Goal: Task Accomplishment & Management: Manage account settings

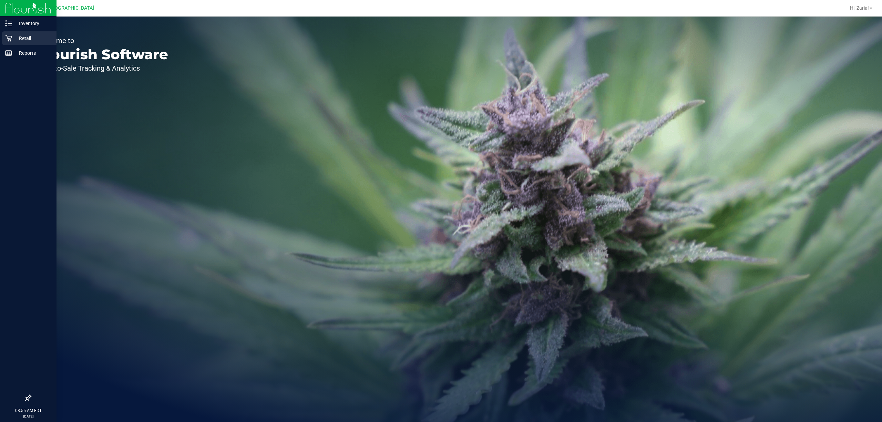
click at [17, 42] on p "Retail" at bounding box center [32, 38] width 41 height 8
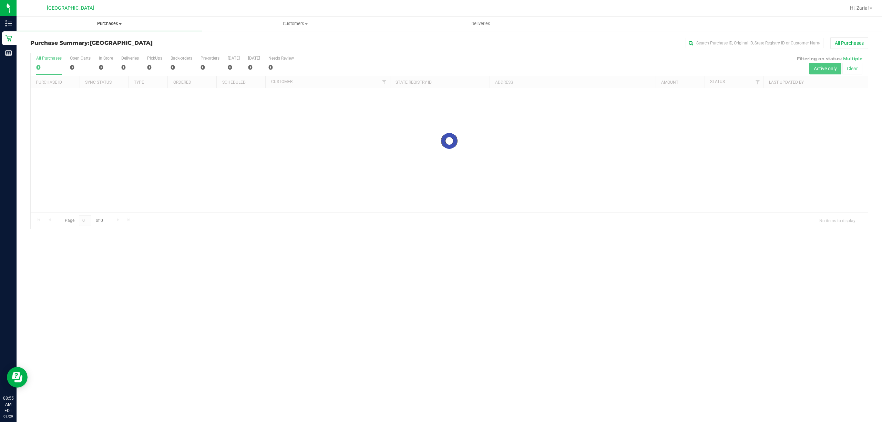
click at [103, 25] on span "Purchases" at bounding box center [110, 24] width 186 height 6
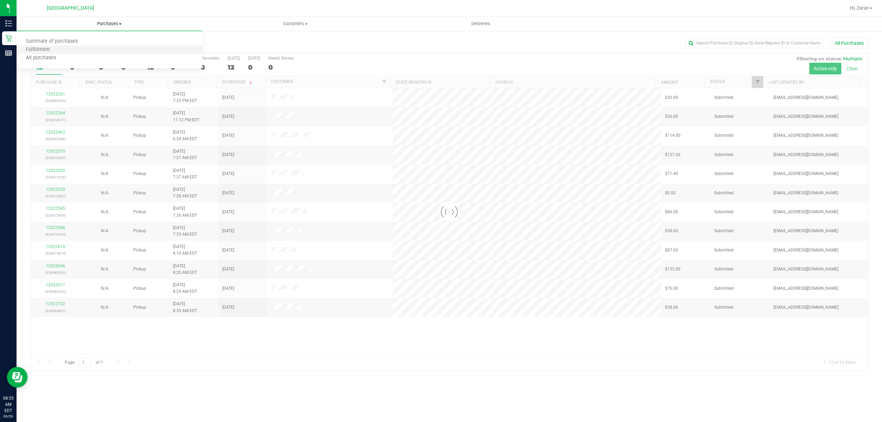
click at [81, 50] on li "Fulfillment" at bounding box center [110, 50] width 186 height 8
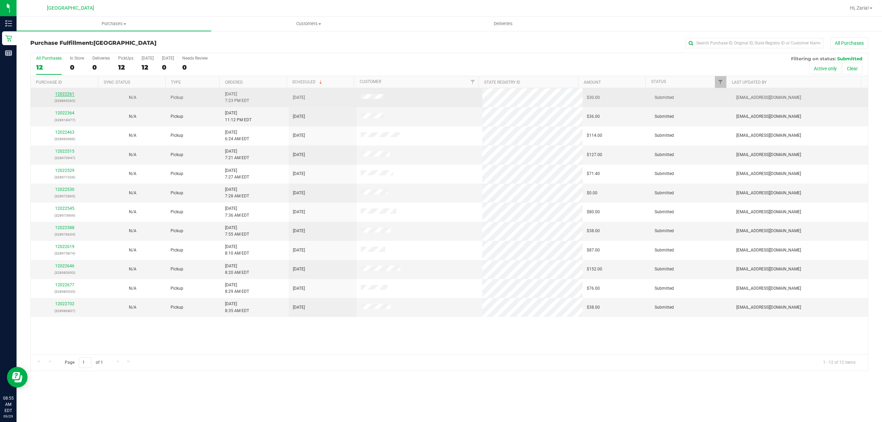
click at [59, 94] on link "12022261" at bounding box center [64, 94] width 19 height 5
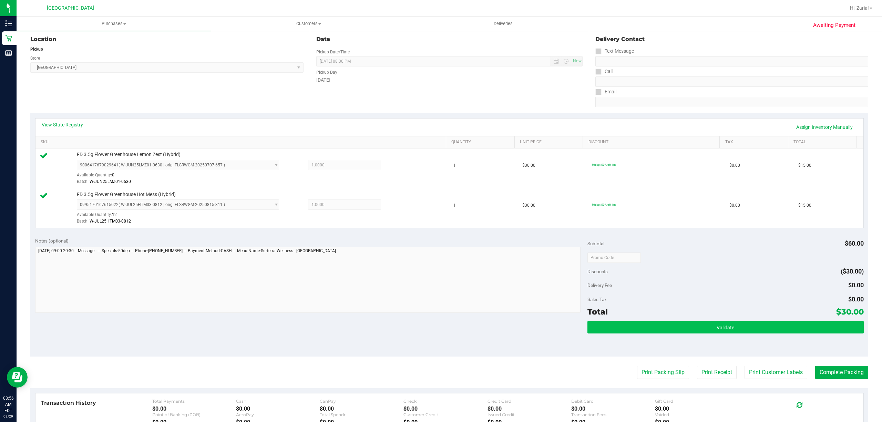
scroll to position [138, 0]
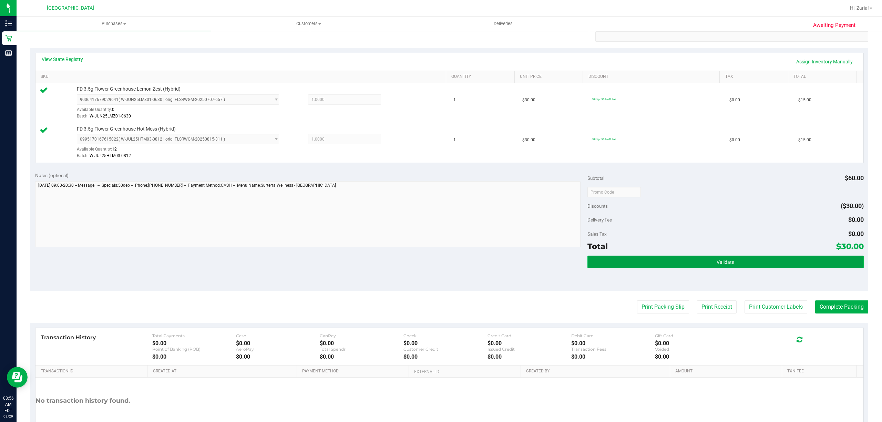
click at [703, 260] on button "Validate" at bounding box center [725, 262] width 276 height 12
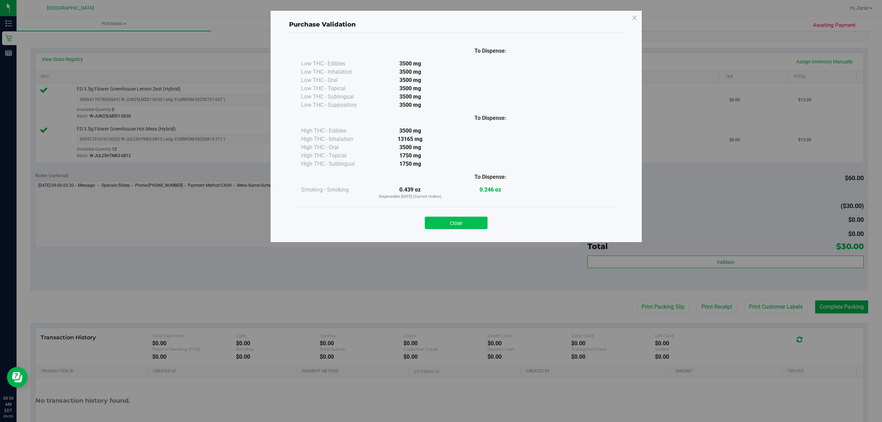
click at [469, 229] on button "Close" at bounding box center [456, 223] width 63 height 12
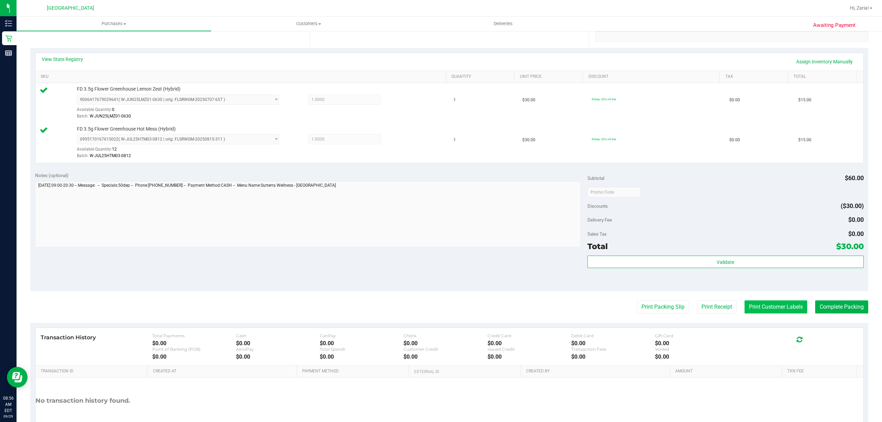
click at [789, 307] on button "Print Customer Labels" at bounding box center [775, 306] width 63 height 13
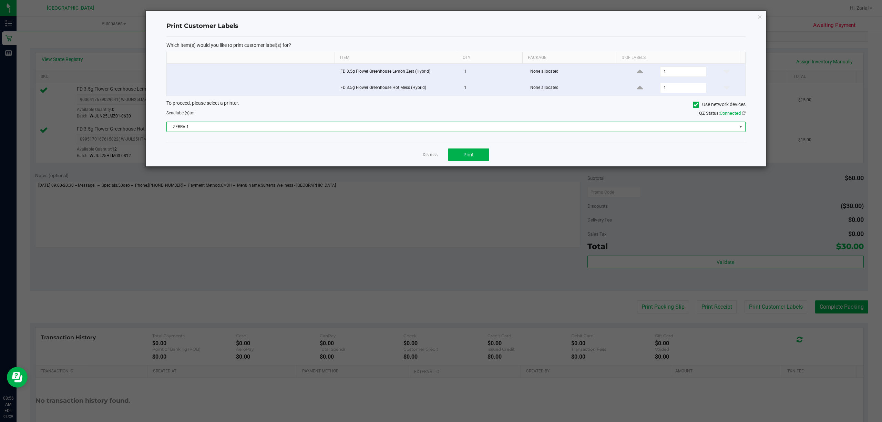
click at [216, 126] on span "ZEBRA-1" at bounding box center [452, 127] width 570 height 10
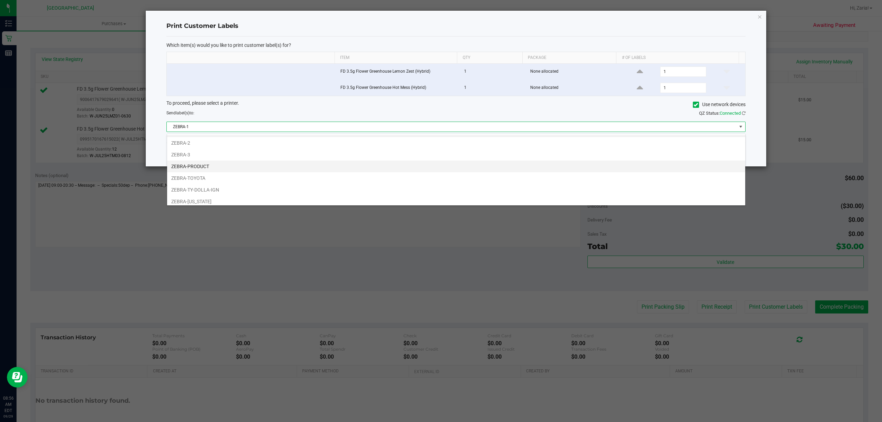
scroll to position [14, 0]
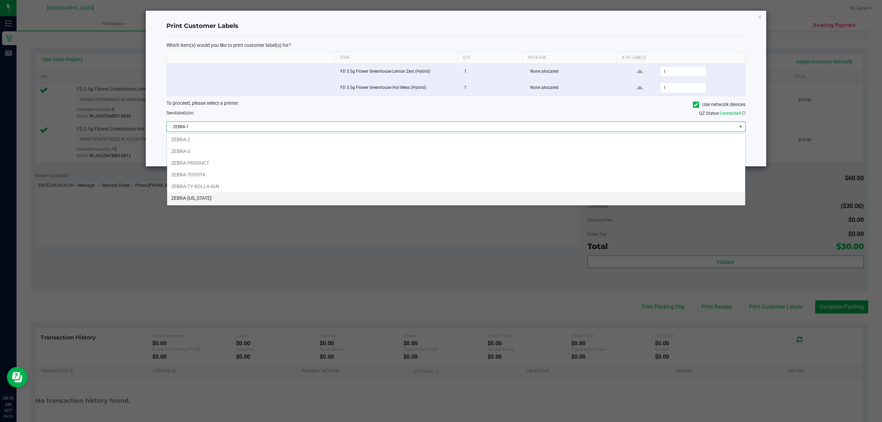
click at [202, 197] on li "ZEBRA-[US_STATE]" at bounding box center [456, 198] width 578 height 12
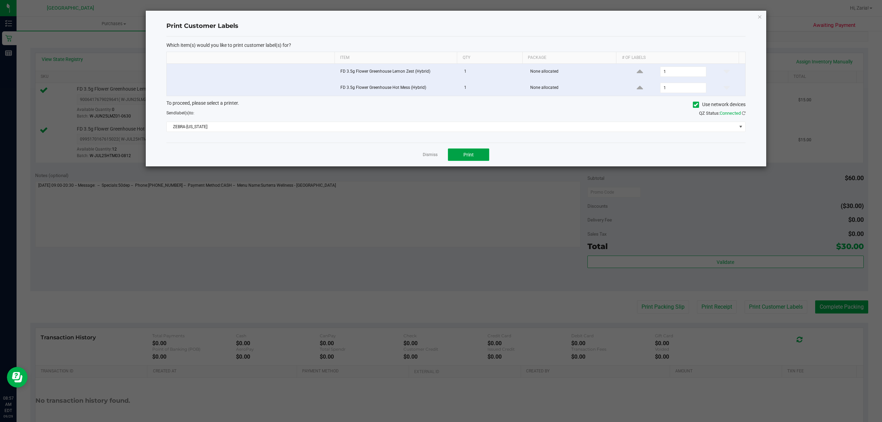
click at [448, 156] on button "Print" at bounding box center [468, 154] width 41 height 12
click at [755, 22] on div "Print Customer Labels Which item(s) would you like to print customer label(s) f…" at bounding box center [456, 89] width 620 height 156
click at [758, 18] on icon "button" at bounding box center [759, 16] width 5 height 8
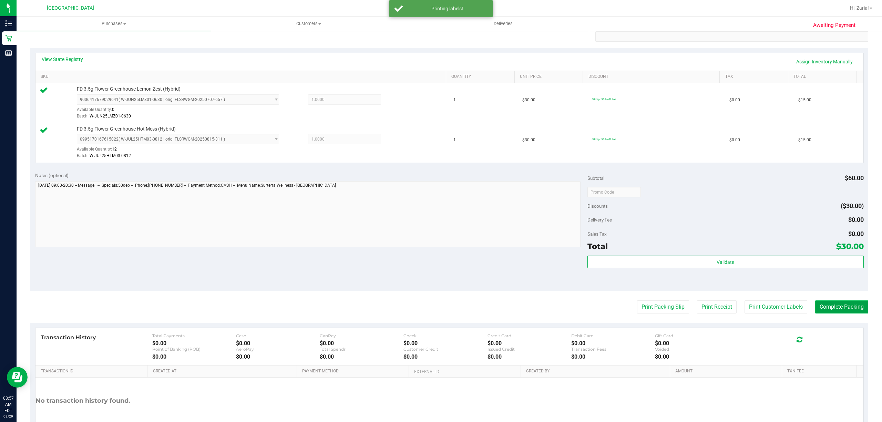
click at [822, 313] on button "Complete Packing" at bounding box center [841, 306] width 53 height 13
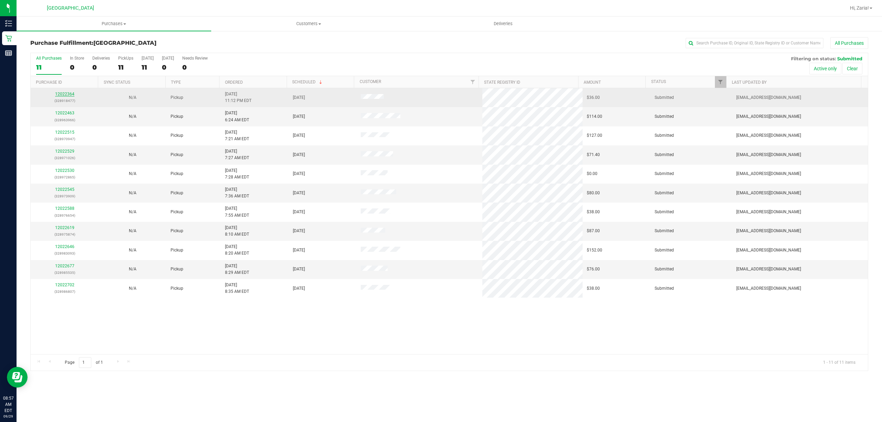
click at [68, 96] on link "12022364" at bounding box center [64, 94] width 19 height 5
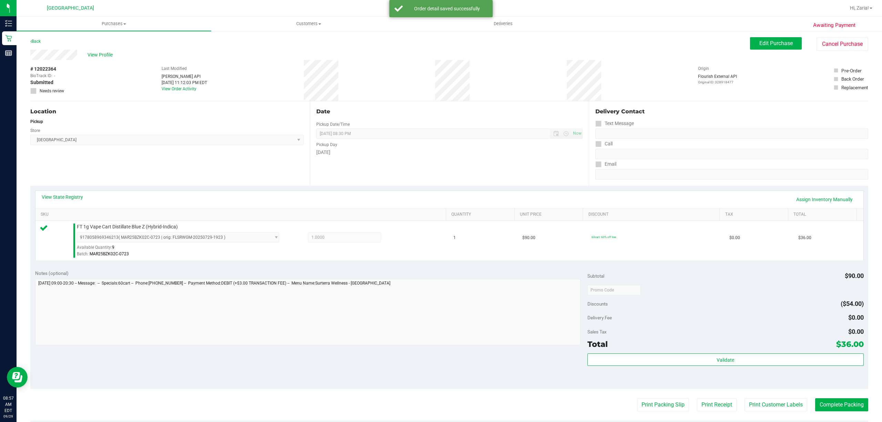
scroll to position [138, 0]
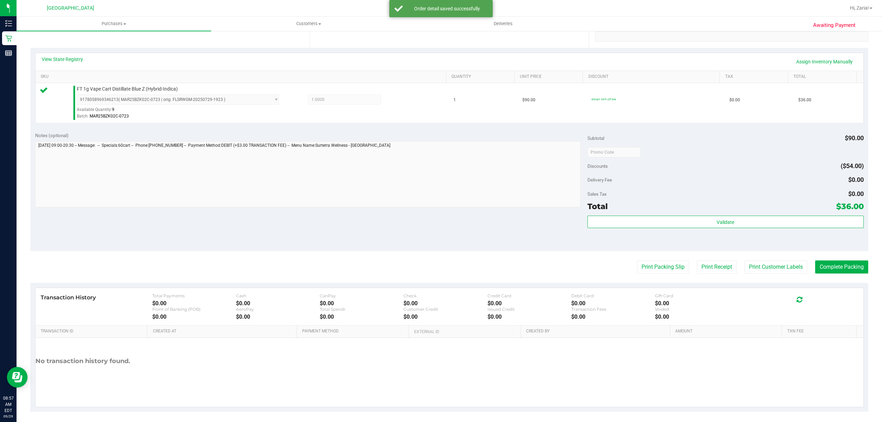
click at [694, 236] on div "Validate" at bounding box center [725, 231] width 276 height 31
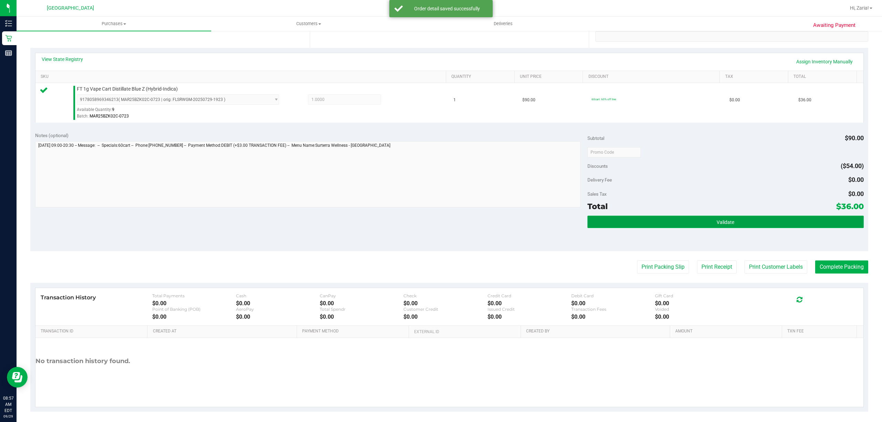
click at [691, 227] on button "Validate" at bounding box center [725, 222] width 276 height 12
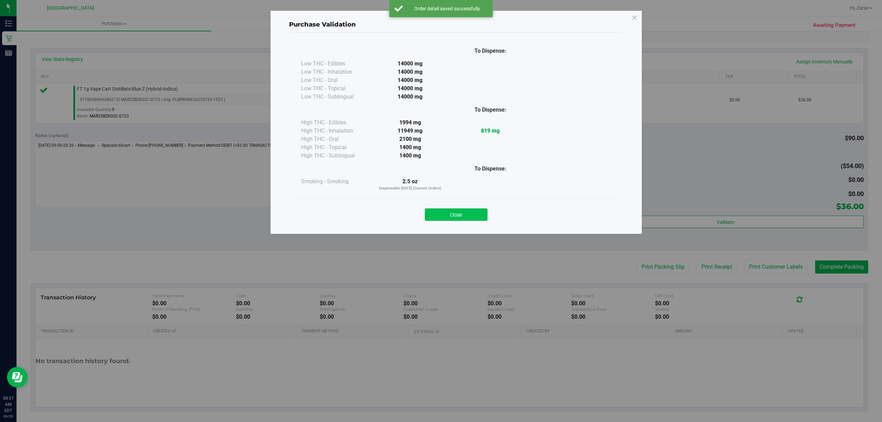
click at [438, 213] on button "Close" at bounding box center [456, 214] width 63 height 12
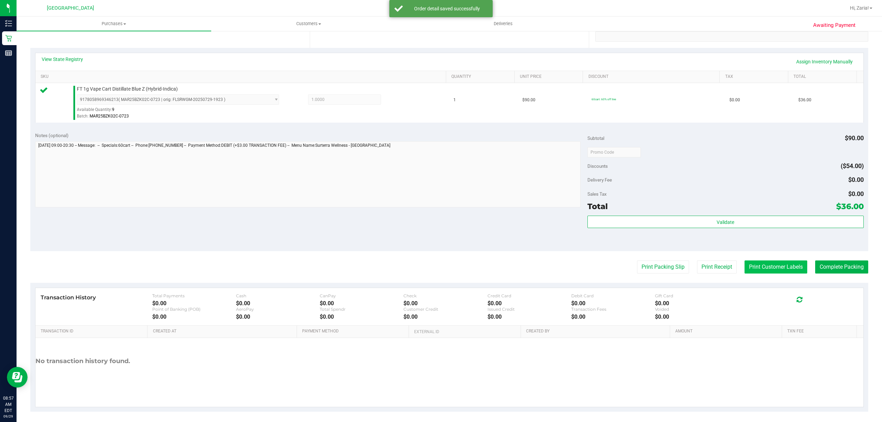
click at [767, 269] on button "Print Customer Labels" at bounding box center [775, 266] width 63 height 13
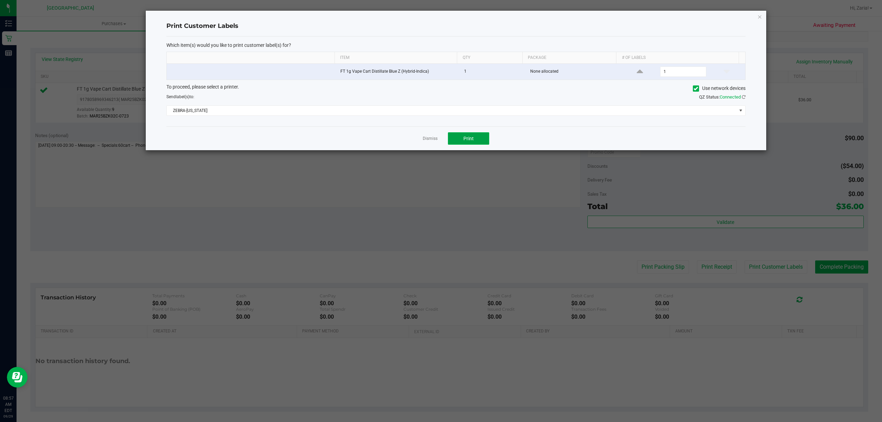
click at [470, 136] on button "Print" at bounding box center [468, 138] width 41 height 12
click at [761, 13] on icon "button" at bounding box center [759, 16] width 5 height 8
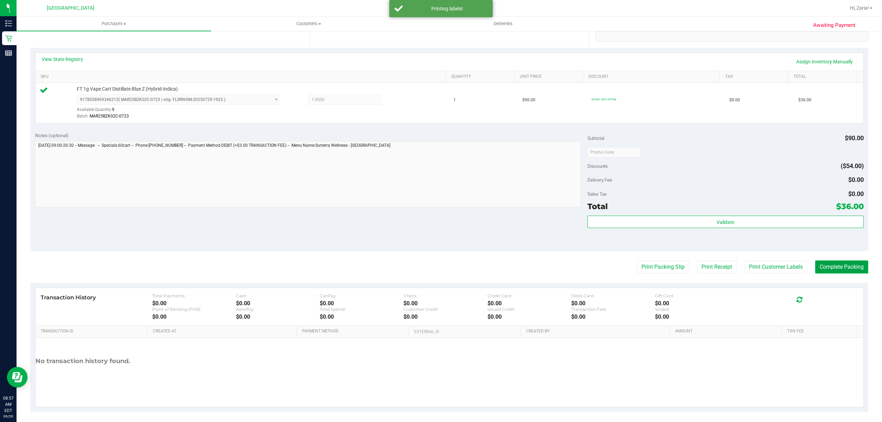
click at [823, 269] on button "Complete Packing" at bounding box center [841, 266] width 53 height 13
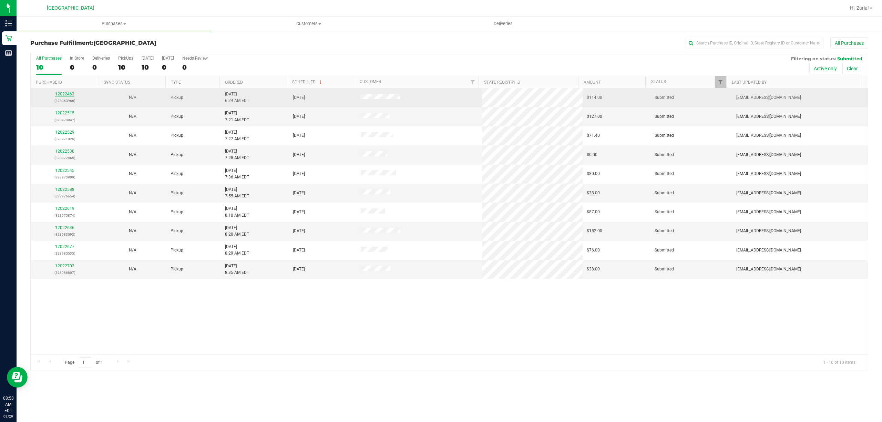
click at [66, 96] on link "12022463" at bounding box center [64, 94] width 19 height 5
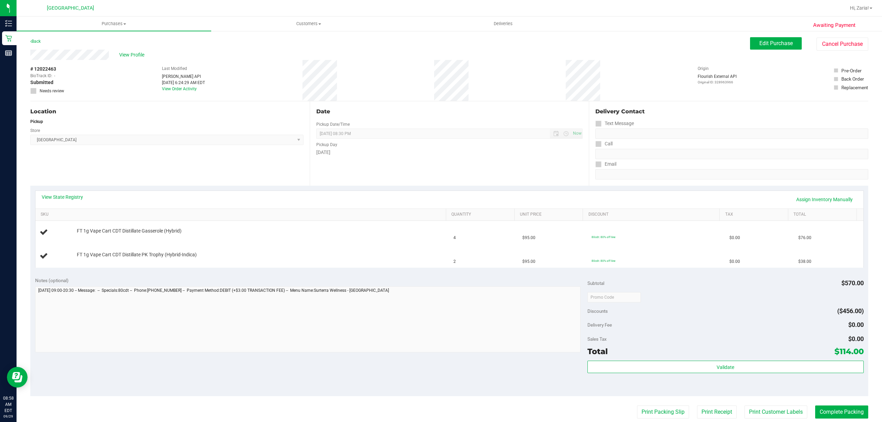
click at [131, 141] on span "[GEOGRAPHIC_DATA] WC Select Store [PERSON_NAME][GEOGRAPHIC_DATA] [GEOGRAPHIC_DA…" at bounding box center [166, 140] width 273 height 10
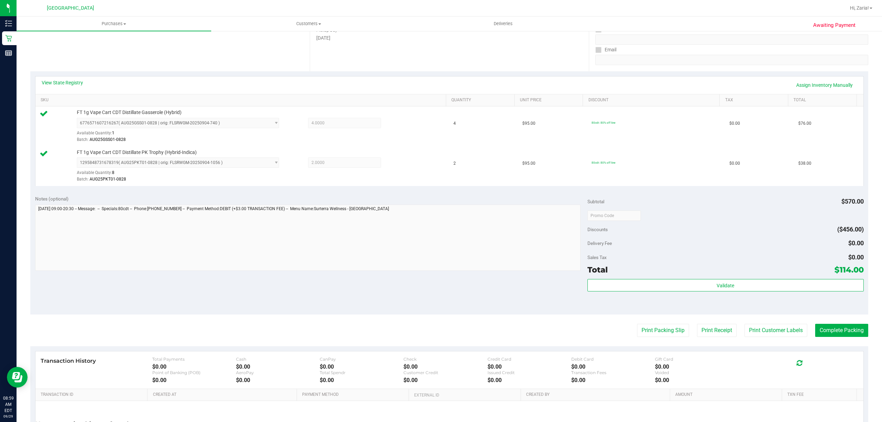
scroll to position [182, 0]
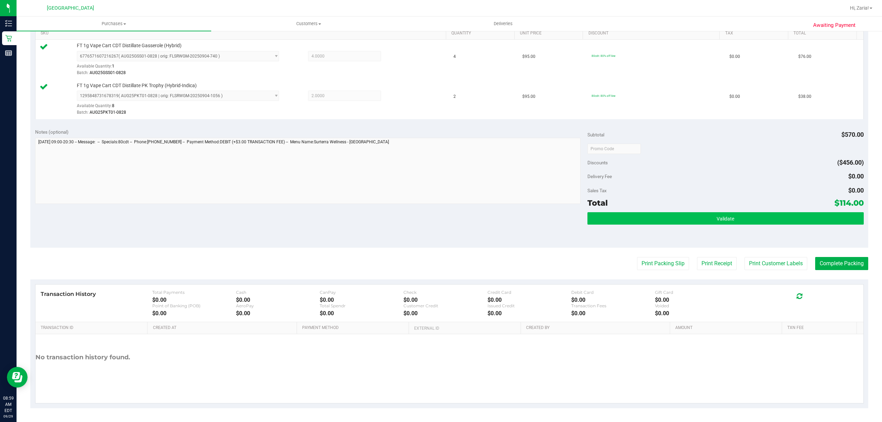
drag, startPoint x: 760, startPoint y: 204, endPoint x: 761, endPoint y: 211, distance: 7.3
click at [760, 205] on div "Total $114.00" at bounding box center [725, 203] width 276 height 12
click at [761, 212] on button "Validate" at bounding box center [725, 218] width 276 height 12
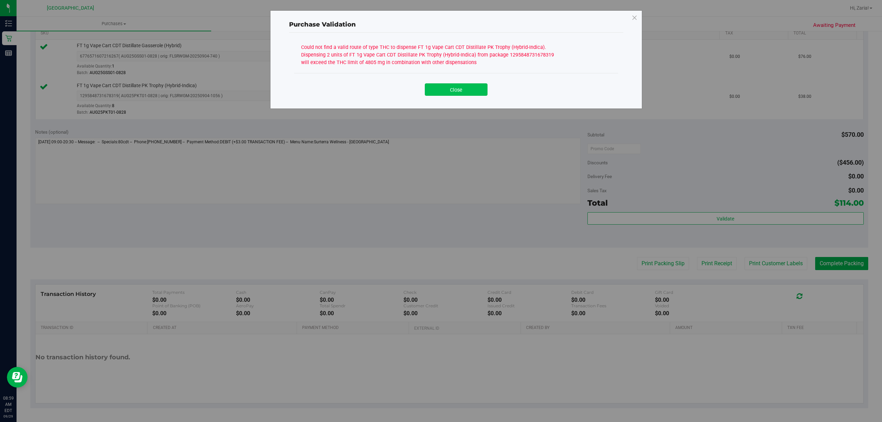
click at [466, 92] on button "Close" at bounding box center [456, 89] width 63 height 12
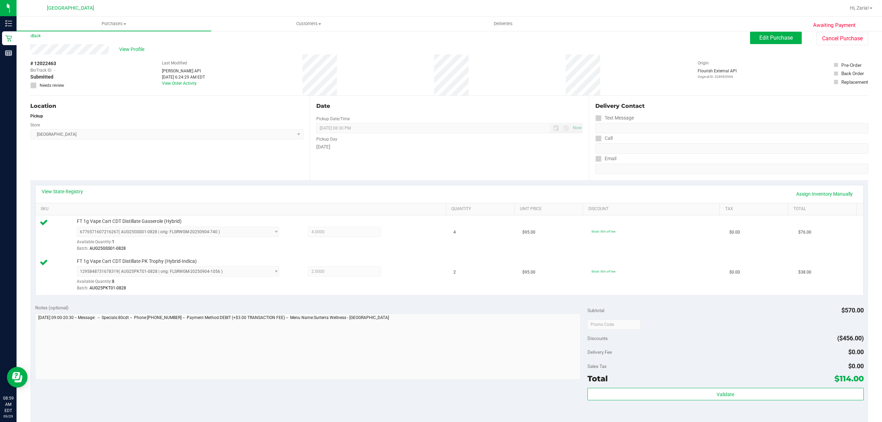
scroll to position [0, 0]
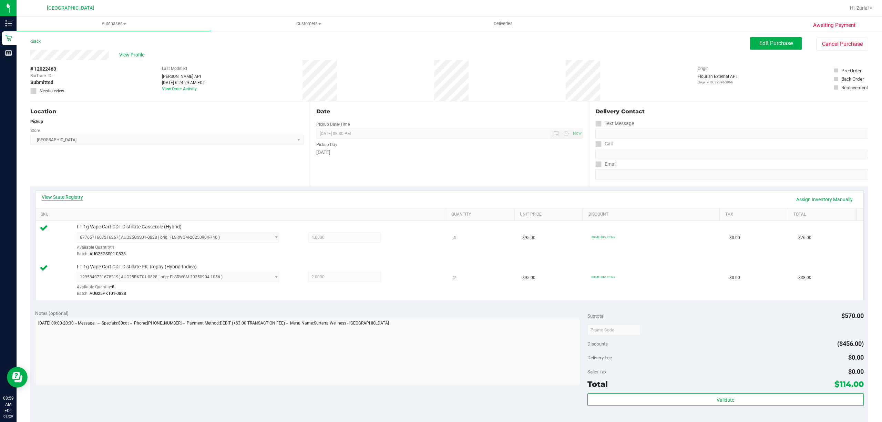
click at [71, 196] on link "View State Registry" at bounding box center [62, 197] width 41 height 7
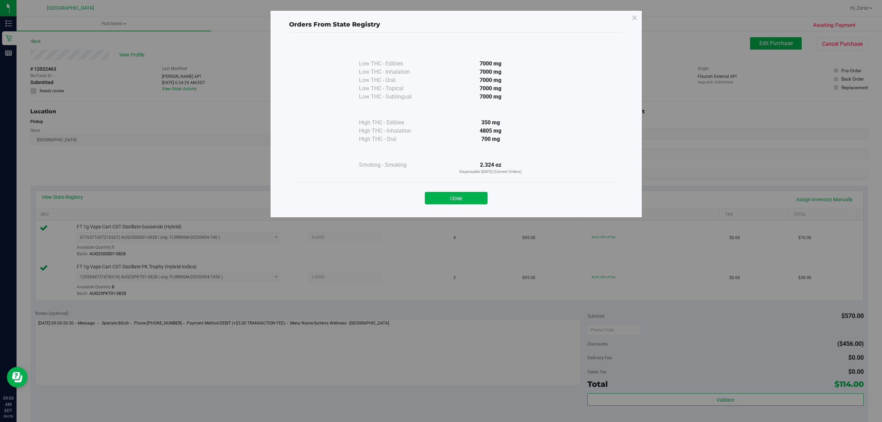
click at [316, 248] on div "Orders From State Registry Low THC - Edibles 7000 mg" at bounding box center [443, 211] width 887 height 422
click at [448, 193] on button "Close" at bounding box center [456, 198] width 63 height 12
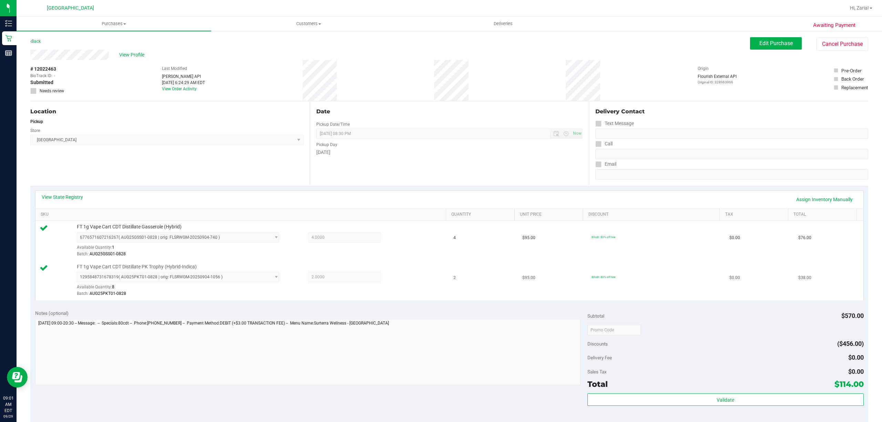
scroll to position [92, 0]
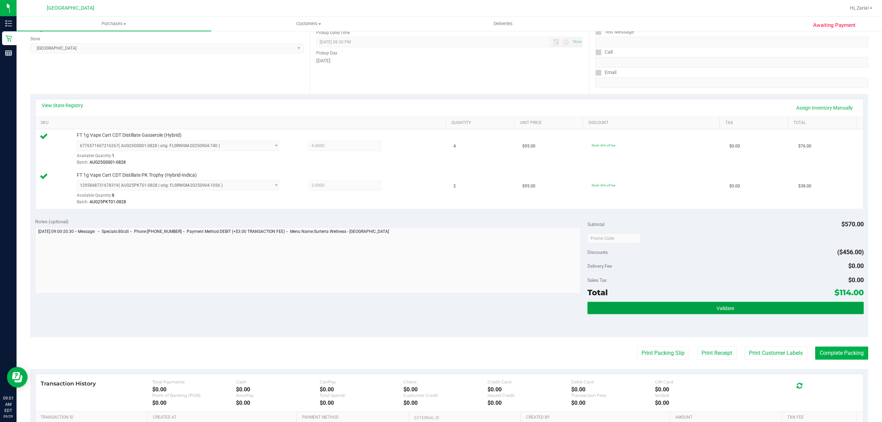
click at [676, 307] on button "Validate" at bounding box center [725, 308] width 276 height 12
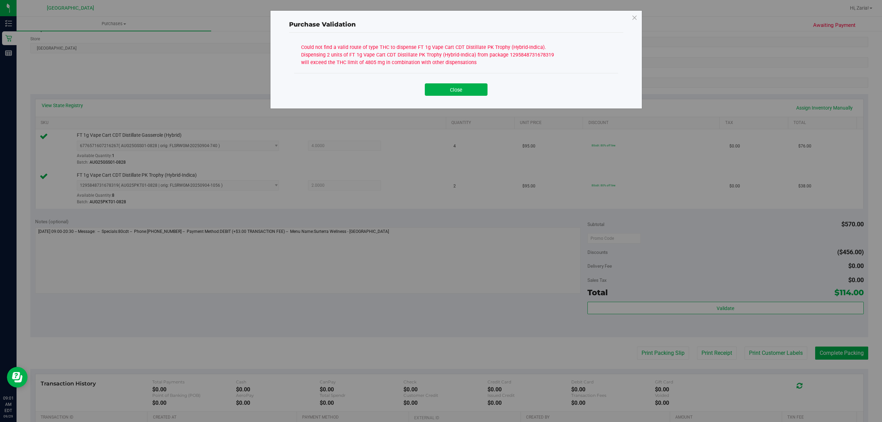
click at [472, 82] on div "Close" at bounding box center [455, 87] width 313 height 17
click at [462, 88] on button "Close" at bounding box center [456, 89] width 63 height 12
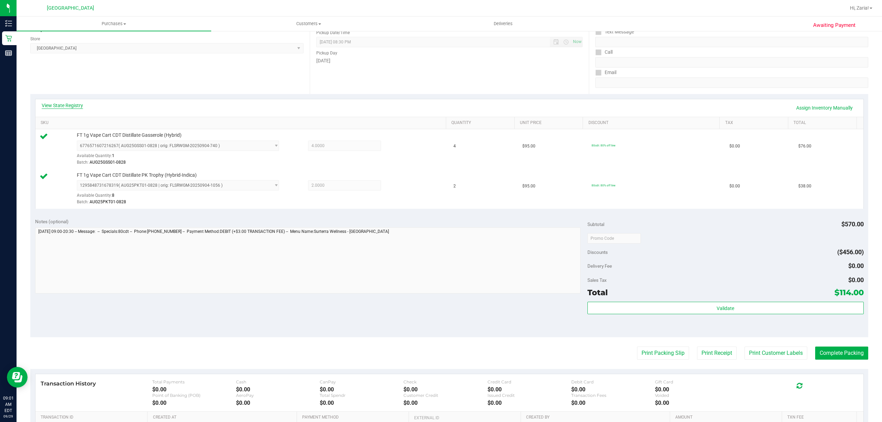
click at [48, 108] on link "View State Registry" at bounding box center [62, 105] width 41 height 7
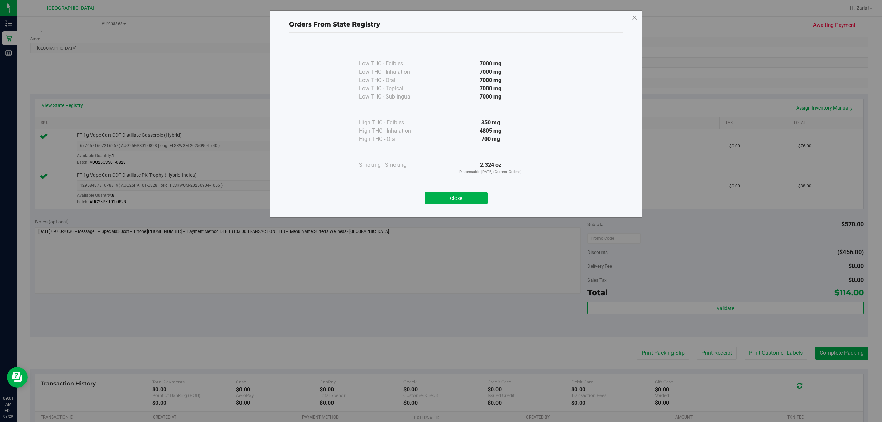
click at [632, 20] on icon at bounding box center [634, 17] width 6 height 11
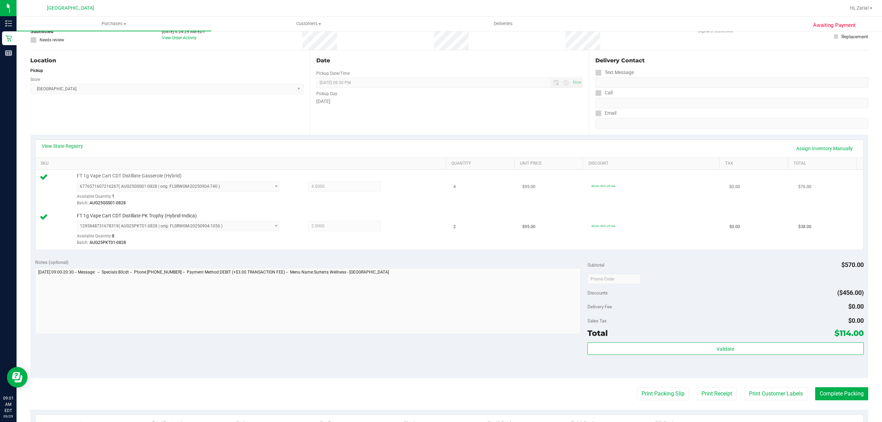
scroll to position [0, 0]
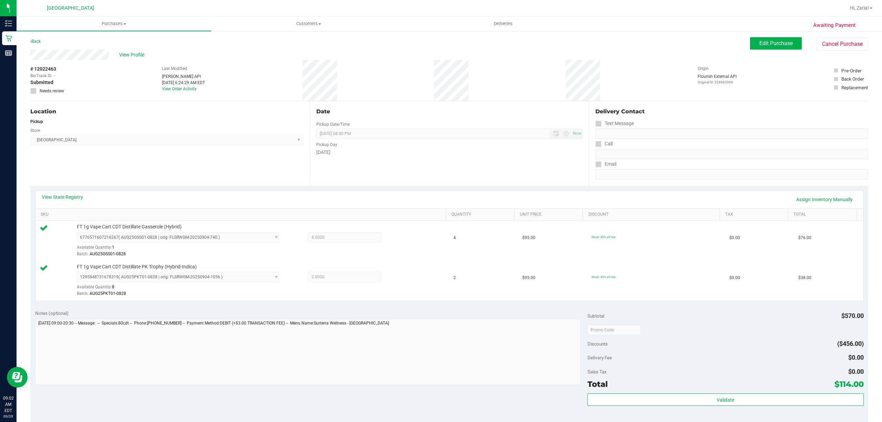
click at [764, 50] on div "Edit Purchase Cancel Purchase" at bounding box center [809, 43] width 118 height 13
click at [764, 48] on button "Edit Purchase" at bounding box center [776, 43] width 52 height 12
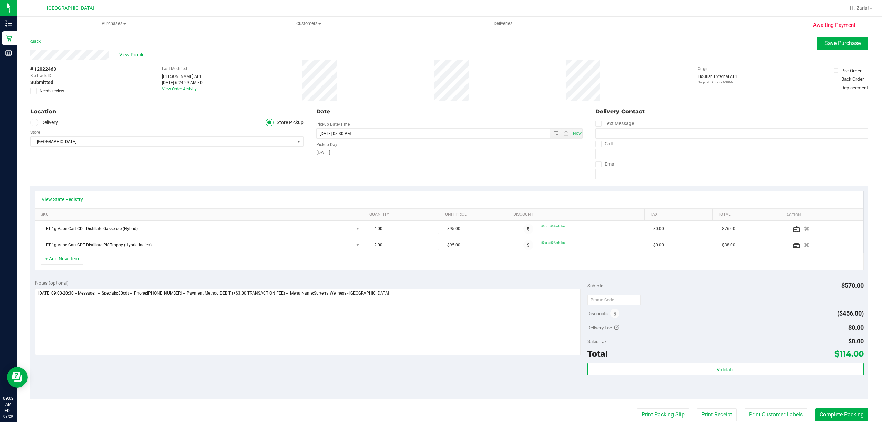
click at [804, 227] on icon "button" at bounding box center [806, 228] width 5 height 5
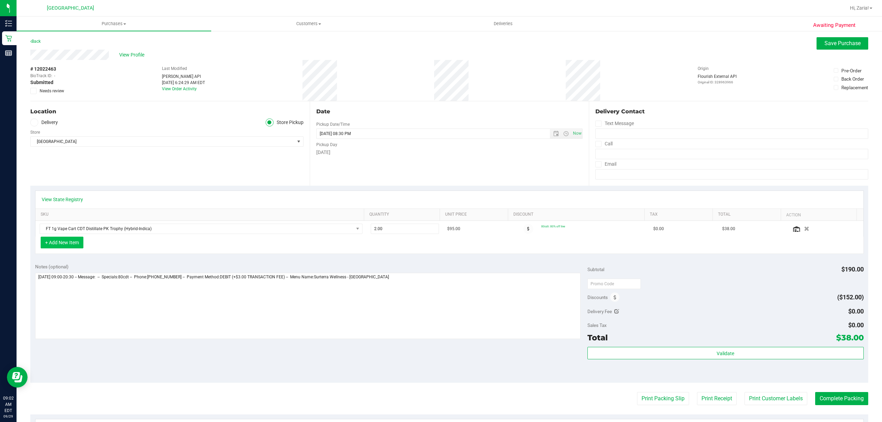
click at [75, 241] on button "+ Add New Item" at bounding box center [62, 243] width 43 height 12
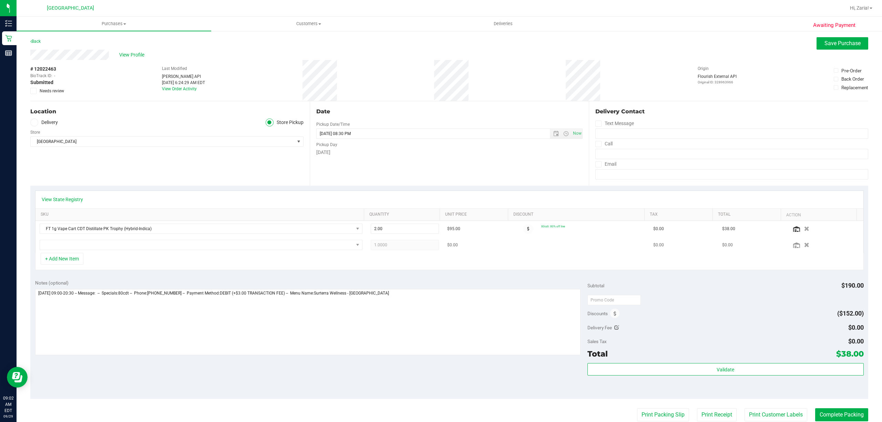
click at [109, 239] on td at bounding box center [200, 245] width 331 height 16
click at [108, 250] on span "NO DATA FOUND" at bounding box center [196, 245] width 313 height 10
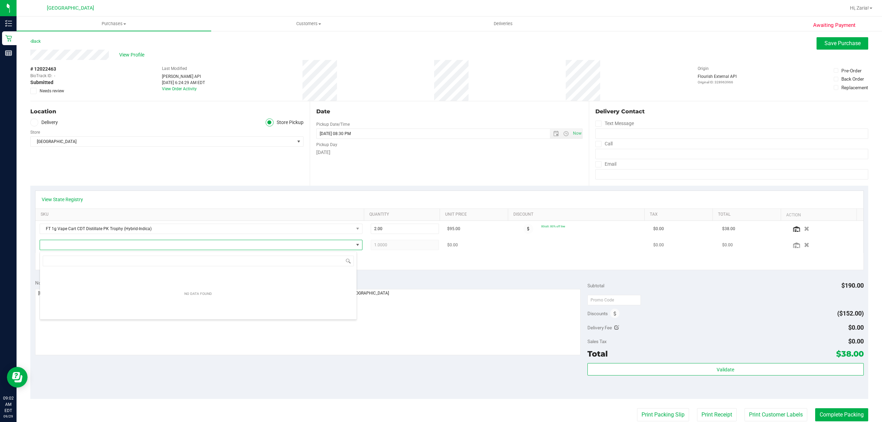
scroll to position [10, 317]
click at [111, 246] on span at bounding box center [196, 245] width 313 height 10
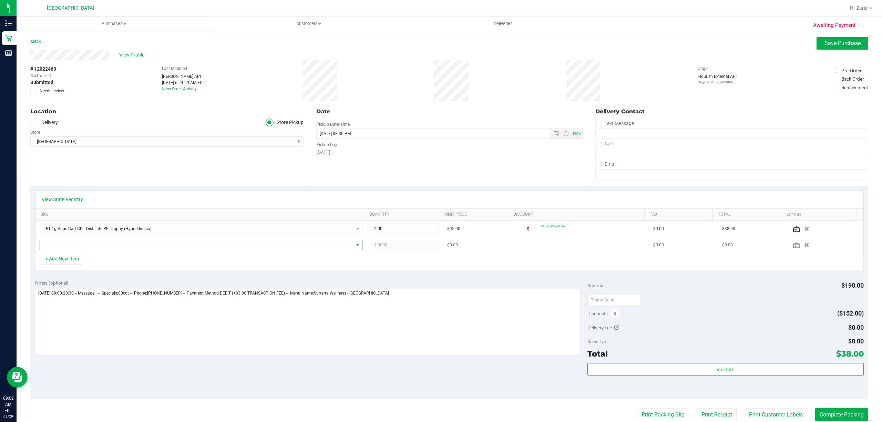
click at [111, 246] on span "NO DATA FOUND" at bounding box center [196, 245] width 313 height 10
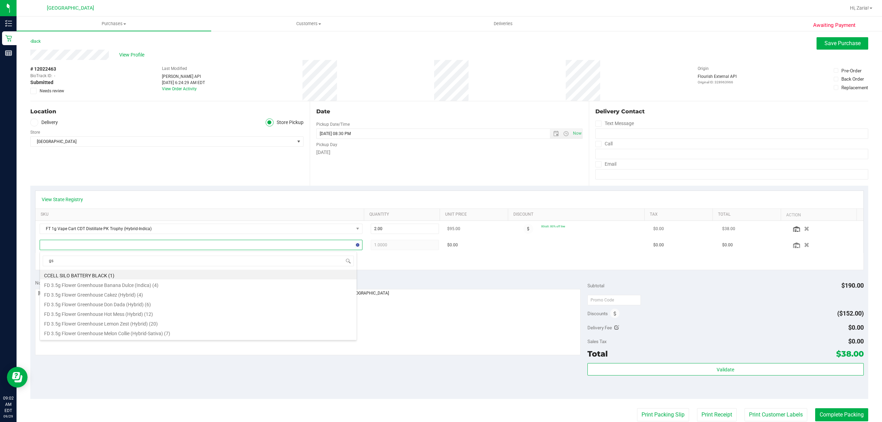
type input "gss"
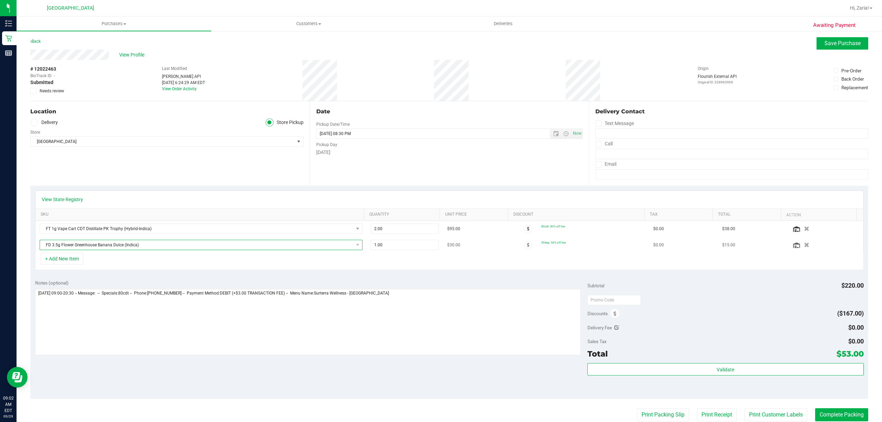
click at [124, 242] on span "FD 3.5g Flower Greenhouse Banana Dulce (Indica)" at bounding box center [196, 245] width 313 height 10
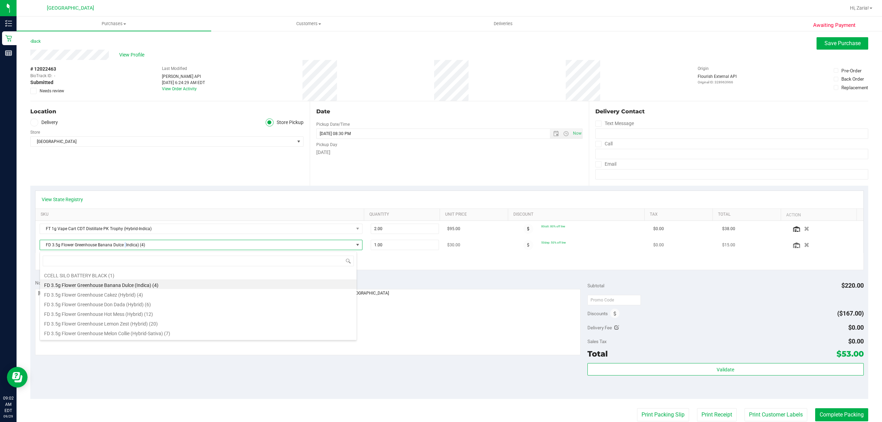
click at [124, 242] on span "FD 3.5g Flower Greenhouse Banana Dulce (Indica) (4)" at bounding box center [196, 245] width 313 height 10
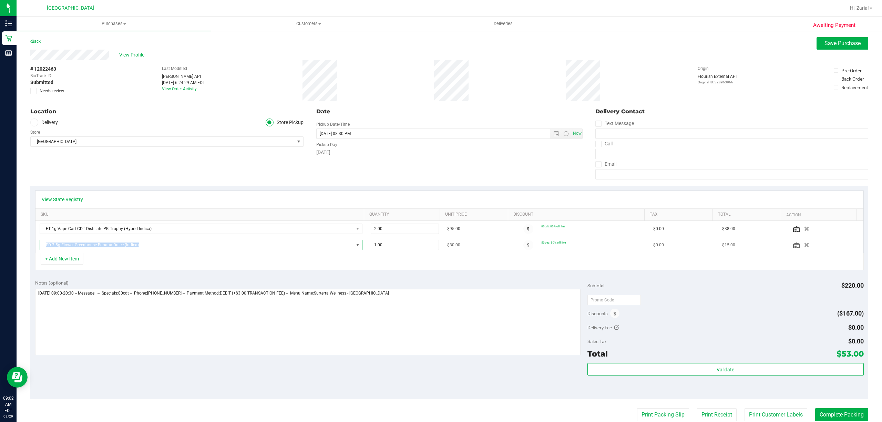
click at [124, 242] on span "FD 3.5g Flower Greenhouse Banana Dulce (Indica)" at bounding box center [196, 245] width 313 height 10
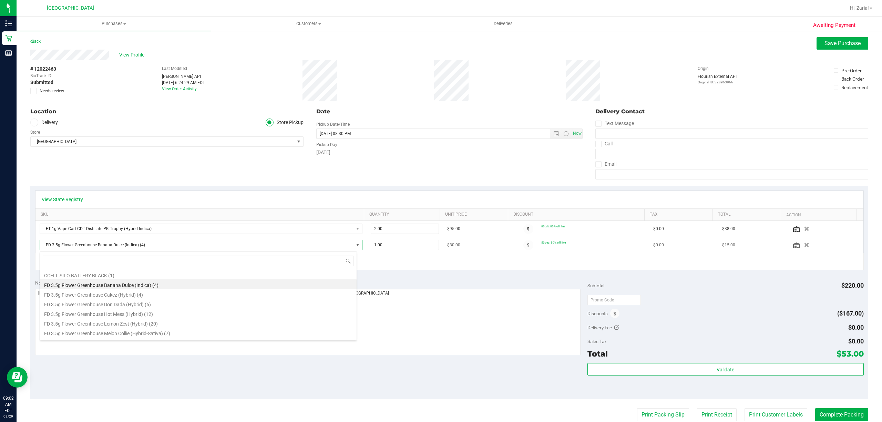
click at [124, 242] on span "FD 3.5g Flower Greenhouse Banana Dulce (Indica) (4)" at bounding box center [196, 245] width 313 height 10
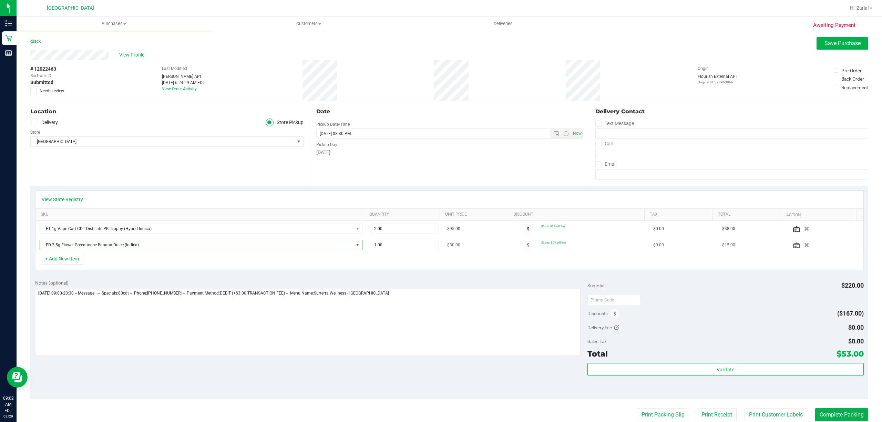
click at [124, 242] on span "FD 3.5g Flower Greenhouse Banana Dulce (Indica)" at bounding box center [196, 245] width 313 height 10
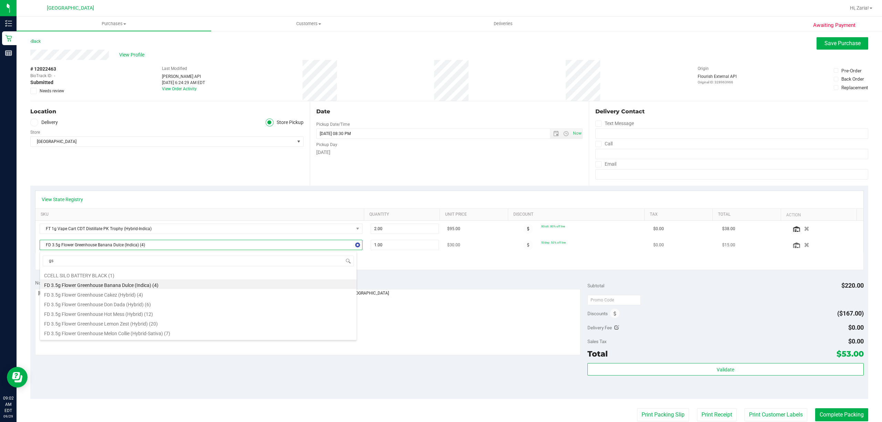
type input "gss"
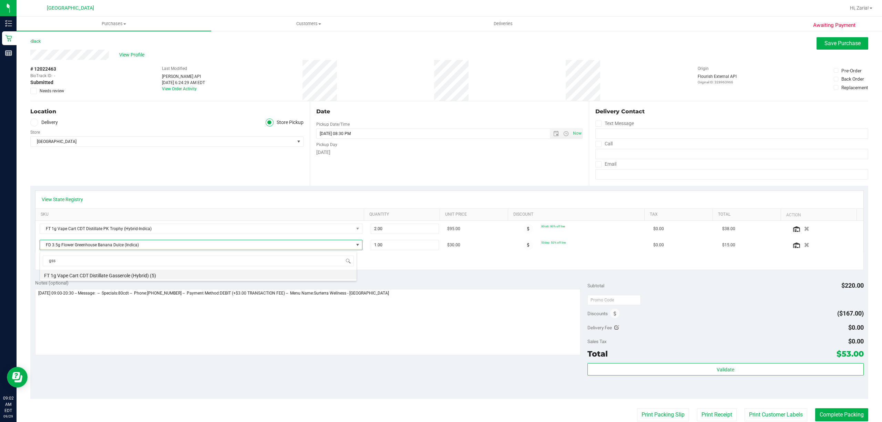
click at [117, 278] on li "FT 1g Vape Cart CDT Distillate Gasserole (Hybrid) (5)" at bounding box center [198, 275] width 317 height 10
click at [418, 247] on span "1.00 1" at bounding box center [405, 245] width 68 height 10
click at [418, 247] on input "1" at bounding box center [405, 245] width 68 height 10
type input "3"
click at [824, 44] on span "Save Purchase" at bounding box center [842, 43] width 36 height 7
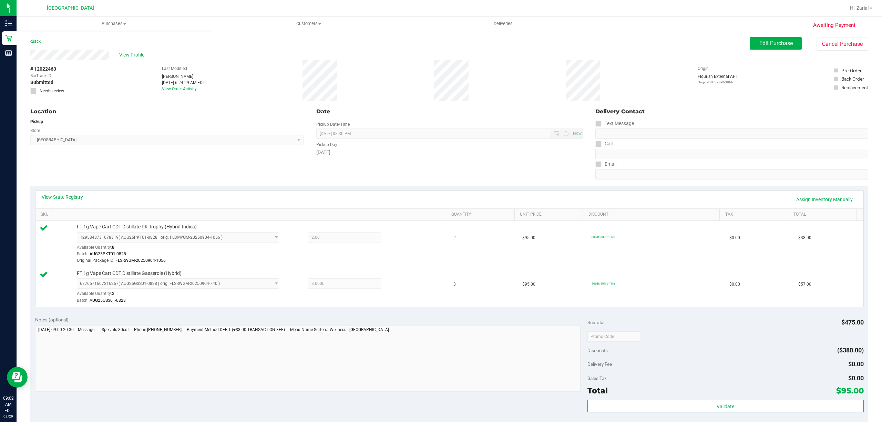
click at [658, 415] on div "Validate" at bounding box center [725, 415] width 276 height 31
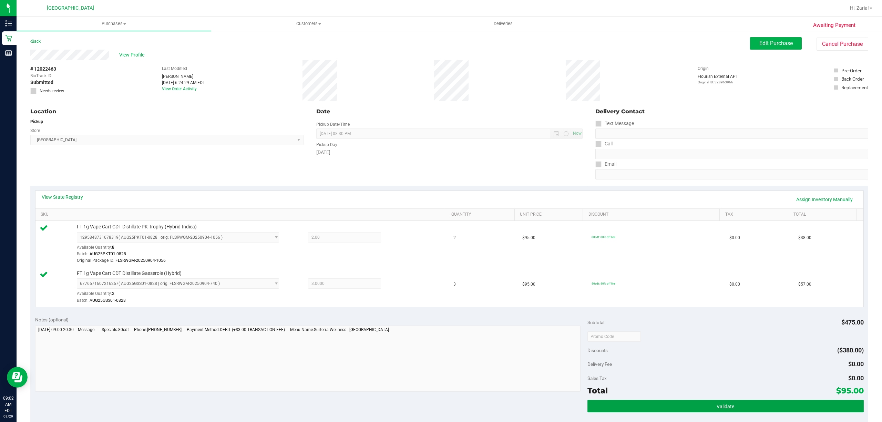
click at [658, 404] on button "Validate" at bounding box center [725, 406] width 276 height 12
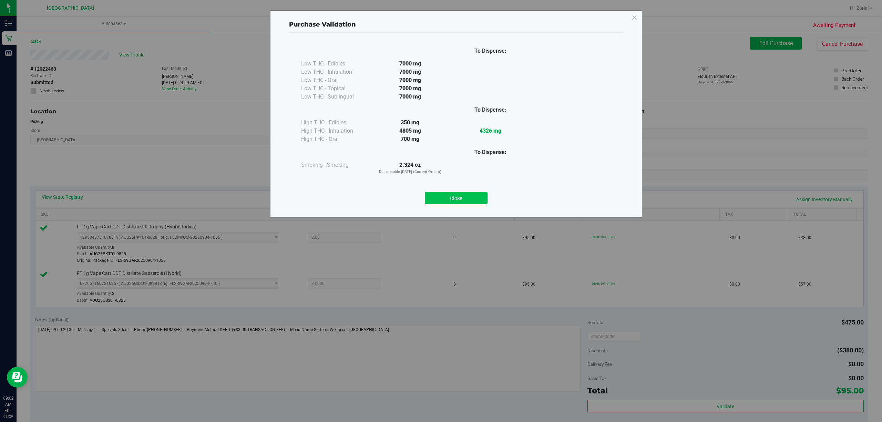
click at [470, 193] on button "Close" at bounding box center [456, 198] width 63 height 12
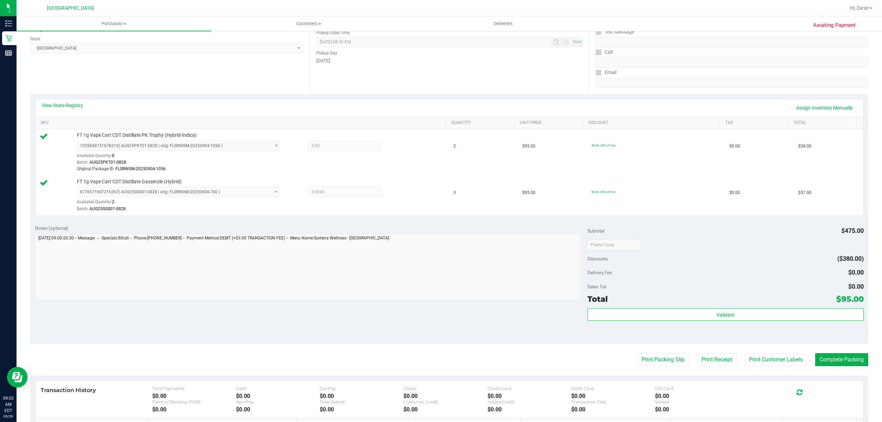
scroll to position [138, 0]
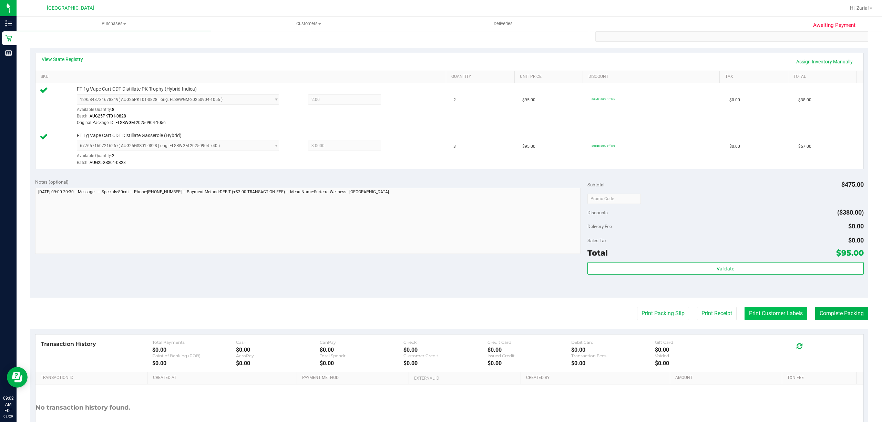
click at [763, 310] on button "Print Customer Labels" at bounding box center [775, 313] width 63 height 13
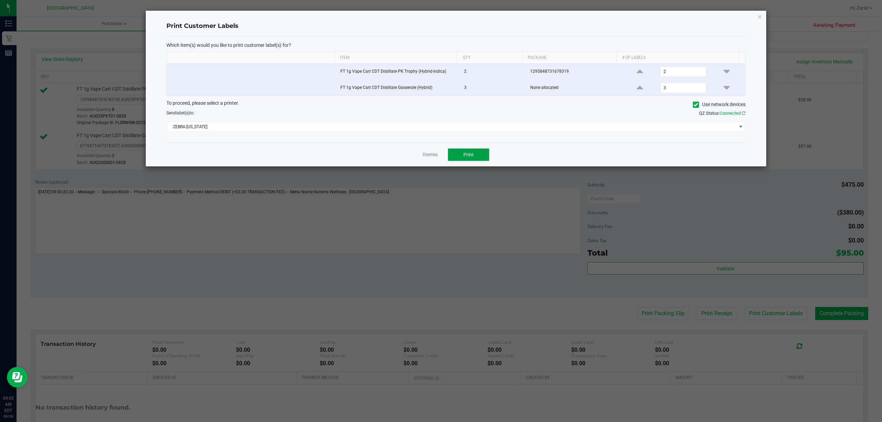
click at [471, 150] on button "Print" at bounding box center [468, 154] width 41 height 12
click at [423, 154] on link "Dismiss" at bounding box center [430, 155] width 15 height 6
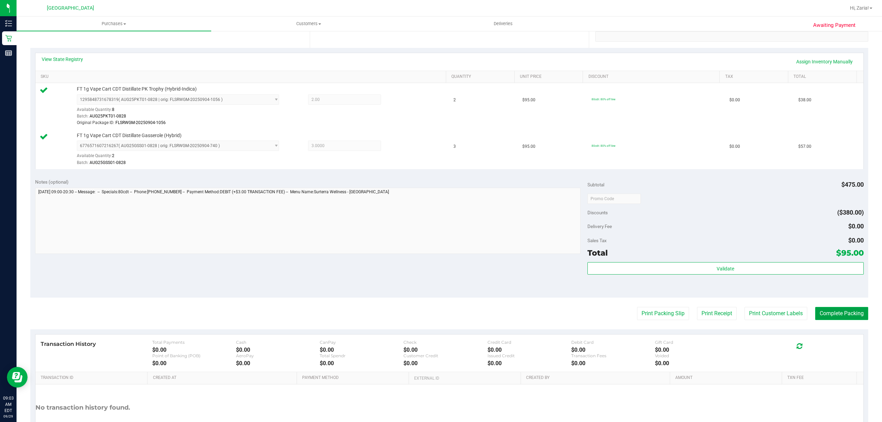
click at [831, 313] on button "Complete Packing" at bounding box center [841, 313] width 53 height 13
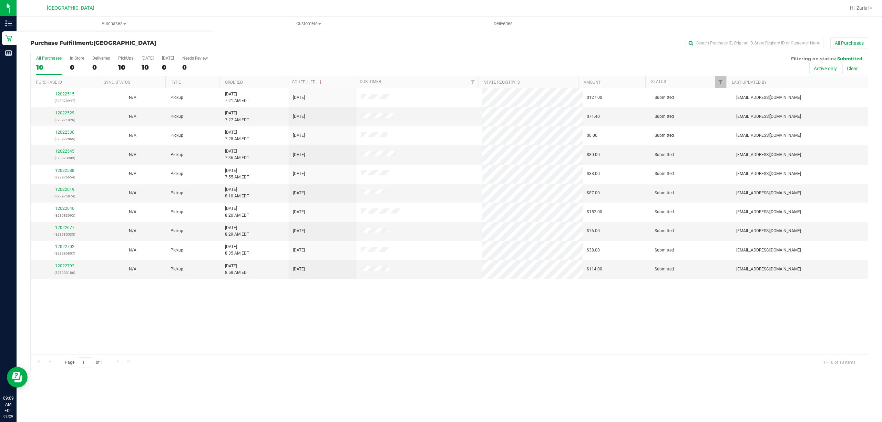
click at [47, 86] on th "Purchase ID" at bounding box center [64, 82] width 67 height 12
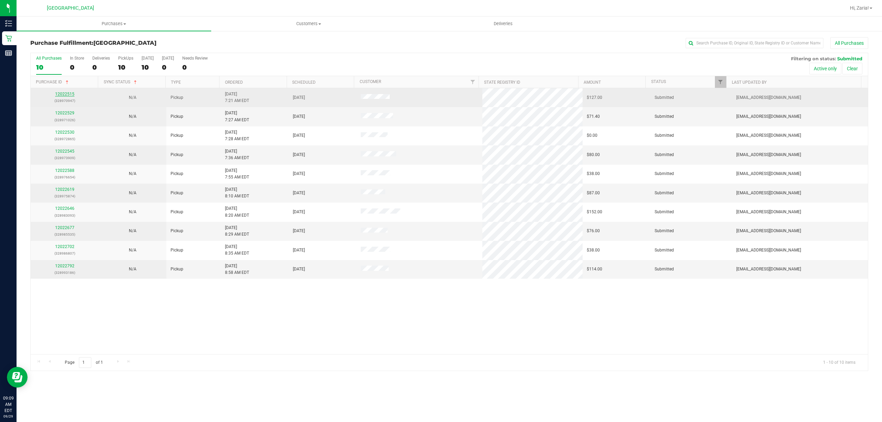
click at [59, 93] on link "12022515" at bounding box center [64, 94] width 19 height 5
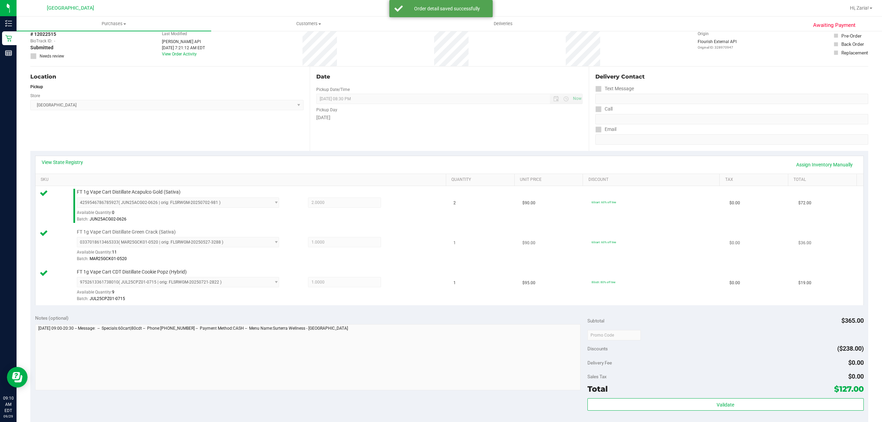
scroll to position [92, 0]
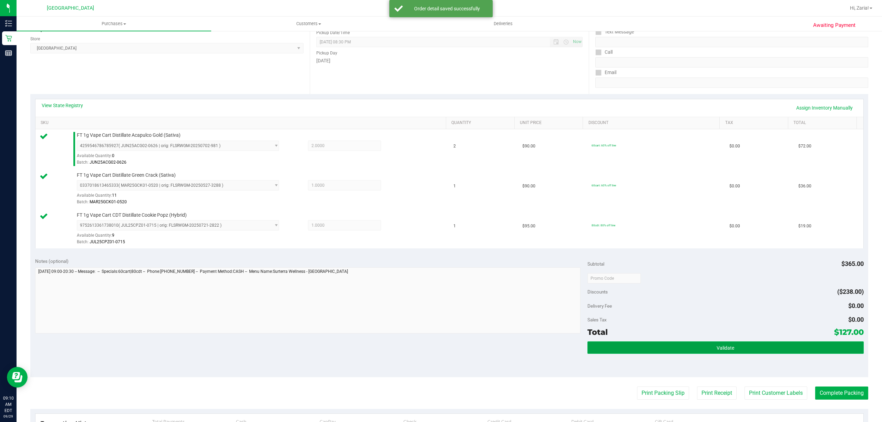
click at [796, 353] on button "Validate" at bounding box center [725, 347] width 276 height 12
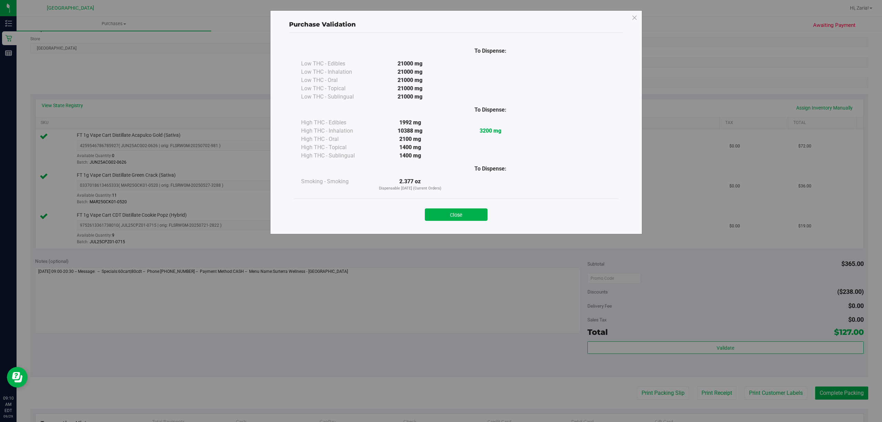
drag, startPoint x: 433, startPoint y: 204, endPoint x: 440, endPoint y: 207, distance: 7.7
click at [434, 204] on div "Close" at bounding box center [455, 212] width 313 height 17
click at [440, 207] on div "Close" at bounding box center [455, 212] width 313 height 17
click at [445, 214] on button "Close" at bounding box center [456, 214] width 63 height 12
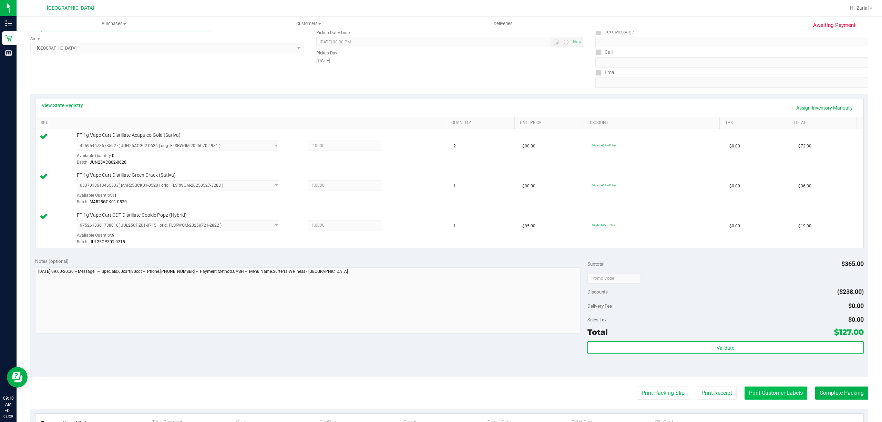
click at [757, 399] on button "Print Customer Labels" at bounding box center [775, 392] width 63 height 13
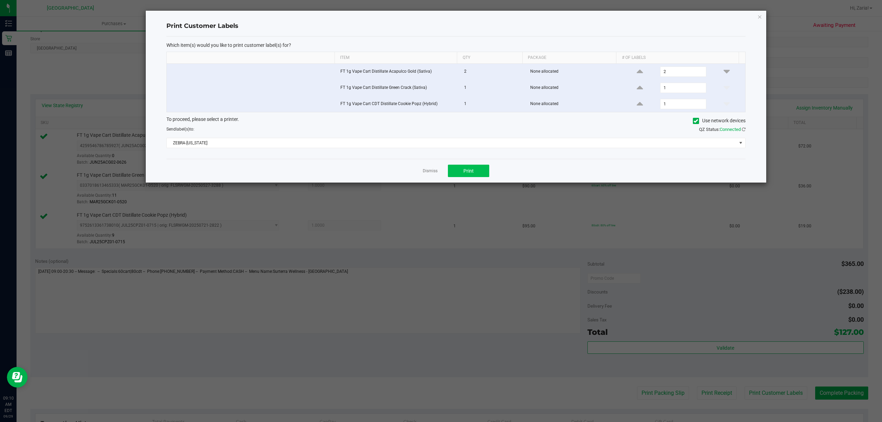
drag, startPoint x: 491, startPoint y: 173, endPoint x: 488, endPoint y: 177, distance: 4.7
click at [489, 176] on div "Dismiss Print" at bounding box center [455, 171] width 579 height 24
click at [488, 177] on button "Print" at bounding box center [468, 171] width 41 height 12
click at [758, 17] on div "Print Customer Labels Which item(s) would you like to print customer label(s) f…" at bounding box center [456, 97] width 620 height 172
click at [758, 17] on icon "button" at bounding box center [759, 16] width 5 height 8
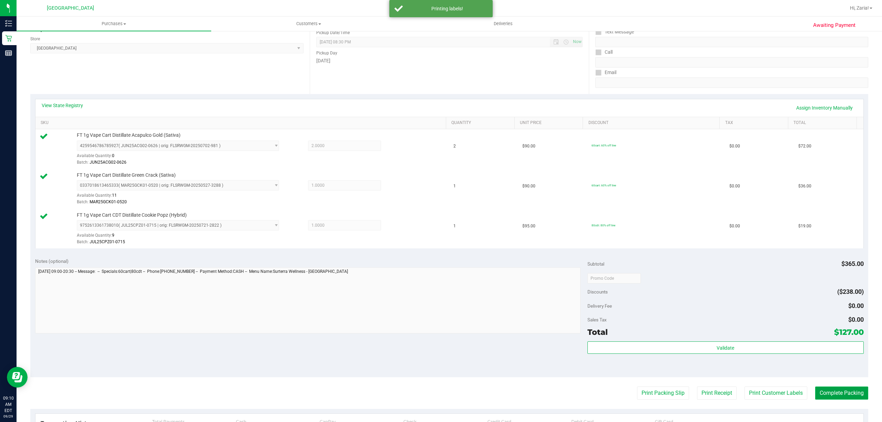
click at [821, 391] on button "Complete Packing" at bounding box center [841, 392] width 53 height 13
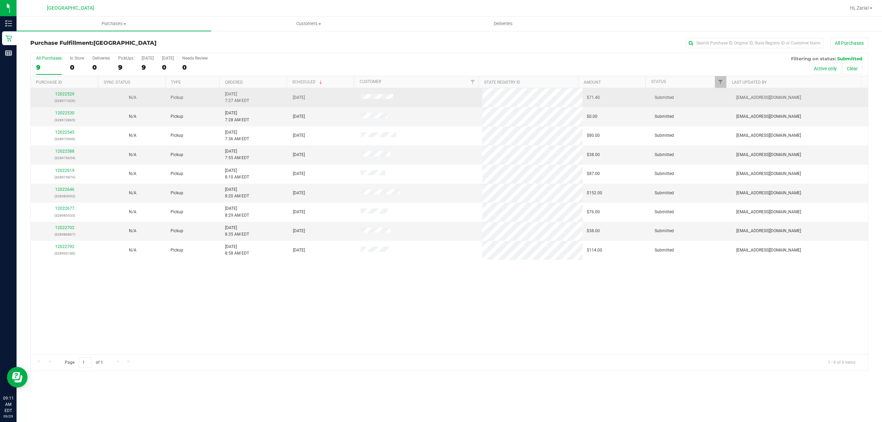
click at [67, 98] on p "(328971026)" at bounding box center [65, 100] width 60 height 7
click at [68, 96] on link "12022529" at bounding box center [64, 94] width 19 height 5
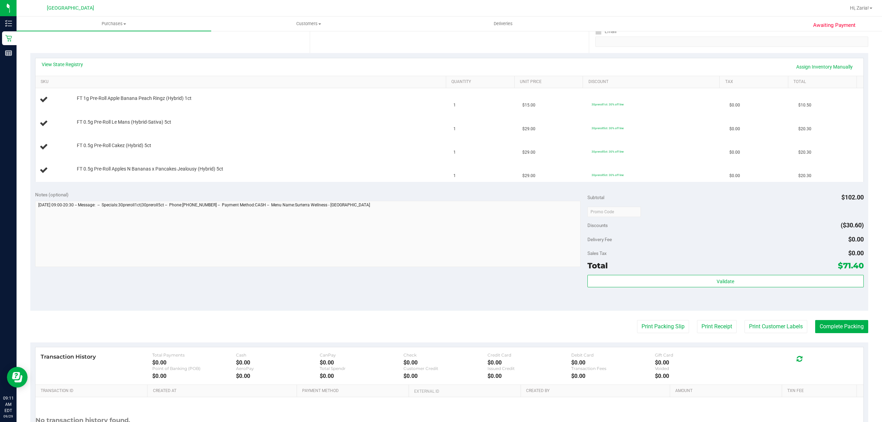
scroll to position [138, 0]
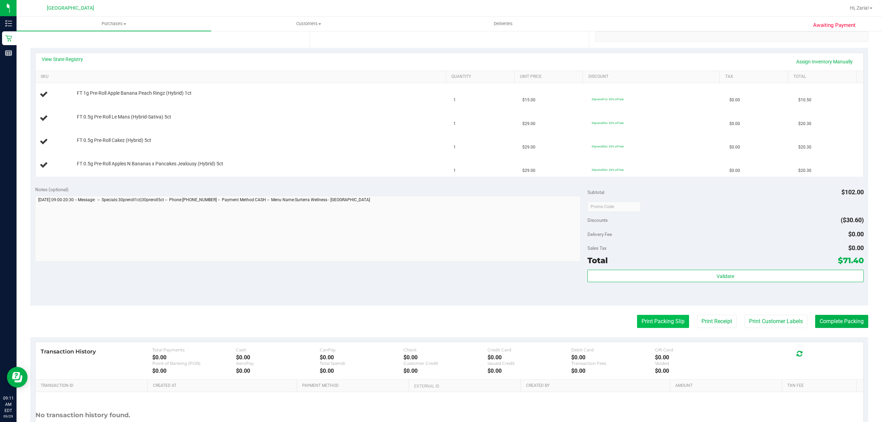
click at [650, 320] on button "Print Packing Slip" at bounding box center [663, 321] width 52 height 13
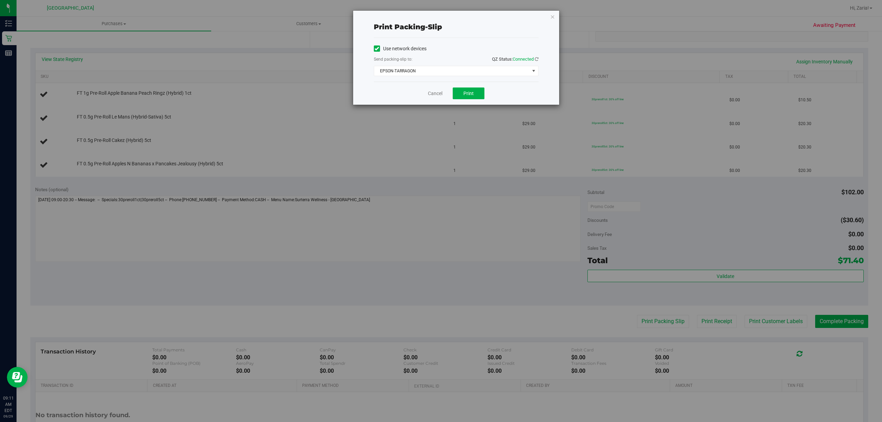
click at [466, 87] on div "Cancel Print" at bounding box center [456, 93] width 165 height 23
click at [464, 90] on button "Print" at bounding box center [469, 93] width 32 height 12
click at [457, 68] on span "EPSON-TARRAGON" at bounding box center [451, 71] width 155 height 10
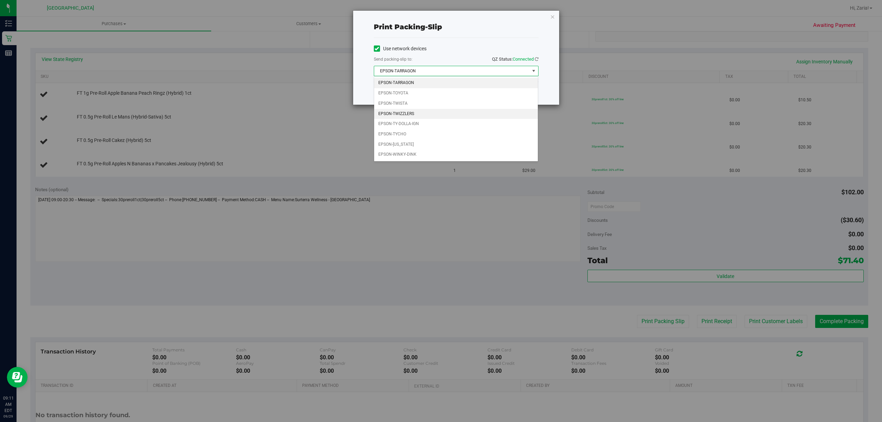
drag, startPoint x: 423, startPoint y: 106, endPoint x: 423, endPoint y: 114, distance: 8.3
click at [423, 114] on ul "EPSON-TARRAGON EPSON-TOYOTA EPSON-TWISTA EPSON-TWIZZLERS EPSON-TY-DOLLA-IGN EPS…" at bounding box center [456, 119] width 164 height 82
click at [423, 114] on li "EPSON-TWIZZLERS" at bounding box center [456, 114] width 164 height 10
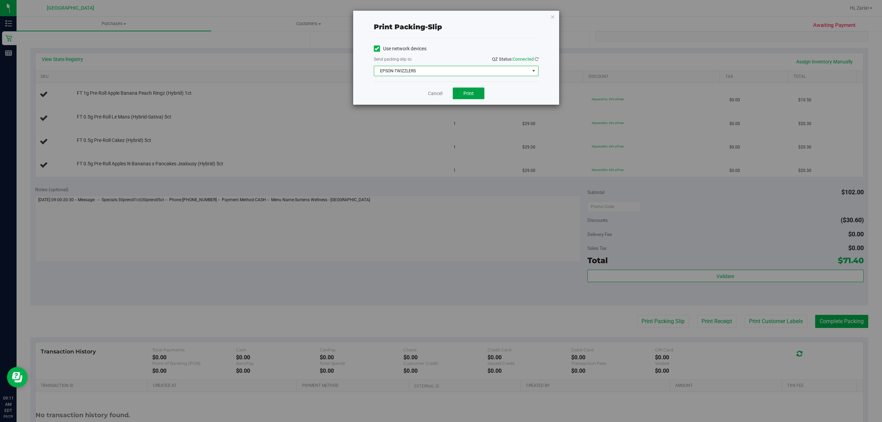
click at [473, 97] on button "Print" at bounding box center [469, 93] width 32 height 12
click at [433, 93] on link "Cancel" at bounding box center [435, 93] width 14 height 7
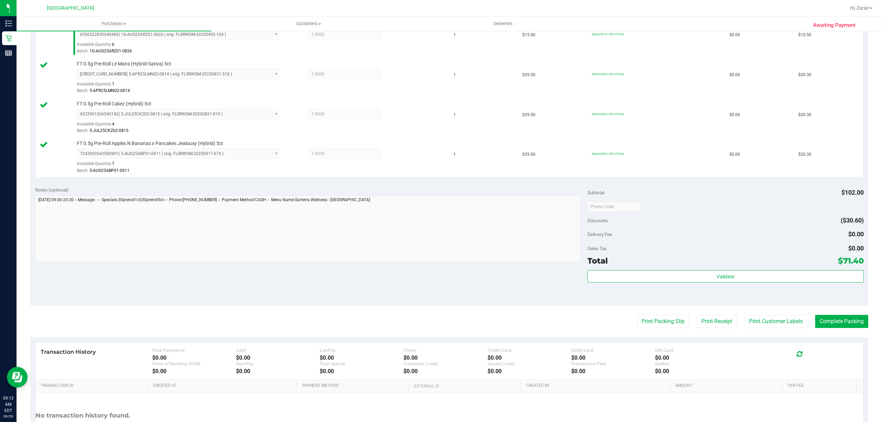
scroll to position [262, 0]
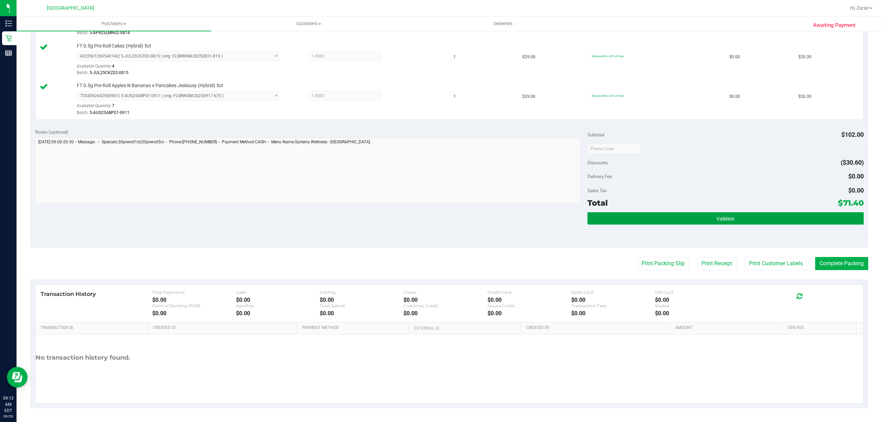
click at [766, 224] on button "Validate" at bounding box center [725, 218] width 276 height 12
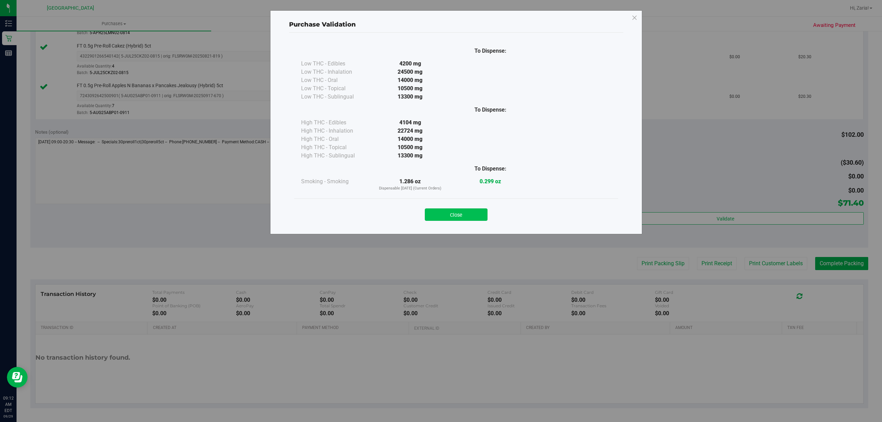
click at [458, 219] on button "Close" at bounding box center [456, 214] width 63 height 12
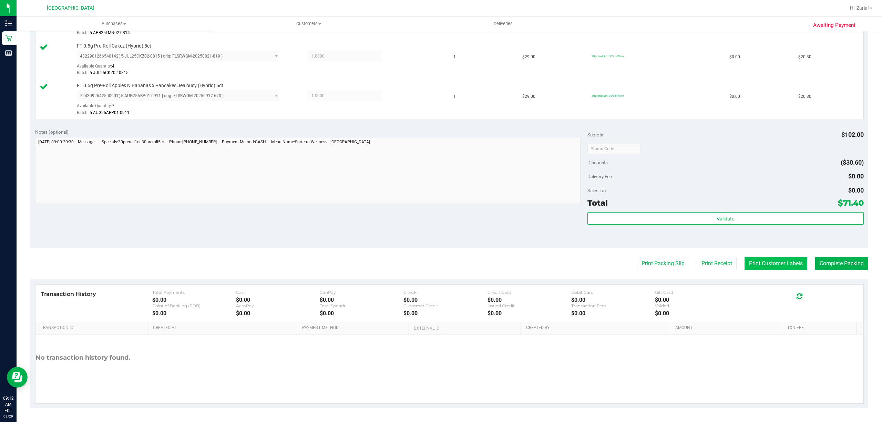
click at [773, 270] on button "Print Customer Labels" at bounding box center [775, 263] width 63 height 13
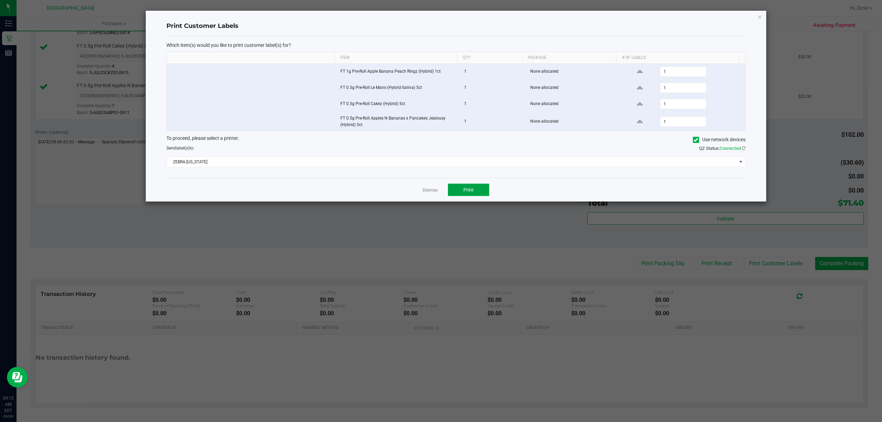
click at [472, 189] on span "Print" at bounding box center [468, 190] width 10 height 6
click at [760, 16] on icon "button" at bounding box center [759, 16] width 5 height 8
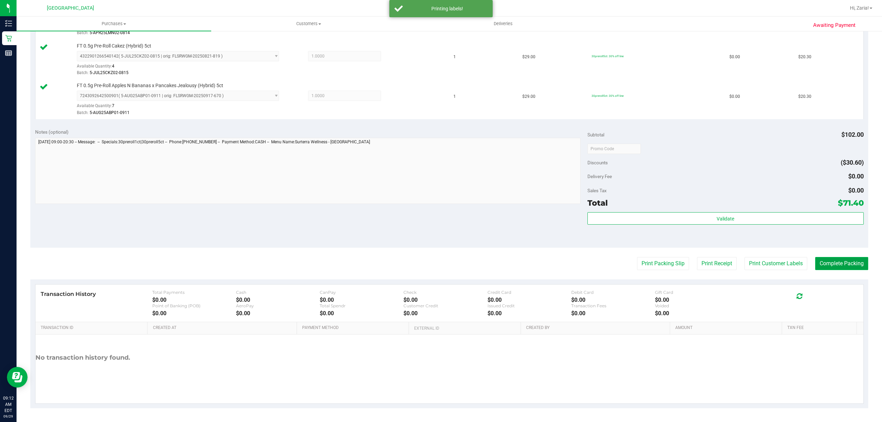
click at [823, 270] on button "Complete Packing" at bounding box center [841, 263] width 53 height 13
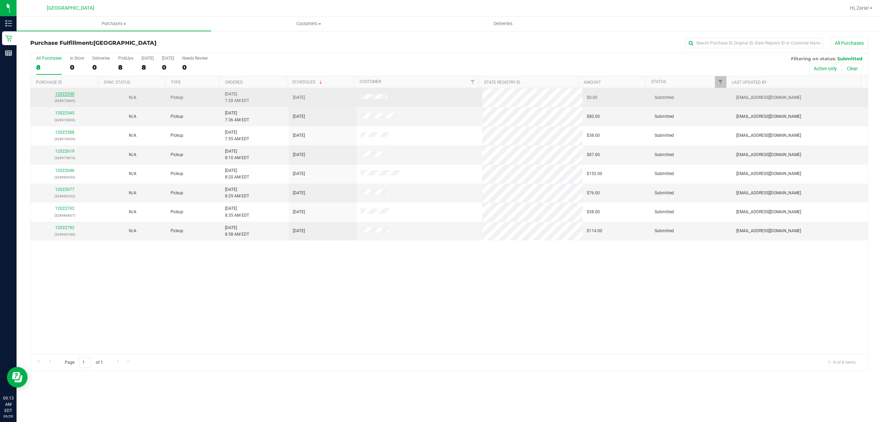
click at [62, 94] on link "12022530" at bounding box center [64, 94] width 19 height 5
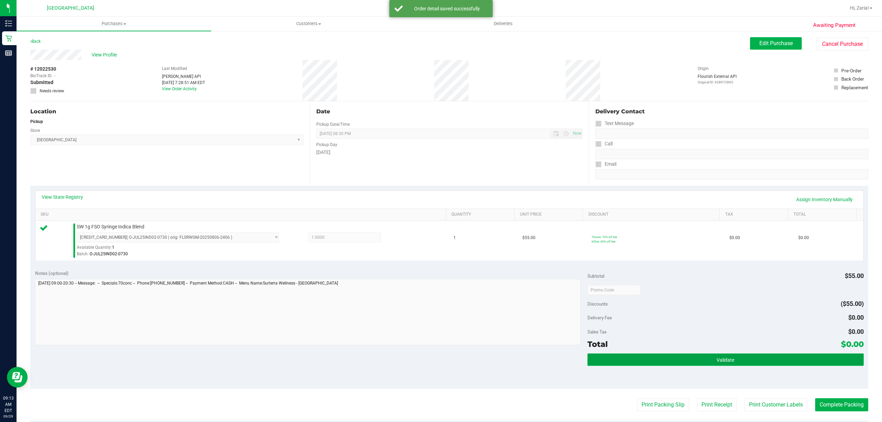
click at [600, 361] on button "Validate" at bounding box center [725, 359] width 276 height 12
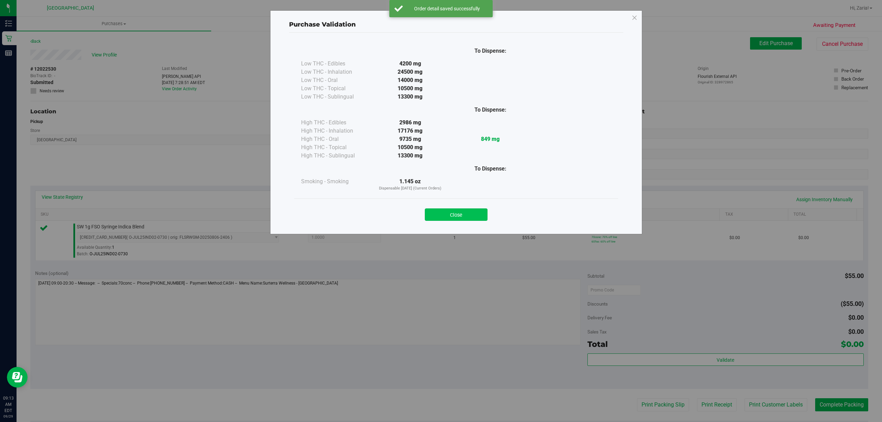
click at [459, 215] on button "Close" at bounding box center [456, 214] width 63 height 12
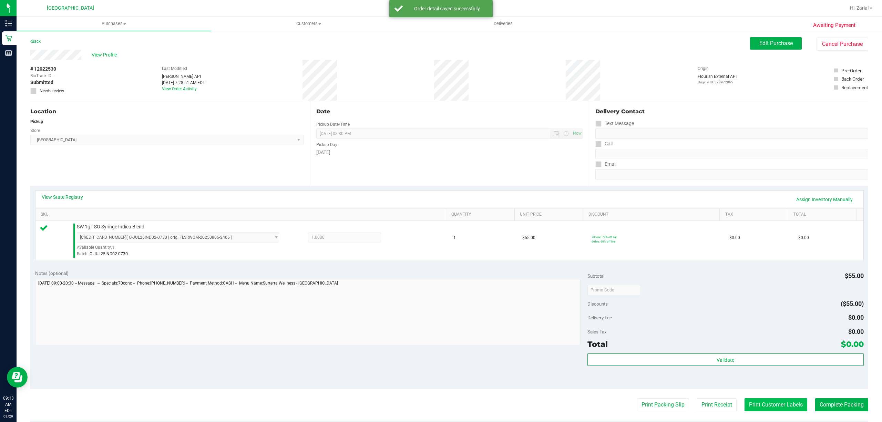
click at [749, 402] on button "Print Customer Labels" at bounding box center [775, 404] width 63 height 13
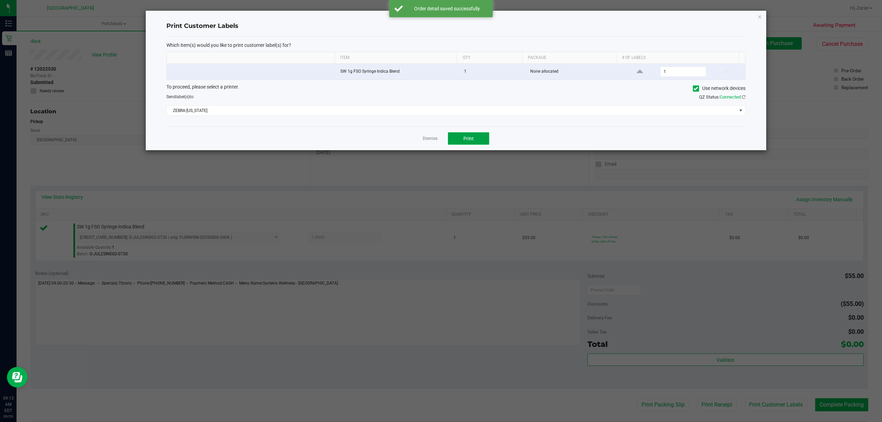
click at [481, 141] on button "Print" at bounding box center [468, 138] width 41 height 12
click at [761, 16] on icon "button" at bounding box center [759, 16] width 5 height 8
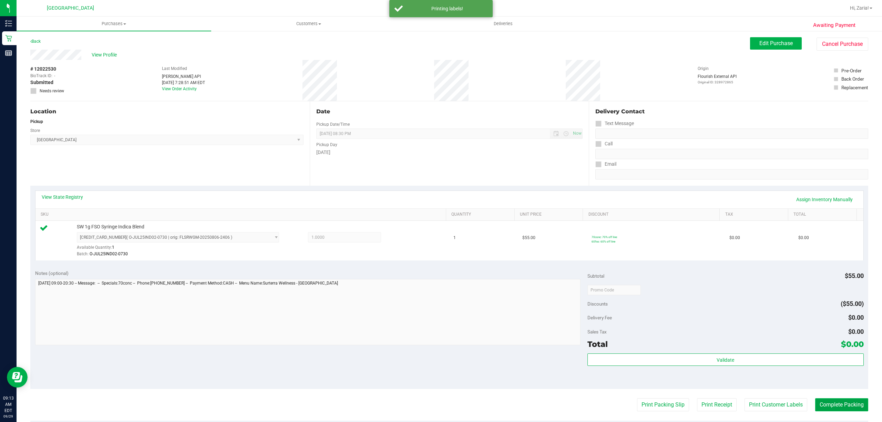
click at [823, 402] on button "Complete Packing" at bounding box center [841, 404] width 53 height 13
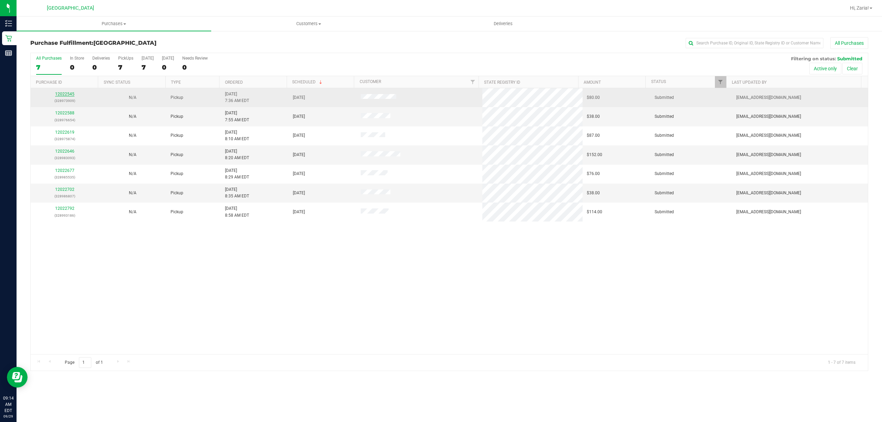
click at [69, 93] on link "12022545" at bounding box center [64, 94] width 19 height 5
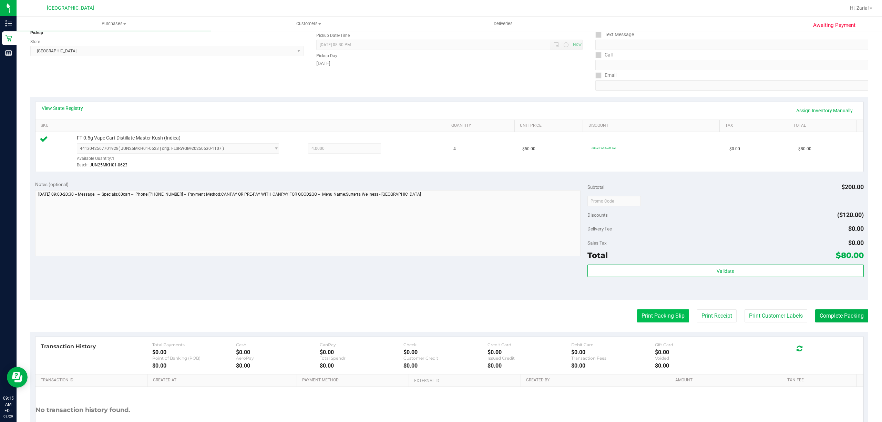
scroll to position [92, 0]
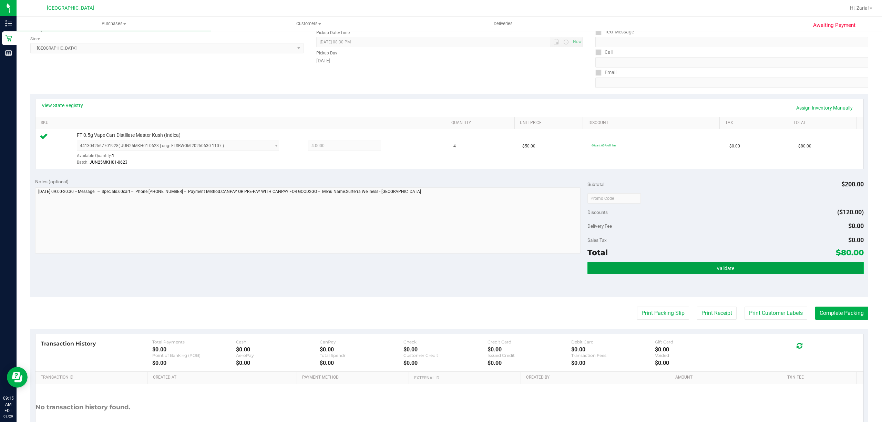
drag, startPoint x: 683, startPoint y: 273, endPoint x: 683, endPoint y: 269, distance: 4.5
click at [683, 272] on button "Validate" at bounding box center [725, 268] width 276 height 12
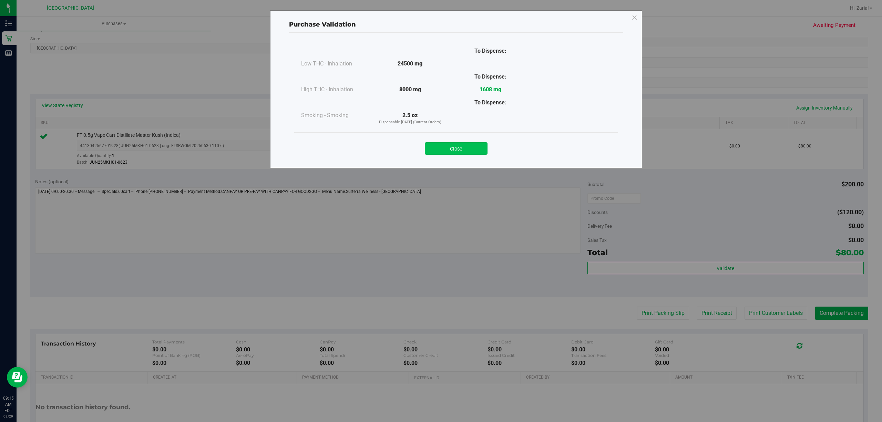
click at [483, 152] on button "Close" at bounding box center [456, 148] width 63 height 12
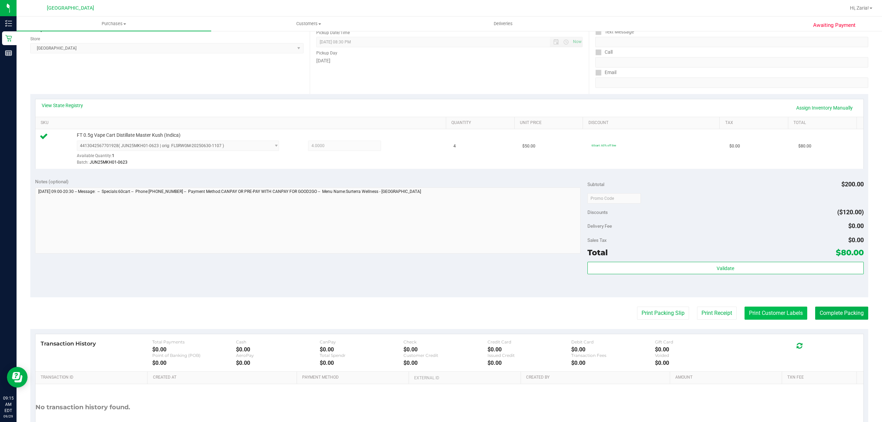
click at [752, 318] on button "Print Customer Labels" at bounding box center [775, 313] width 63 height 13
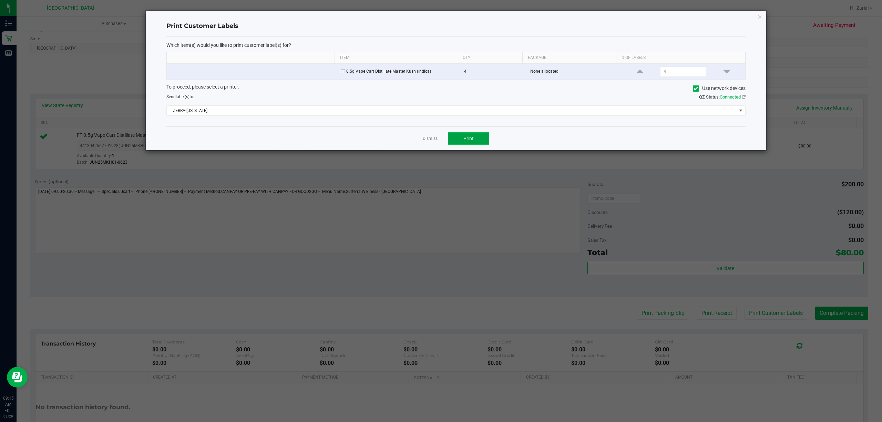
click at [467, 141] on span "Print" at bounding box center [468, 139] width 10 height 6
click at [759, 20] on icon "button" at bounding box center [759, 16] width 5 height 8
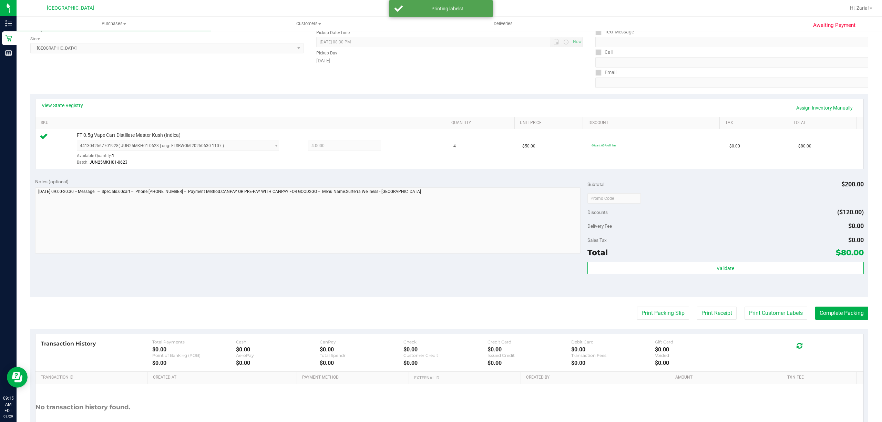
click at [827, 321] on purchase-details "Back Edit Purchase Cancel Purchase View Profile # 12022545 BioTrack ID: - Submi…" at bounding box center [449, 202] width 838 height 512
click at [828, 320] on button "Complete Packing" at bounding box center [841, 313] width 53 height 13
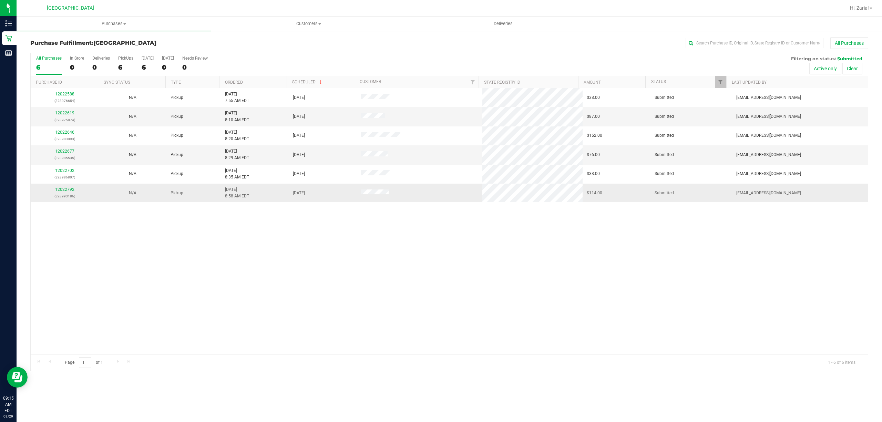
click at [61, 187] on div "12022792 (328993186)" at bounding box center [65, 192] width 60 height 13
click at [61, 192] on link "12022792" at bounding box center [64, 189] width 19 height 5
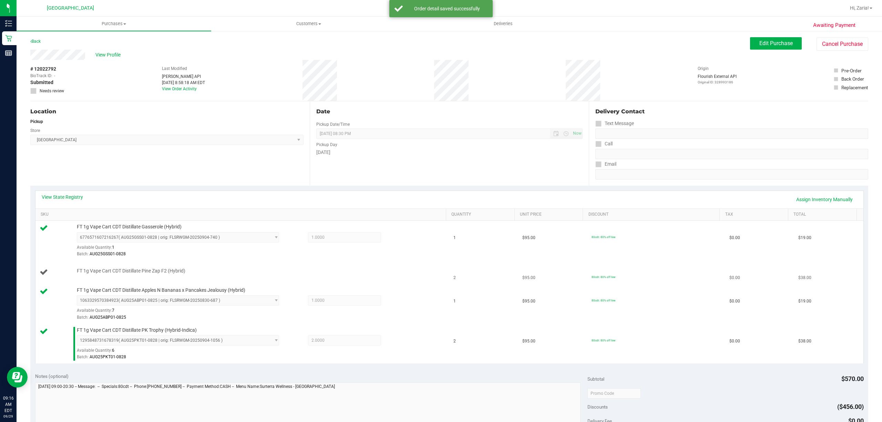
click at [123, 276] on div "FT 1g Vape Cart CDT Distillate Pine Zap F2 (Hybrid)" at bounding box center [243, 272] width 406 height 9
click at [130, 274] on span "FT 1g Vape Cart CDT Distillate Pine Zap F2 (Hybrid)" at bounding box center [131, 271] width 109 height 7
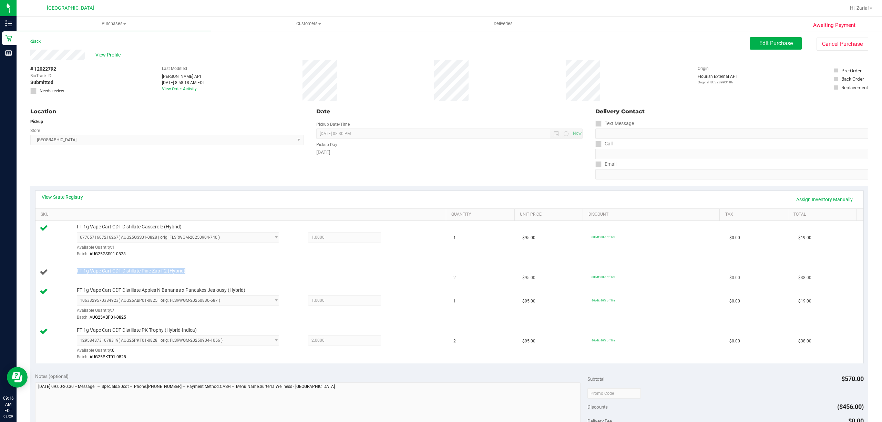
copy div "FT 1g Vape Cart CDT Distillate Pine Zap F2 (Hybrid)"
click at [105, 164] on div "Location Pickup Store [GEOGRAPHIC_DATA] WC Select Store [PERSON_NAME][GEOGRAPHI…" at bounding box center [169, 143] width 279 height 84
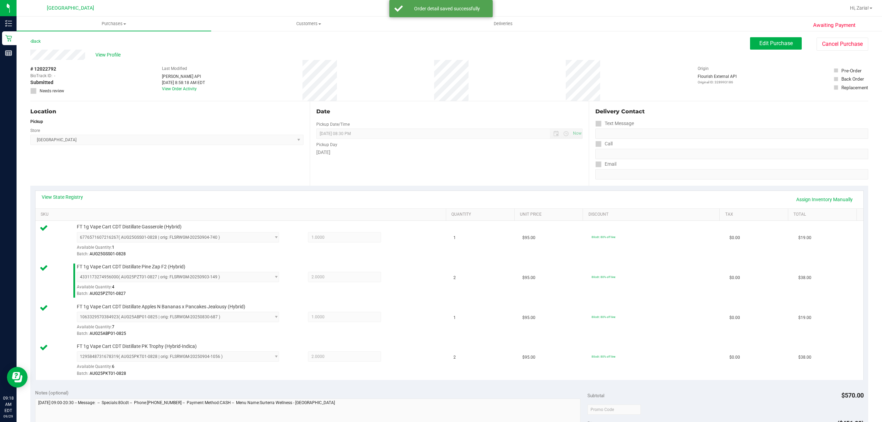
scroll to position [92, 0]
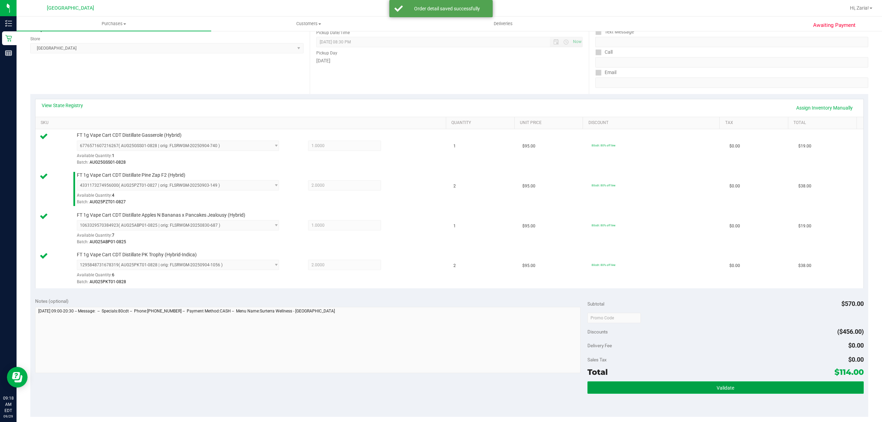
click at [661, 388] on button "Validate" at bounding box center [725, 387] width 276 height 12
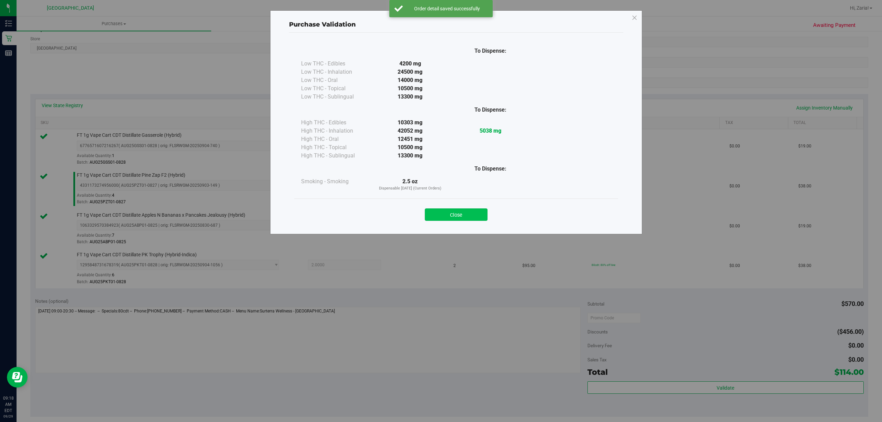
click at [456, 216] on button "Close" at bounding box center [456, 214] width 63 height 12
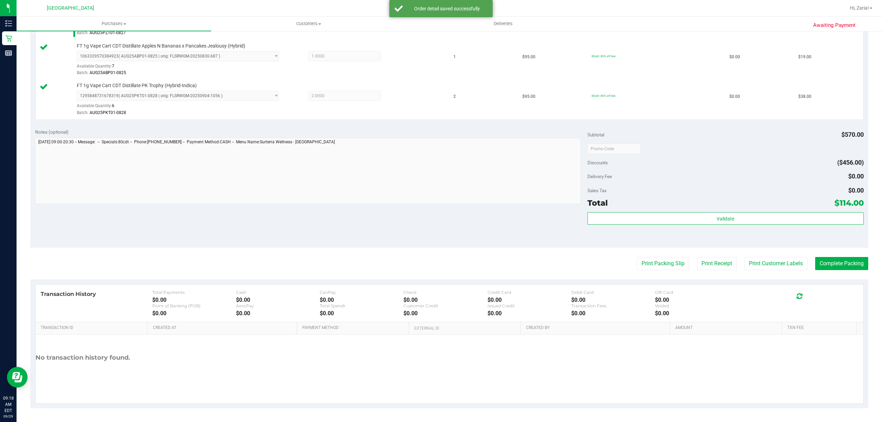
scroll to position [262, 0]
click at [761, 269] on button "Print Customer Labels" at bounding box center [775, 263] width 63 height 13
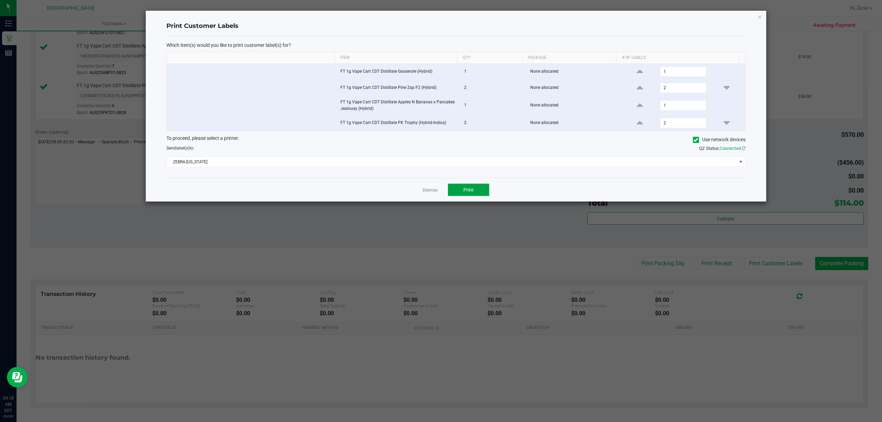
click at [486, 187] on button "Print" at bounding box center [468, 190] width 41 height 12
click at [760, 13] on icon "button" at bounding box center [759, 16] width 5 height 8
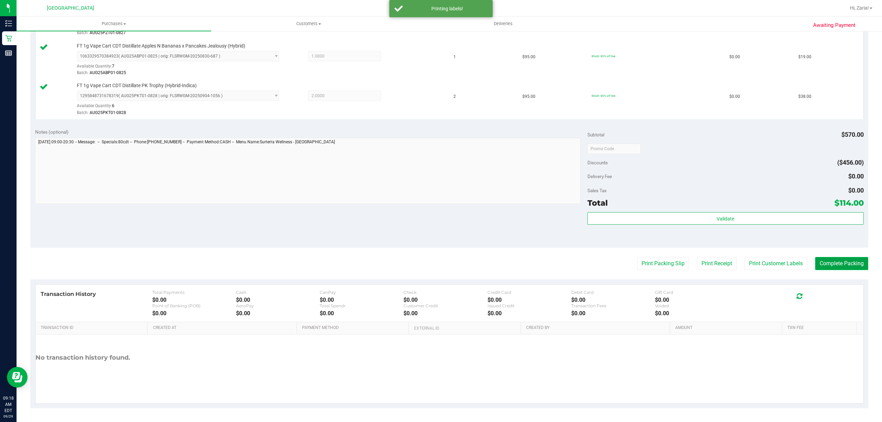
click at [837, 258] on button "Complete Packing" at bounding box center [841, 263] width 53 height 13
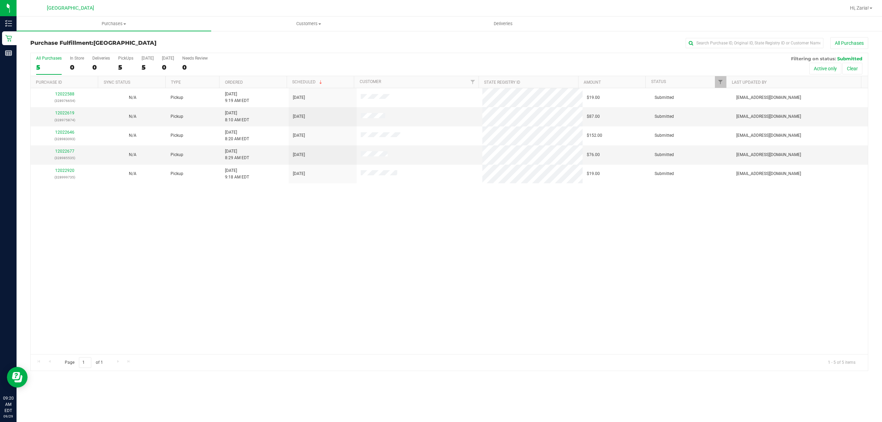
drag, startPoint x: 754, startPoint y: 406, endPoint x: 750, endPoint y: 403, distance: 4.6
click at [752, 404] on div "Purchases Summary of purchases Fulfillment All purchases Customers All customer…" at bounding box center [449, 219] width 865 height 405
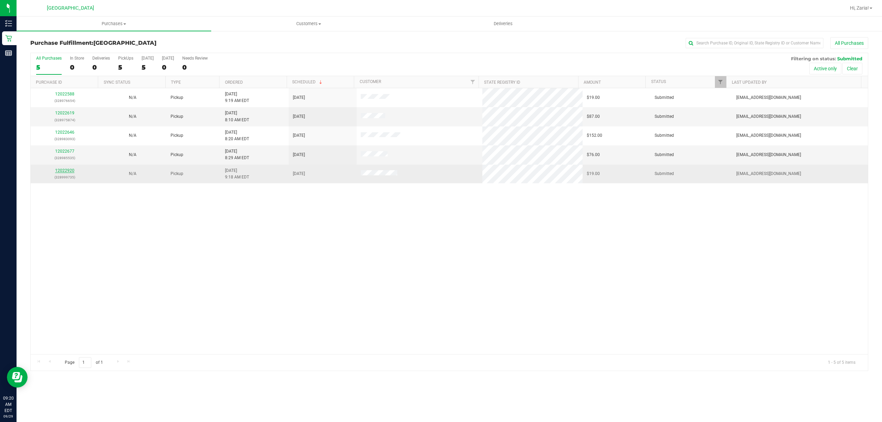
click at [63, 169] on link "12022920" at bounding box center [64, 170] width 19 height 5
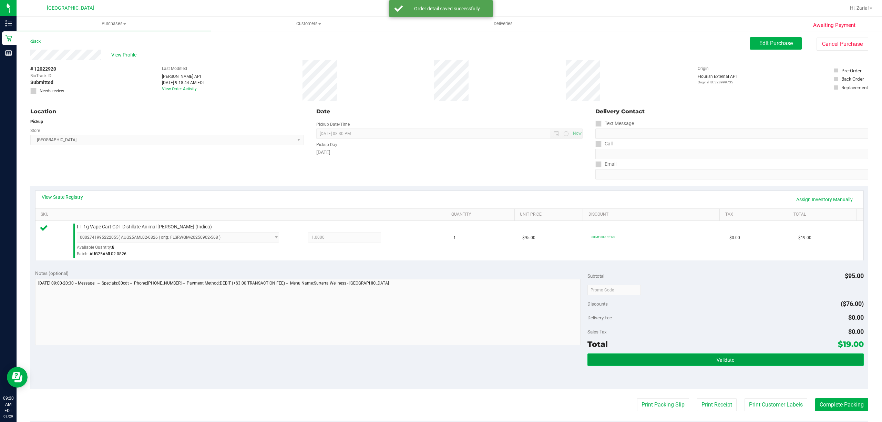
click at [663, 354] on button "Validate" at bounding box center [725, 359] width 276 height 12
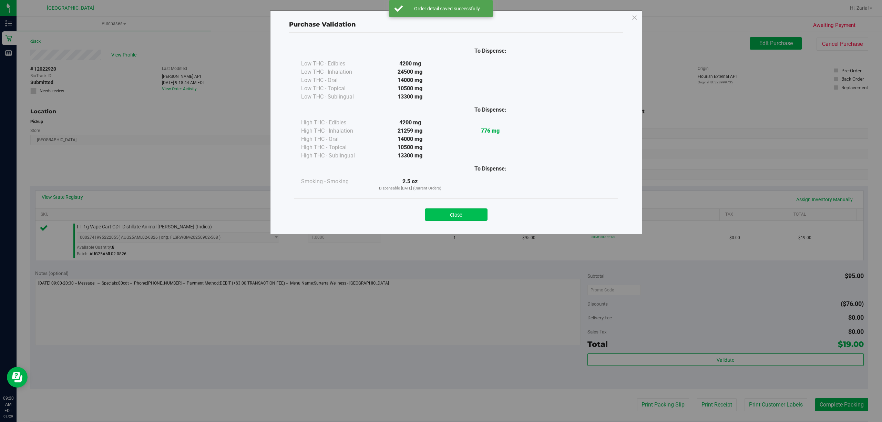
click at [455, 213] on button "Close" at bounding box center [456, 214] width 63 height 12
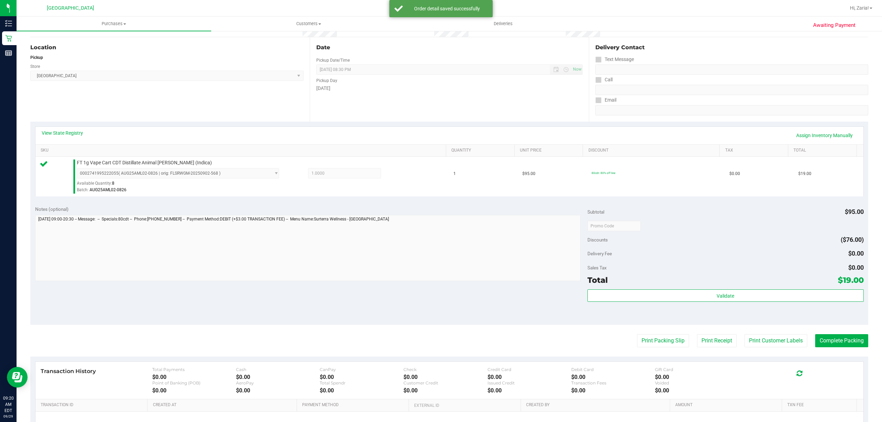
scroll to position [142, 0]
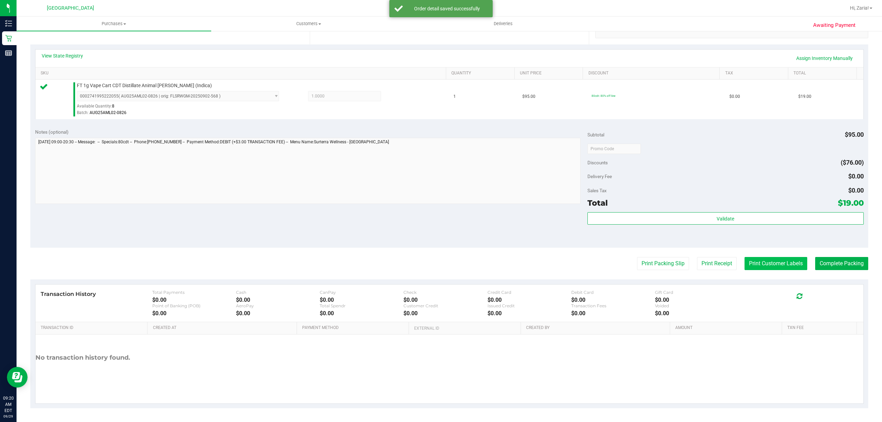
click at [759, 259] on button "Print Customer Labels" at bounding box center [775, 263] width 63 height 13
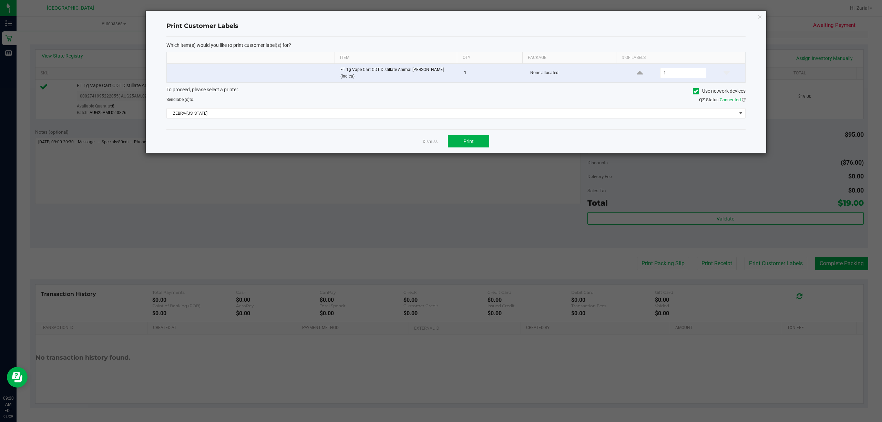
click at [482, 131] on div "Dismiss Print" at bounding box center [455, 141] width 579 height 24
click at [482, 138] on button "Print" at bounding box center [468, 141] width 41 height 12
click at [761, 14] on icon "button" at bounding box center [759, 16] width 5 height 8
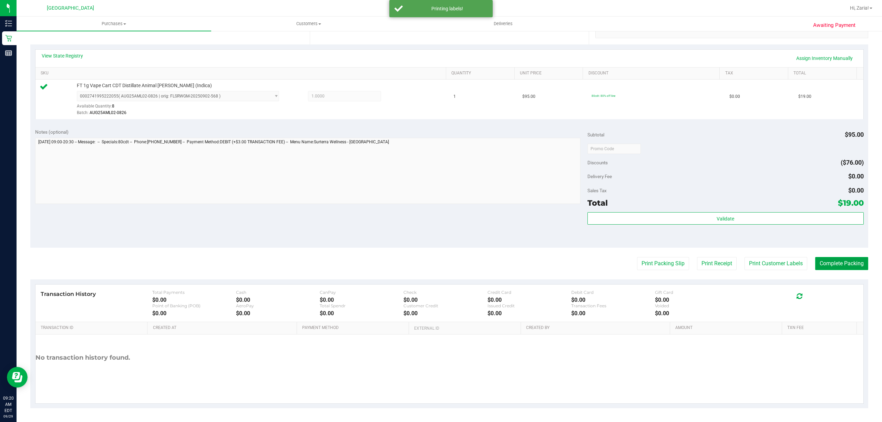
click at [850, 265] on button "Complete Packing" at bounding box center [841, 263] width 53 height 13
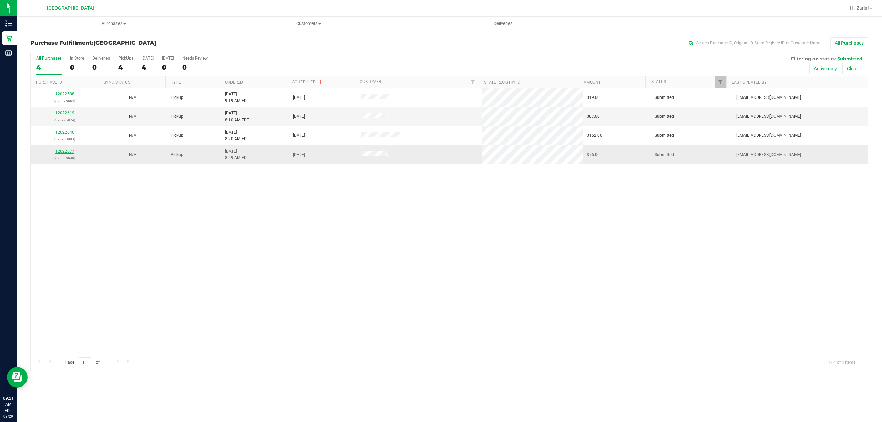
click at [61, 150] on link "12022677" at bounding box center [64, 151] width 19 height 5
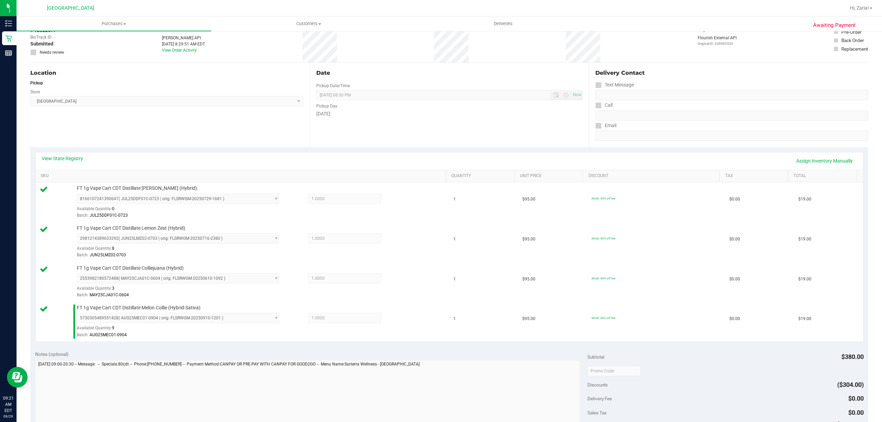
scroll to position [138, 0]
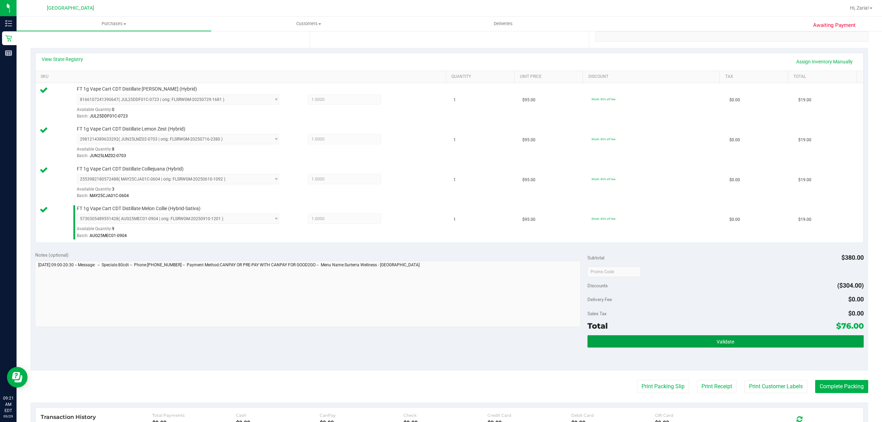
click at [671, 343] on button "Validate" at bounding box center [725, 341] width 276 height 12
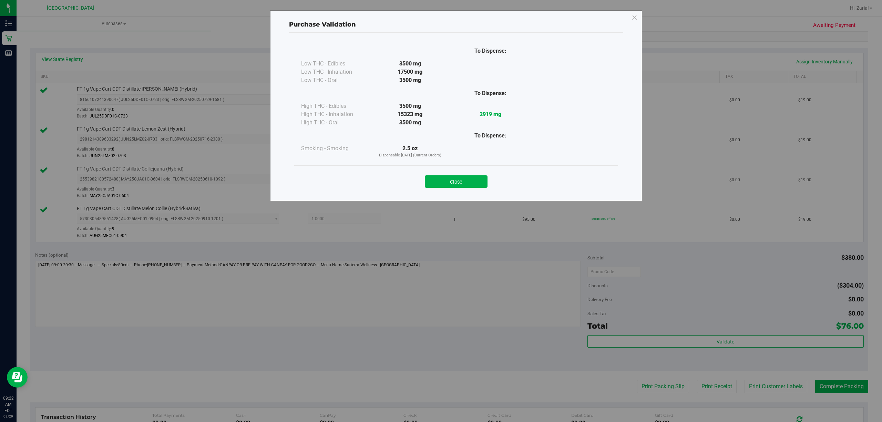
click at [435, 179] on button "Close" at bounding box center [456, 181] width 63 height 12
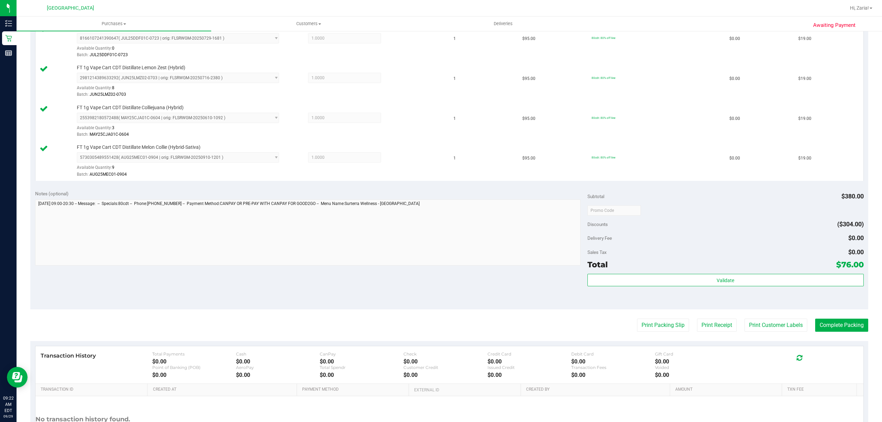
scroll to position [262, 0]
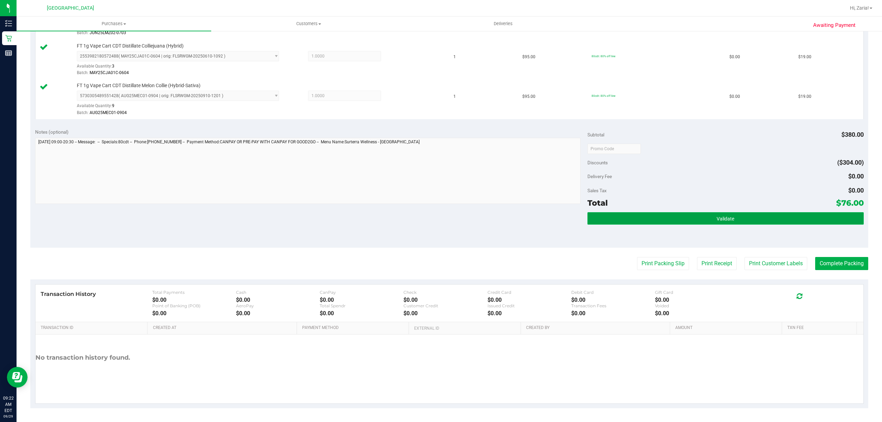
click at [670, 222] on button "Validate" at bounding box center [725, 218] width 276 height 12
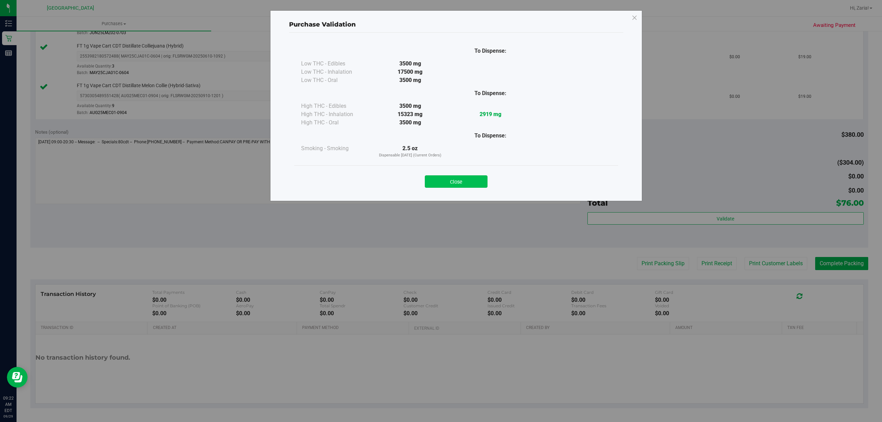
click at [442, 182] on button "Close" at bounding box center [456, 181] width 63 height 12
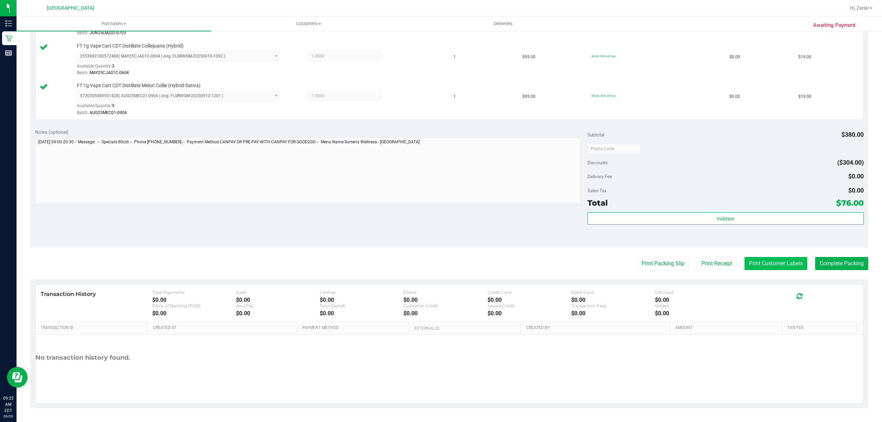
click at [751, 265] on button "Print Customer Labels" at bounding box center [775, 263] width 63 height 13
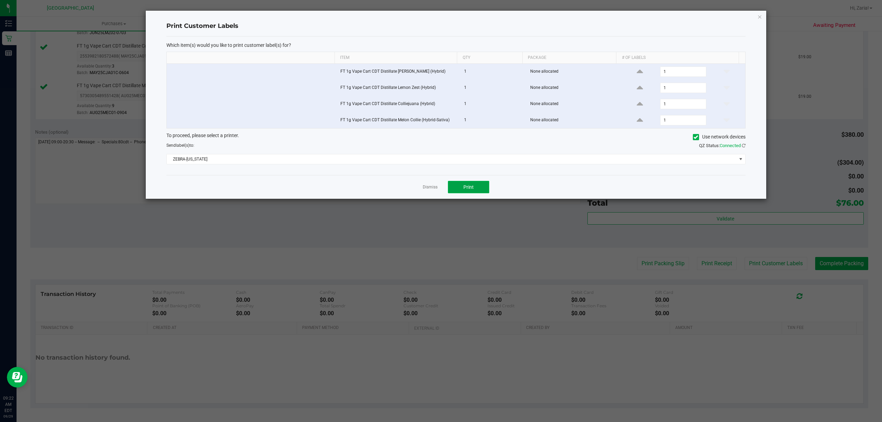
click at [465, 189] on span "Print" at bounding box center [468, 187] width 10 height 6
click at [761, 17] on icon "button" at bounding box center [759, 16] width 5 height 8
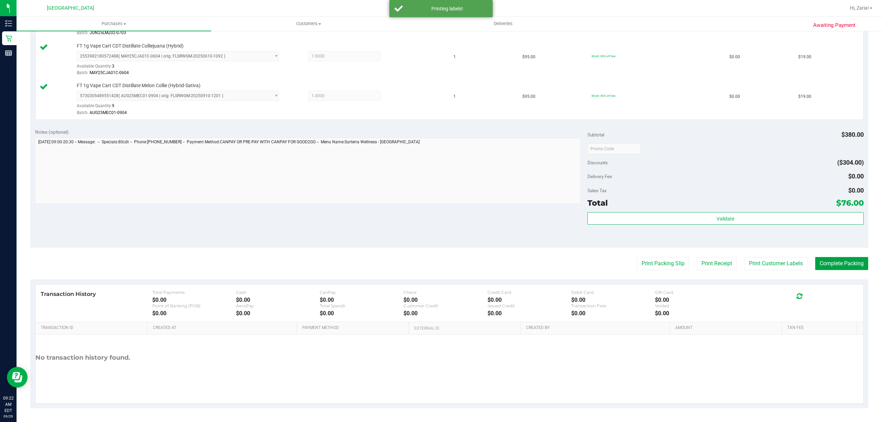
click at [828, 260] on button "Complete Packing" at bounding box center [841, 263] width 53 height 13
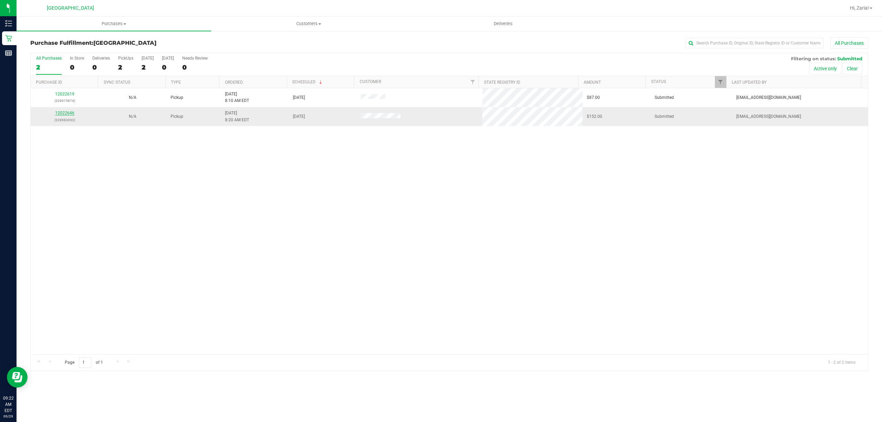
click at [65, 115] on link "12022646" at bounding box center [64, 113] width 19 height 5
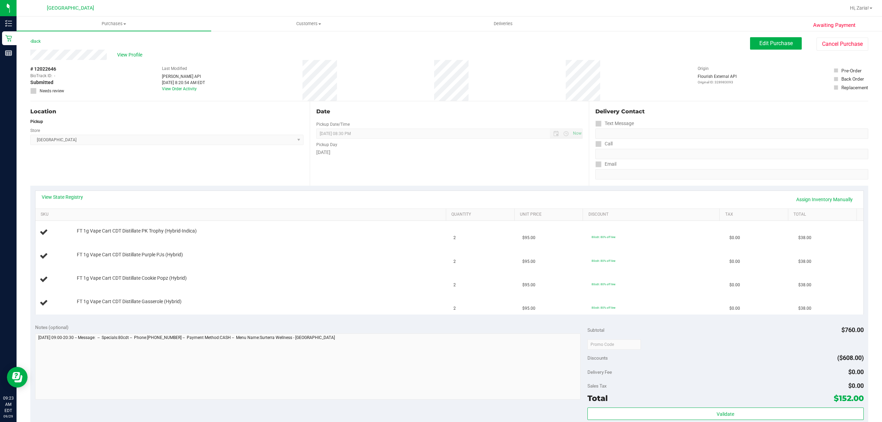
click at [38, 43] on div "Back" at bounding box center [35, 41] width 10 height 8
click at [38, 42] on link "Back" at bounding box center [35, 41] width 10 height 5
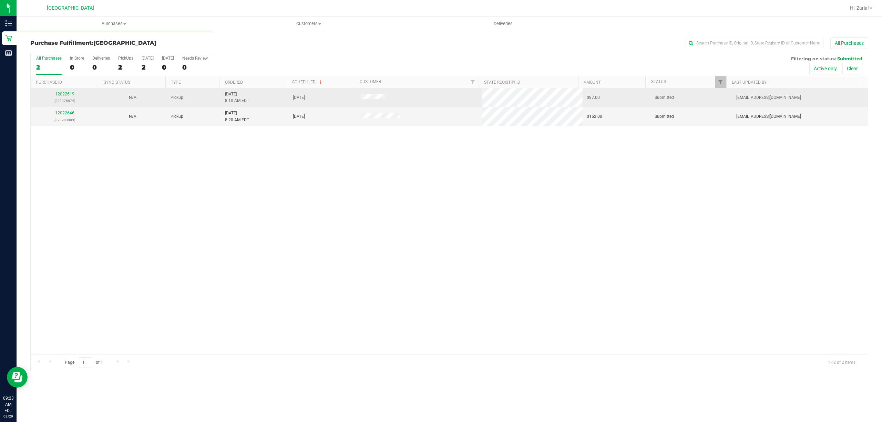
click at [72, 90] on td "12022619 (328975874)" at bounding box center [65, 97] width 68 height 19
click at [72, 93] on link "12022619" at bounding box center [64, 94] width 19 height 5
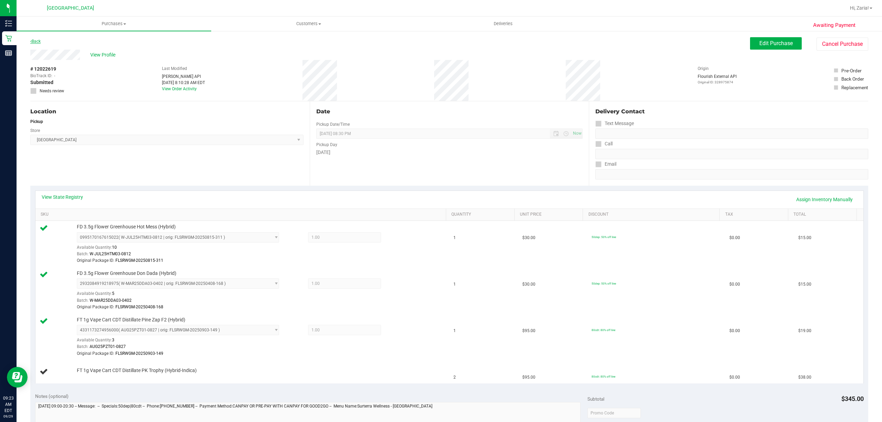
click at [41, 42] on link "Back" at bounding box center [35, 41] width 10 height 5
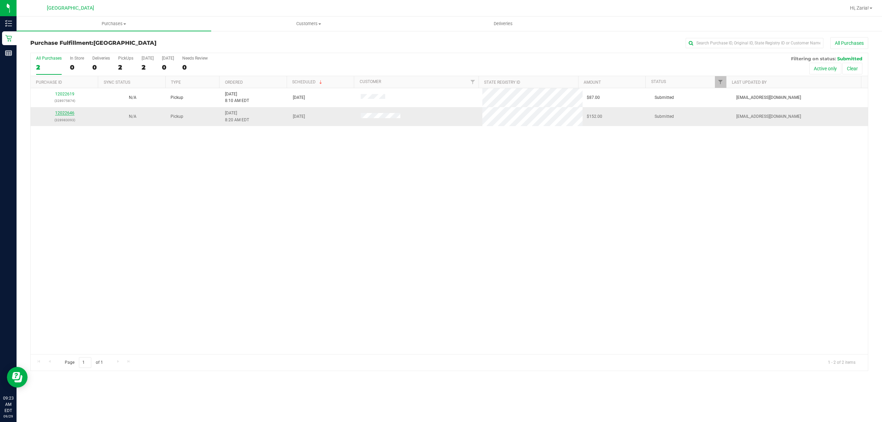
click at [64, 113] on link "12022646" at bounding box center [64, 113] width 19 height 5
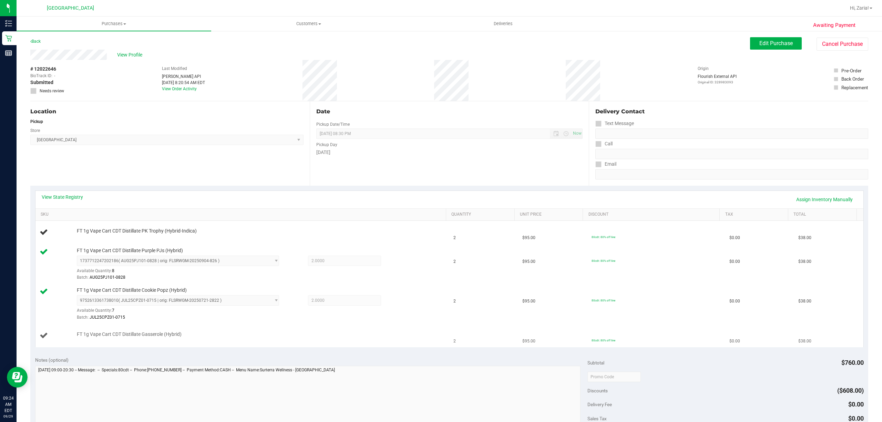
click at [96, 340] on div "FT 1g Vape Cart CDT Distillate Gasserole (Hybrid)" at bounding box center [243, 335] width 406 height 9
click at [96, 338] on span "FT 1g Vape Cart CDT Distillate Gasserole (Hybrid)" at bounding box center [129, 334] width 105 height 7
copy div "FT 1g Vape Cart CDT Distillate Gasserole (Hybrid)"
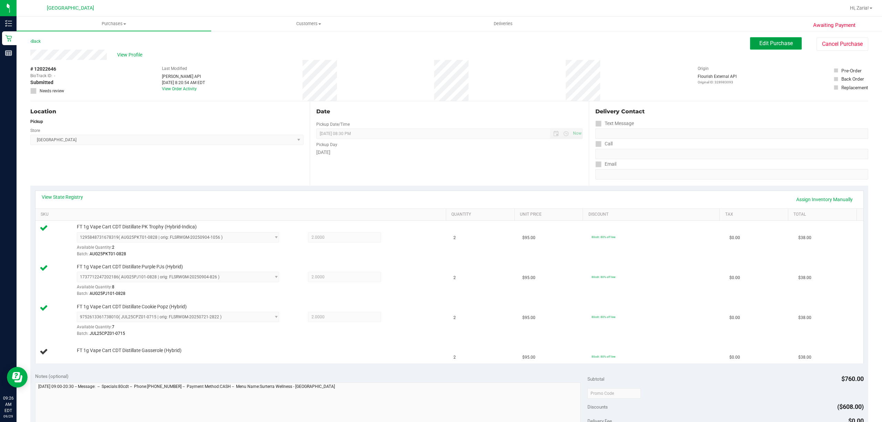
click at [750, 38] on button "Edit Purchase" at bounding box center [776, 43] width 52 height 12
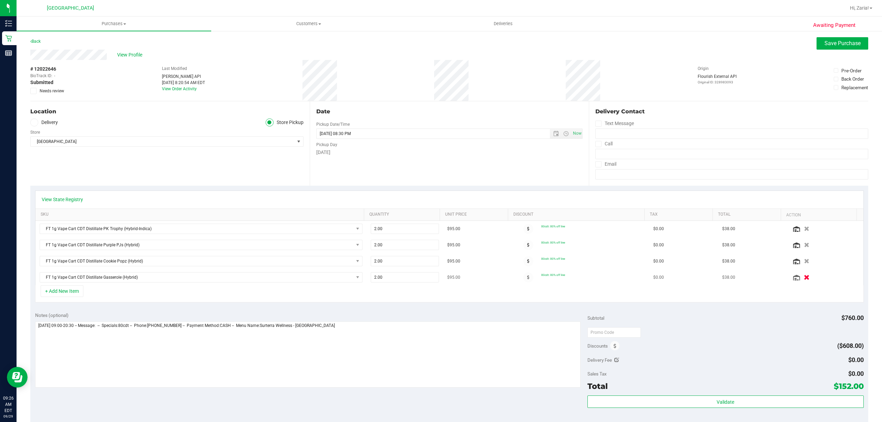
click at [801, 279] on button "button" at bounding box center [807, 277] width 12 height 7
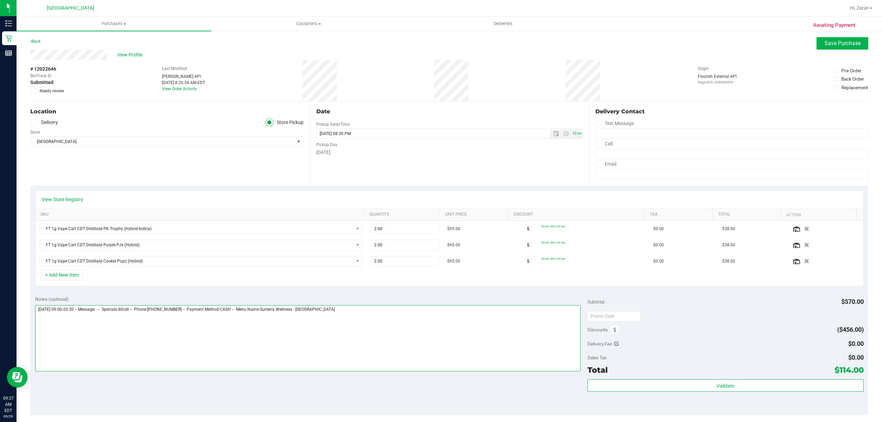
click at [448, 309] on textarea at bounding box center [307, 338] width 545 height 66
click at [824, 42] on span "Save Purchase" at bounding box center [842, 43] width 36 height 7
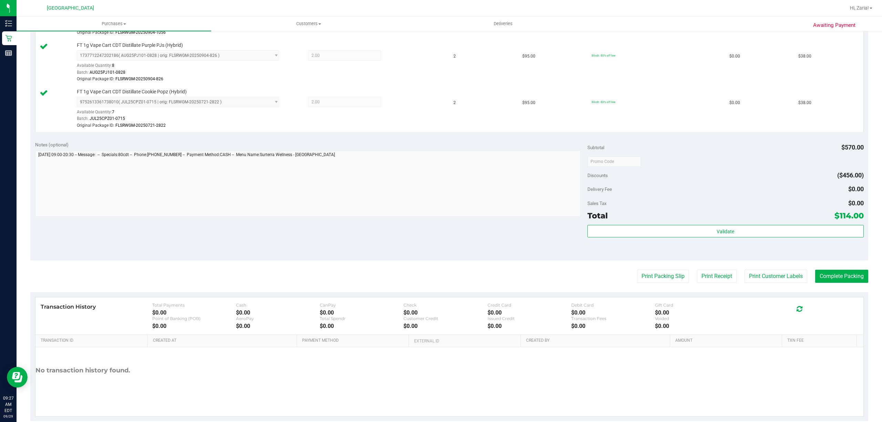
scroll to position [229, 0]
click at [758, 280] on button "Print Customer Labels" at bounding box center [775, 274] width 63 height 13
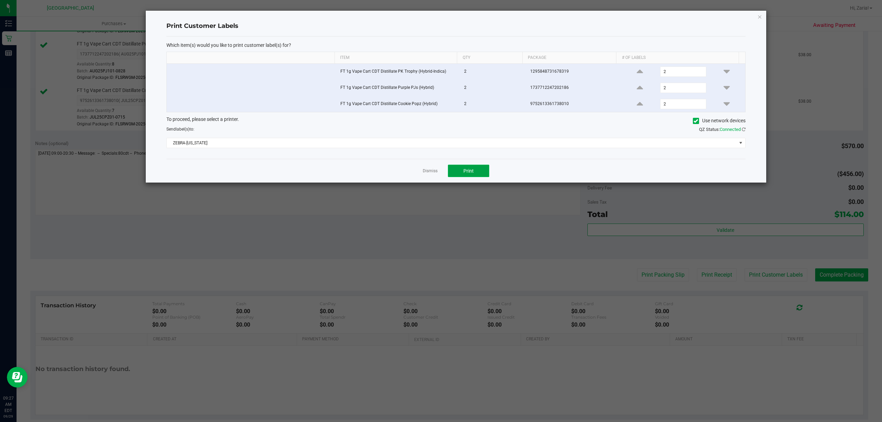
click at [478, 171] on button "Print" at bounding box center [468, 171] width 41 height 12
click at [760, 16] on icon "button" at bounding box center [759, 16] width 5 height 8
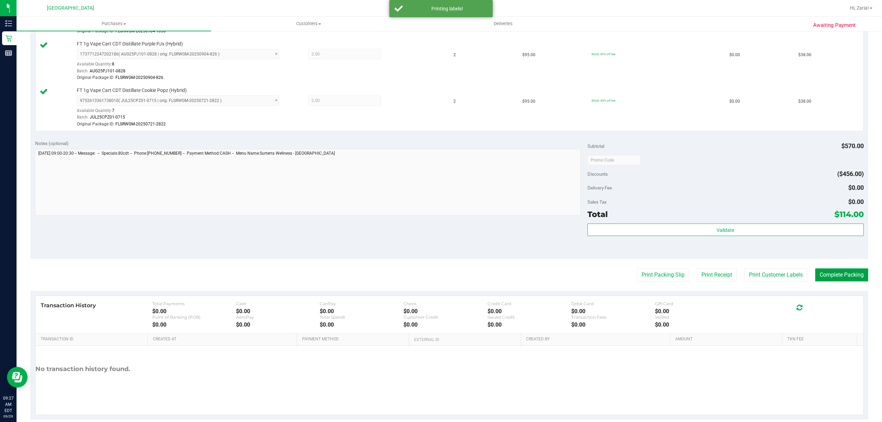
click at [832, 270] on button "Complete Packing" at bounding box center [841, 274] width 53 height 13
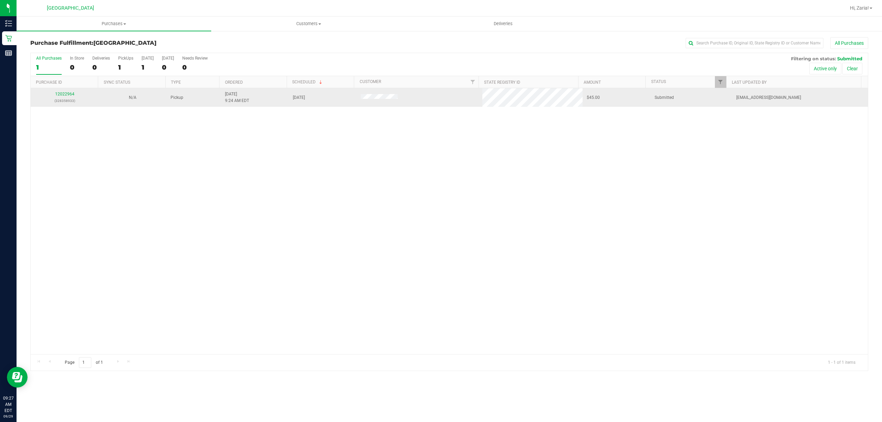
click at [66, 97] on div "12022964 (328358933)" at bounding box center [65, 97] width 60 height 13
click at [65, 94] on link "12022964" at bounding box center [64, 94] width 19 height 5
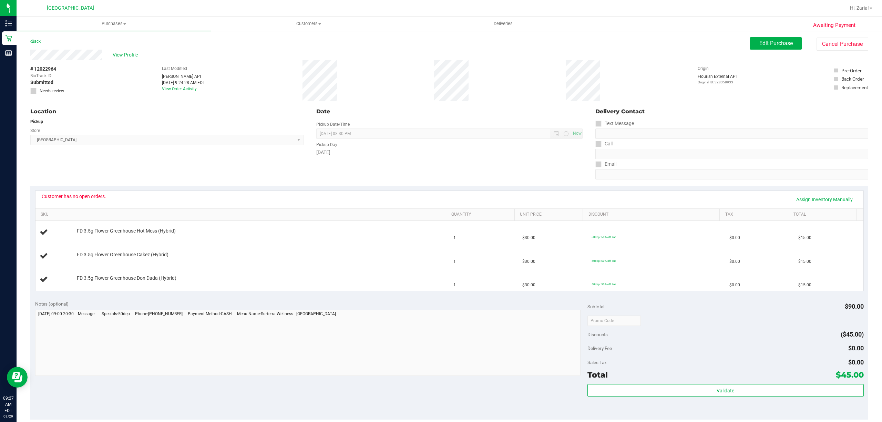
click at [39, 46] on div "Back Edit Purchase Cancel Purchase" at bounding box center [449, 43] width 838 height 12
click at [38, 42] on link "Back" at bounding box center [35, 41] width 10 height 5
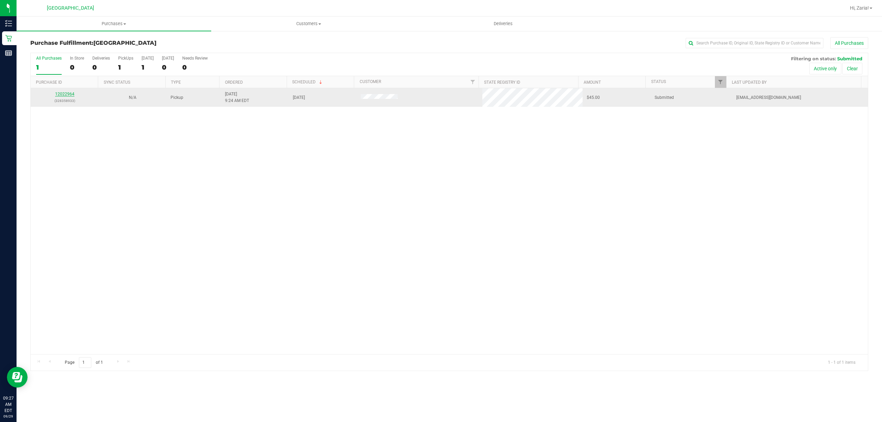
click at [58, 93] on link "12022964" at bounding box center [64, 94] width 19 height 5
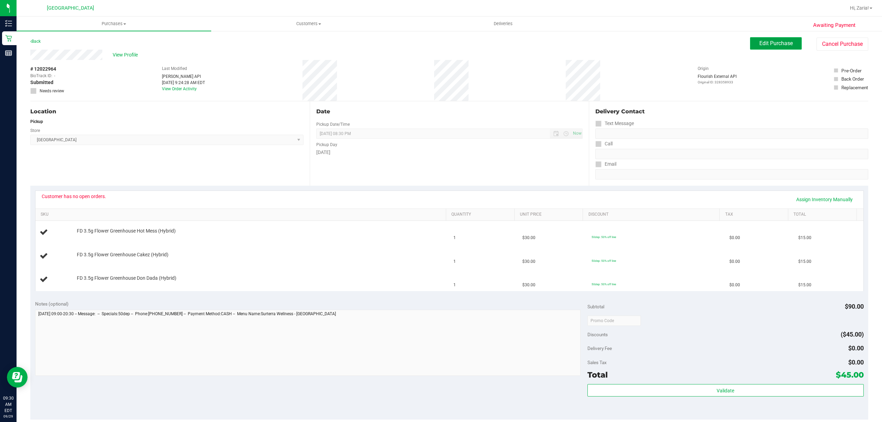
click at [778, 44] on span "Edit Purchase" at bounding box center [775, 43] width 33 height 7
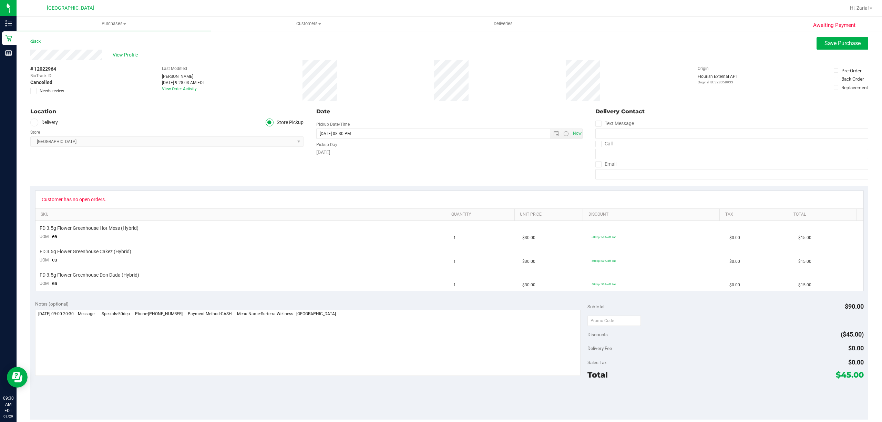
click at [33, 91] on icon at bounding box center [33, 91] width 4 height 0
click at [0, 0] on input "Needs review" at bounding box center [0, 0] width 0 height 0
click at [826, 47] on button "Save Purchase" at bounding box center [842, 43] width 52 height 12
click at [848, 46] on span "Save Purchase" at bounding box center [842, 43] width 36 height 7
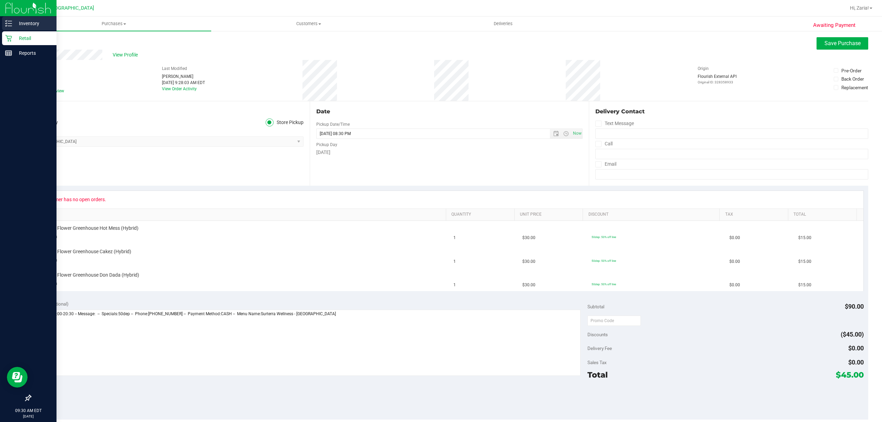
click at [29, 25] on p "Inventory" at bounding box center [32, 23] width 41 height 8
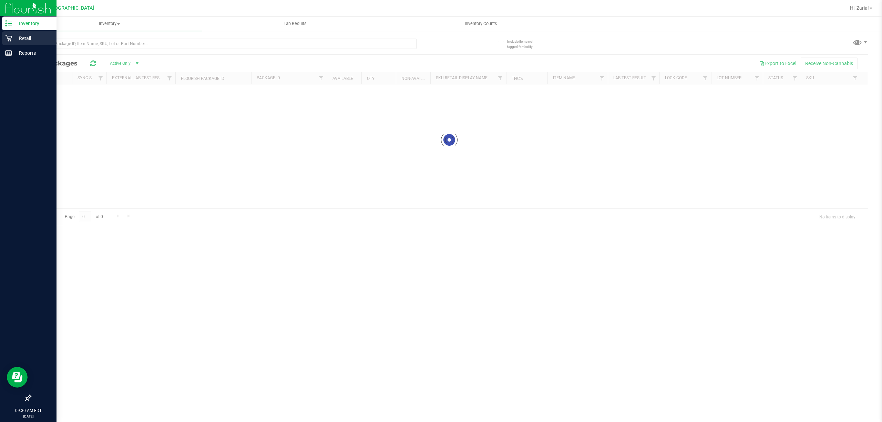
click at [25, 32] on div "Retail" at bounding box center [29, 38] width 54 height 14
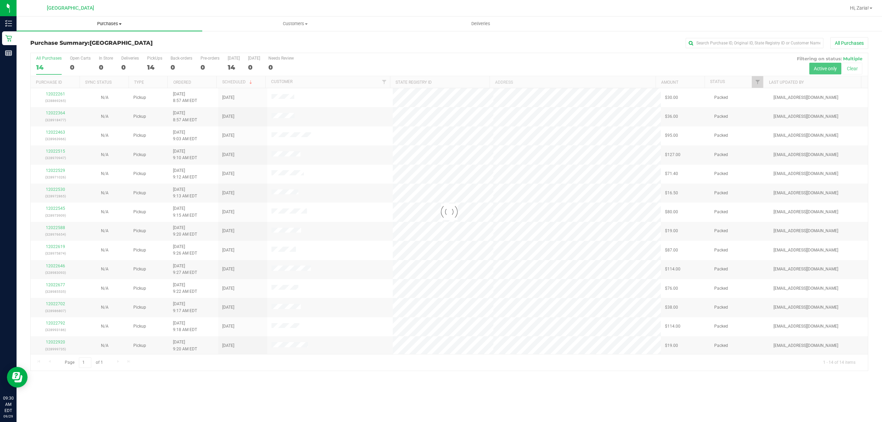
click at [123, 24] on span "Purchases" at bounding box center [110, 24] width 186 height 6
click at [111, 50] on li "Fulfillment" at bounding box center [110, 50] width 186 height 8
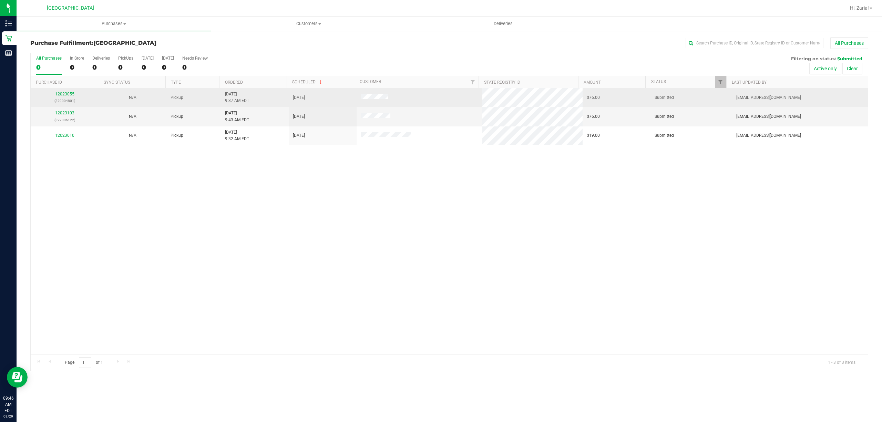
click at [70, 97] on div "12023055 (329004801)" at bounding box center [65, 97] width 60 height 13
click at [66, 89] on td "12023055 (329004801)" at bounding box center [65, 97] width 68 height 19
click at [66, 93] on link "12023055" at bounding box center [64, 94] width 19 height 5
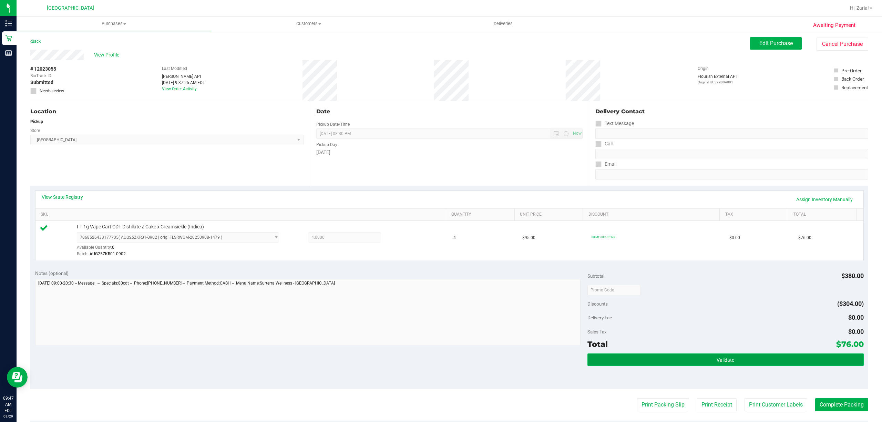
click at [632, 354] on button "Validate" at bounding box center [725, 359] width 276 height 12
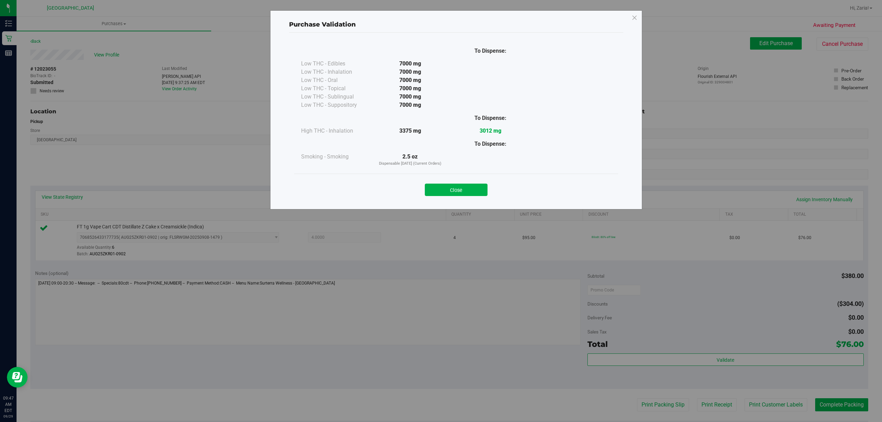
click at [442, 193] on button "Close" at bounding box center [456, 190] width 63 height 12
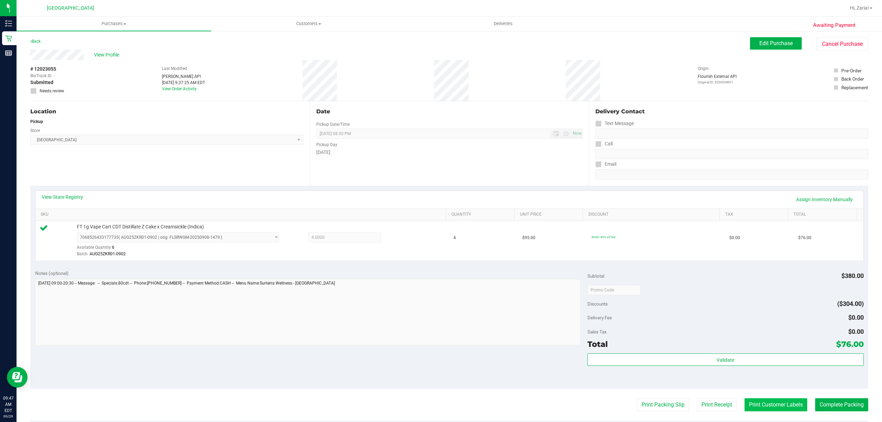
click at [755, 404] on button "Print Customer Labels" at bounding box center [775, 404] width 63 height 13
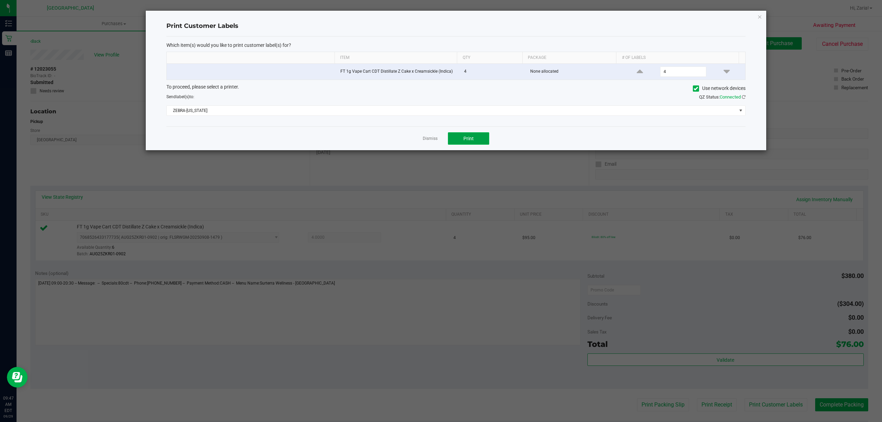
click at [484, 140] on button "Print" at bounding box center [468, 138] width 41 height 12
click at [761, 17] on icon "button" at bounding box center [759, 16] width 5 height 8
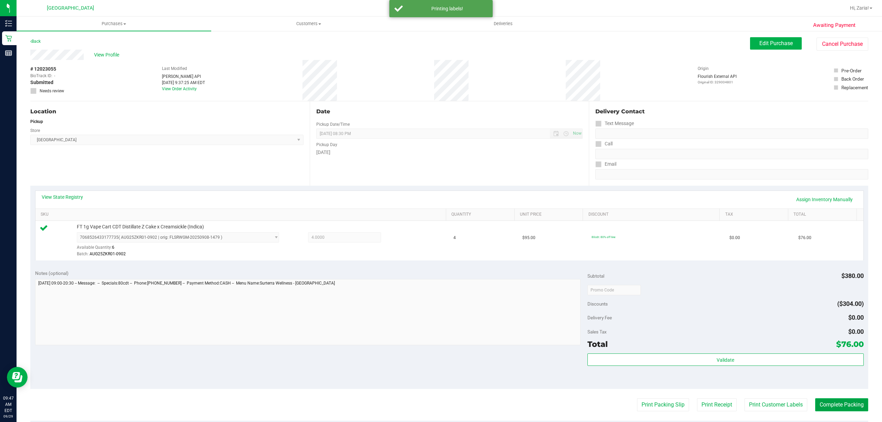
click at [815, 401] on button "Complete Packing" at bounding box center [841, 404] width 53 height 13
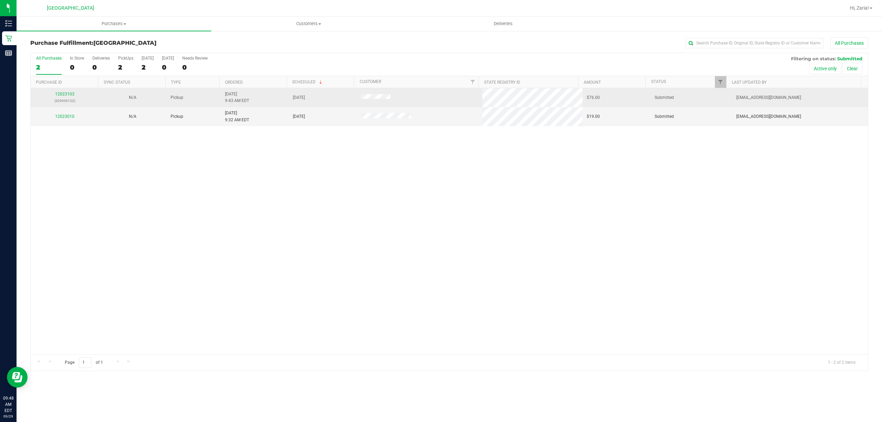
click at [65, 97] on div "12023103 (329006122)" at bounding box center [65, 97] width 60 height 13
click at [65, 95] on link "12023103" at bounding box center [64, 94] width 19 height 5
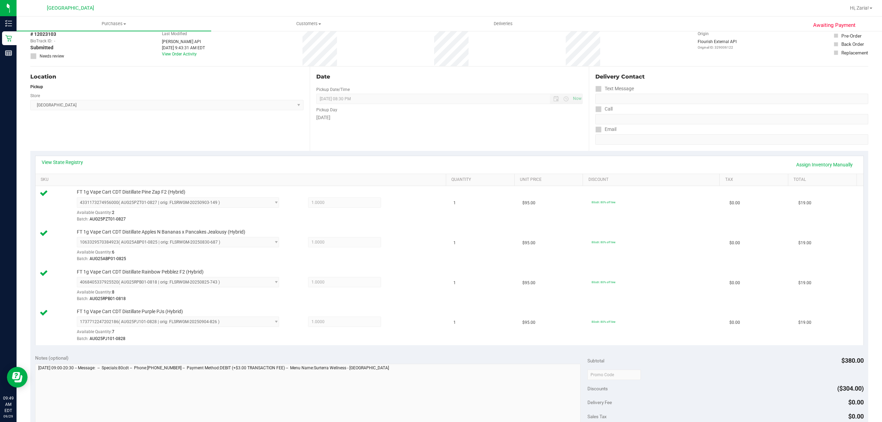
scroll to position [92, 0]
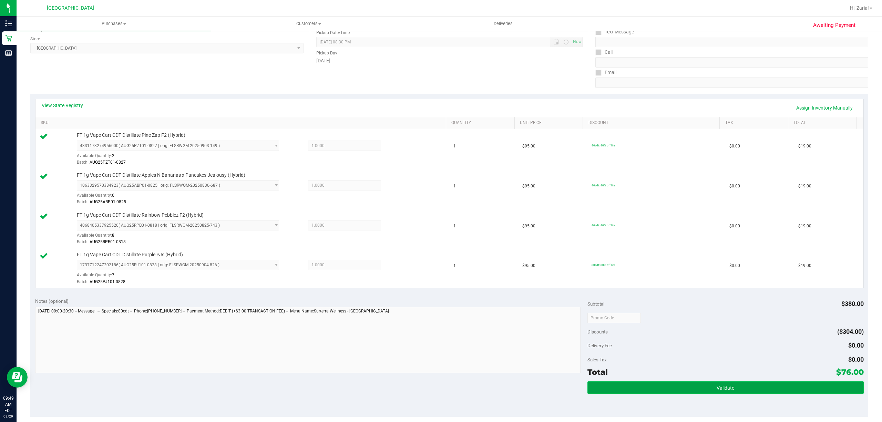
click at [683, 390] on button "Validate" at bounding box center [725, 387] width 276 height 12
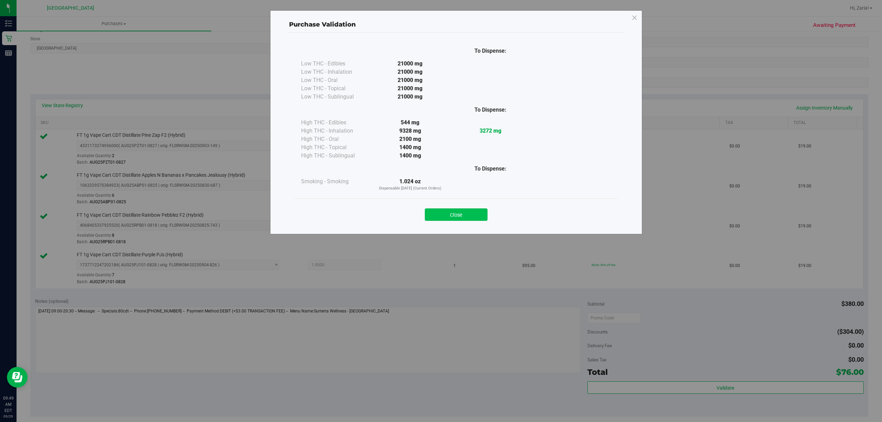
click at [444, 220] on button "Close" at bounding box center [456, 214] width 63 height 12
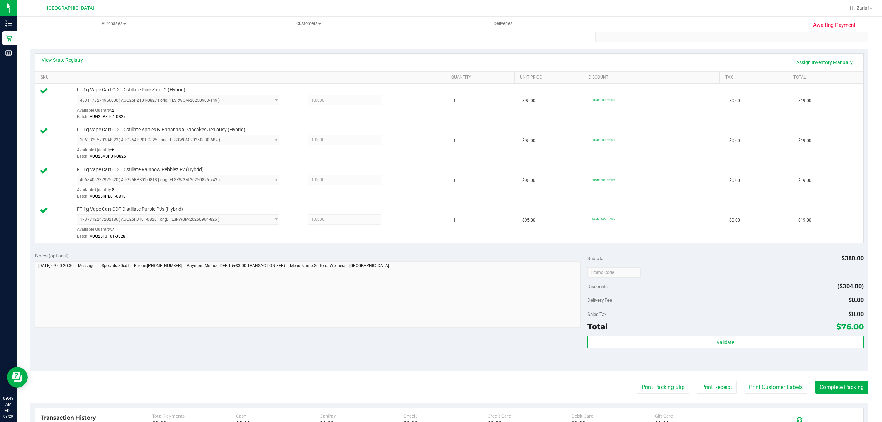
scroll to position [262, 0]
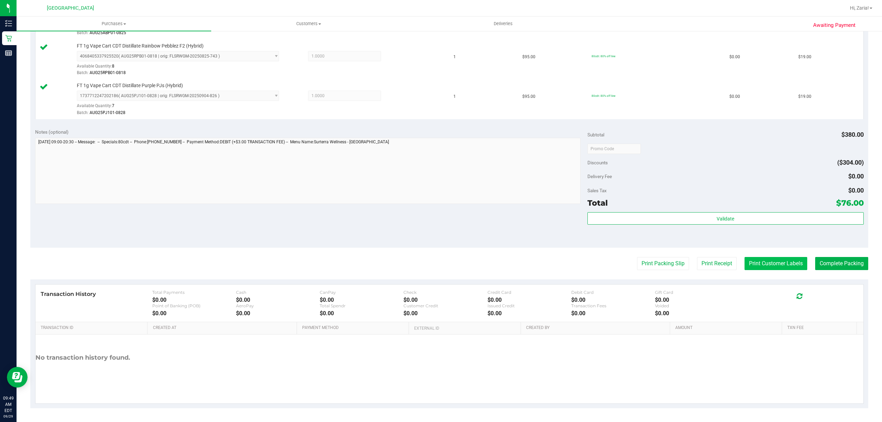
click at [772, 265] on button "Print Customer Labels" at bounding box center [775, 263] width 63 height 13
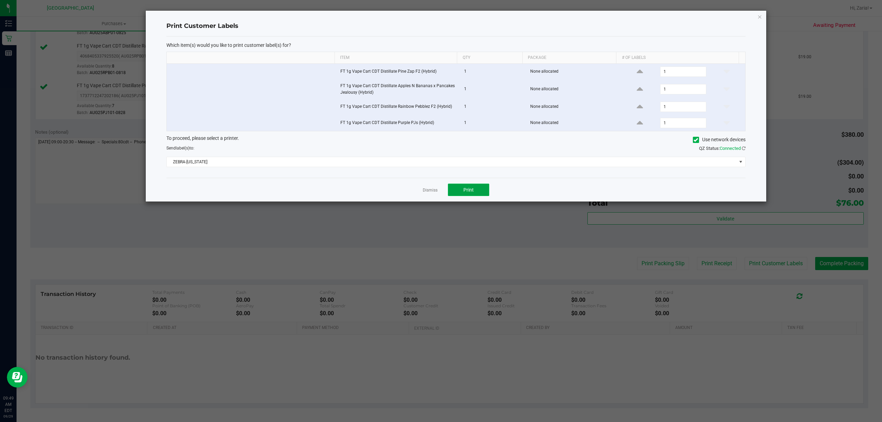
click at [477, 194] on button "Print" at bounding box center [468, 190] width 41 height 12
click at [757, 15] on icon "button" at bounding box center [759, 16] width 5 height 8
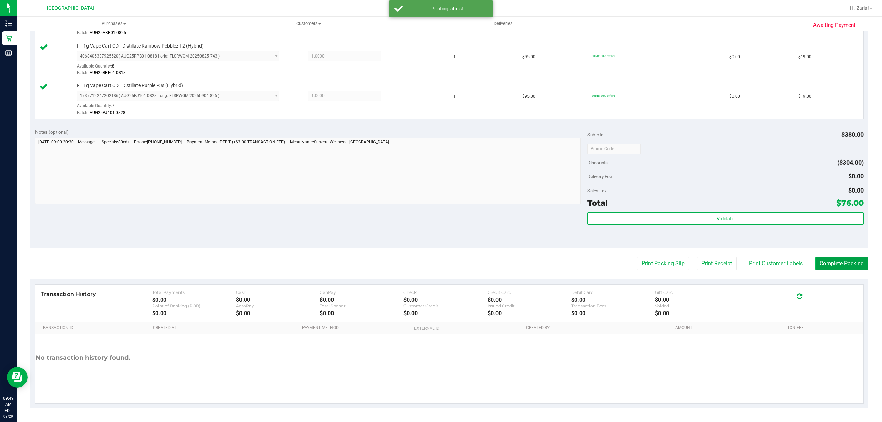
click at [827, 265] on button "Complete Packing" at bounding box center [841, 263] width 53 height 13
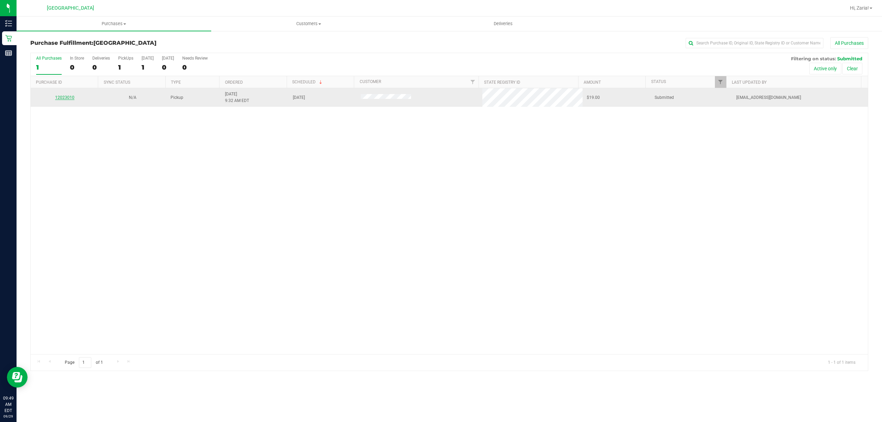
click at [67, 95] on link "12023010" at bounding box center [64, 97] width 19 height 5
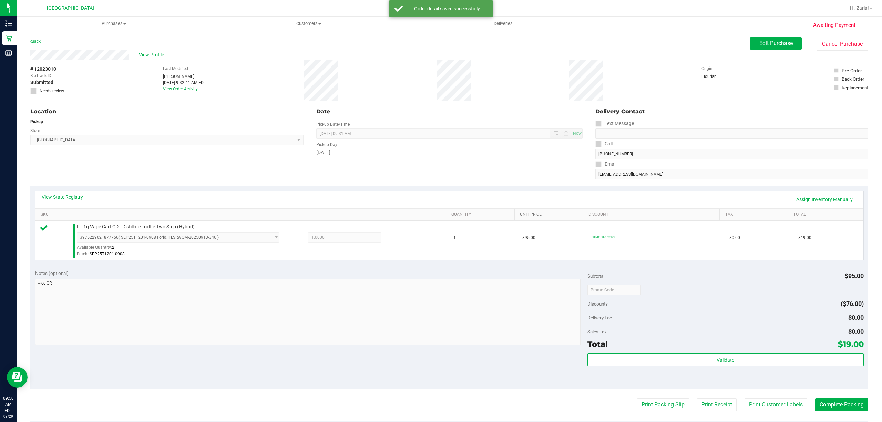
scroll to position [138, 0]
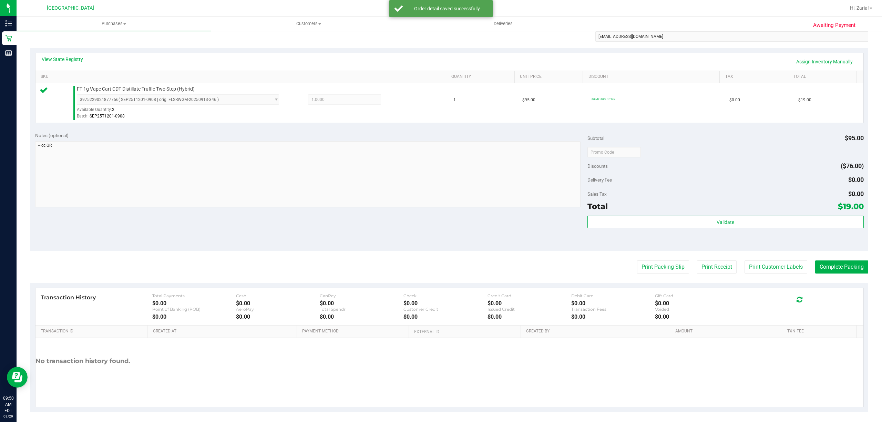
click at [634, 236] on div "Validate" at bounding box center [725, 231] width 276 height 31
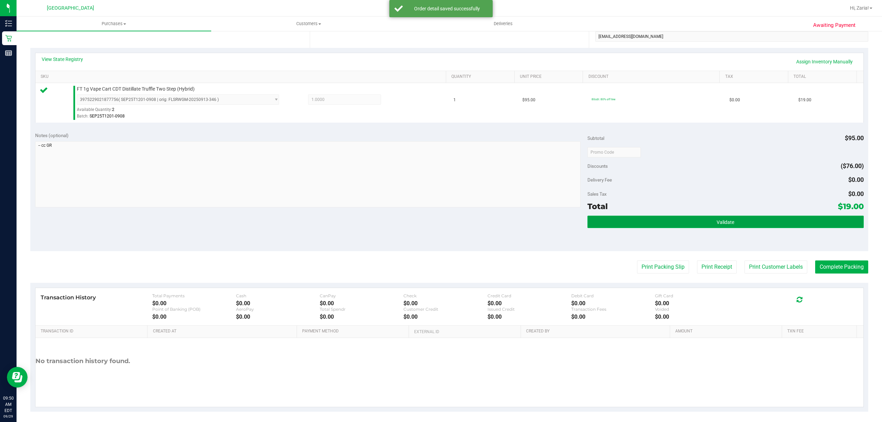
click at [637, 222] on button "Validate" at bounding box center [725, 222] width 276 height 12
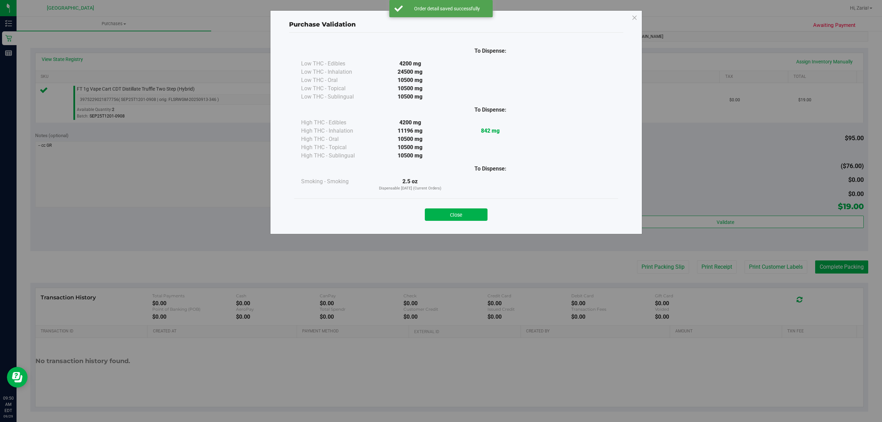
click at [464, 209] on button "Close" at bounding box center [456, 214] width 63 height 12
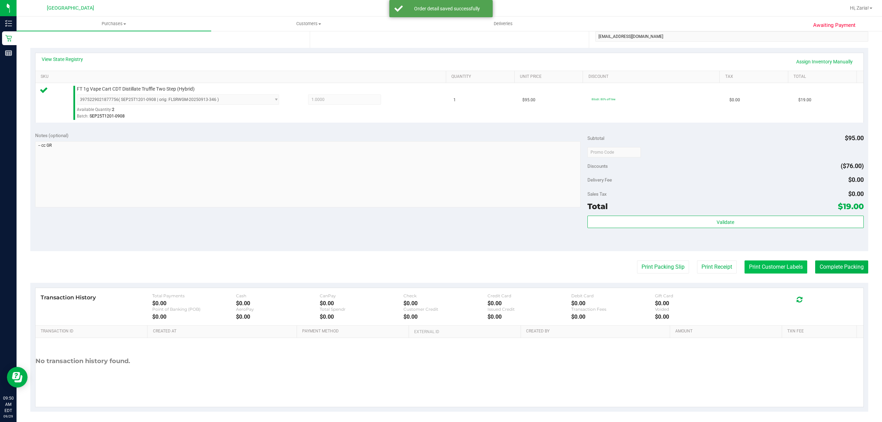
click at [784, 267] on button "Print Customer Labels" at bounding box center [775, 266] width 63 height 13
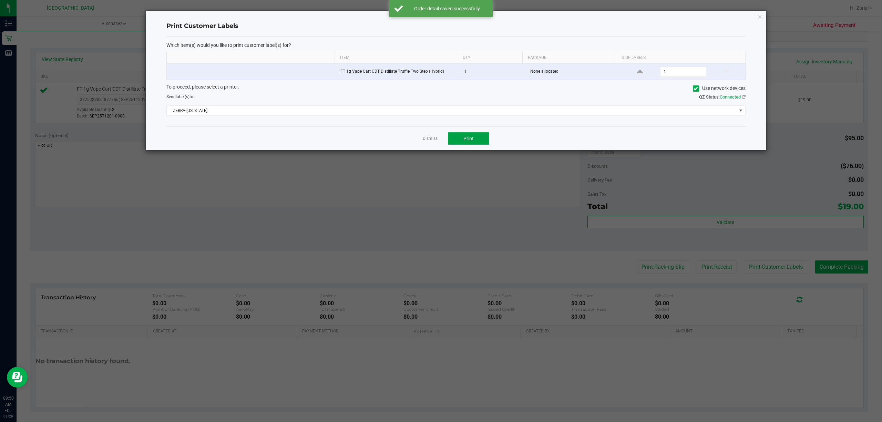
click at [473, 141] on span "Print" at bounding box center [468, 139] width 10 height 6
click at [765, 16] on div "Print Customer Labels Which item(s) would you like to print customer label(s) f…" at bounding box center [456, 81] width 620 height 140
click at [763, 17] on div "Print Customer Labels Which item(s) would you like to print customer label(s) f…" at bounding box center [456, 81] width 620 height 140
click at [761, 17] on icon "button" at bounding box center [759, 16] width 5 height 8
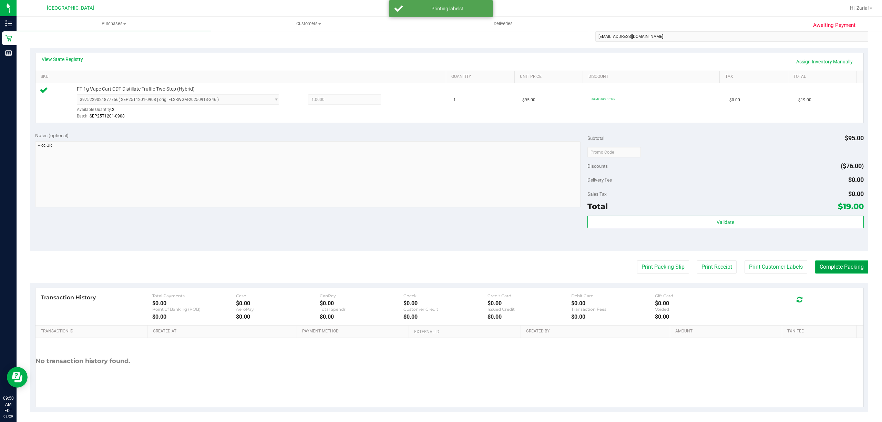
click at [823, 265] on button "Complete Packing" at bounding box center [841, 266] width 53 height 13
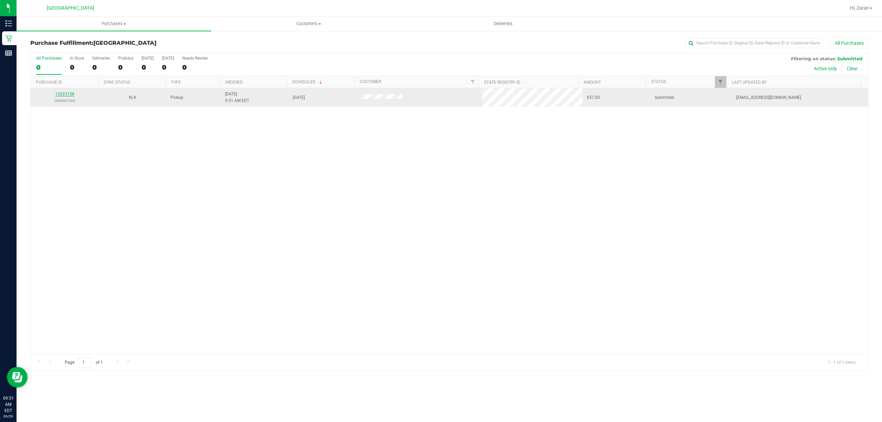
click at [66, 95] on link "12023158" at bounding box center [64, 94] width 19 height 5
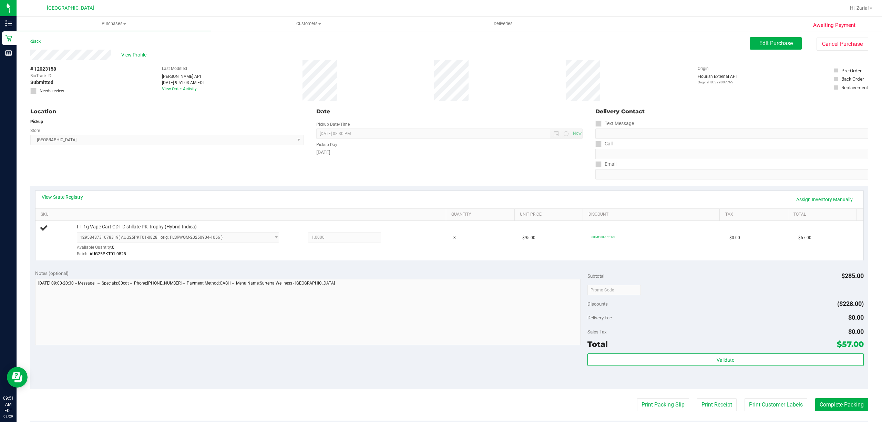
click at [189, 223] on td "FT 1g Vape Cart CDT Distillate PK Trophy (Hybrid-Indica) 1295848731678319 ( AUG…" at bounding box center [242, 241] width 414 height 40
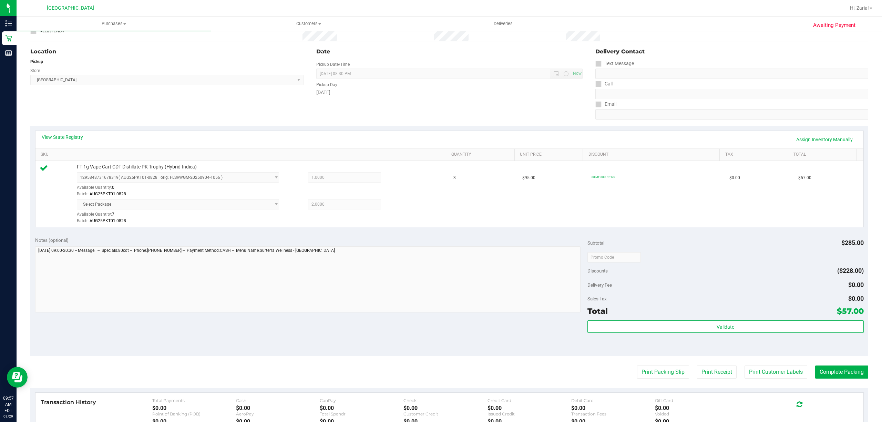
scroll to position [138, 0]
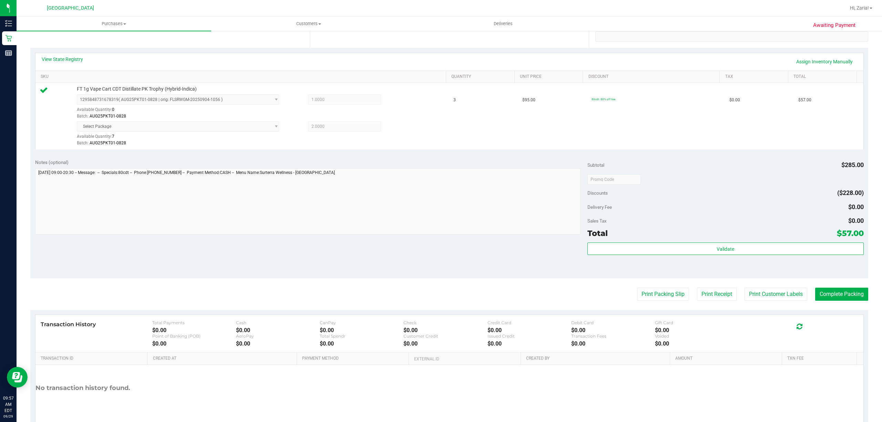
click at [709, 240] on div "Subtotal $285.00 Discounts ($228.00) Delivery Fee $0.00 Sales Tax $0.00 Total $…" at bounding box center [725, 216] width 276 height 115
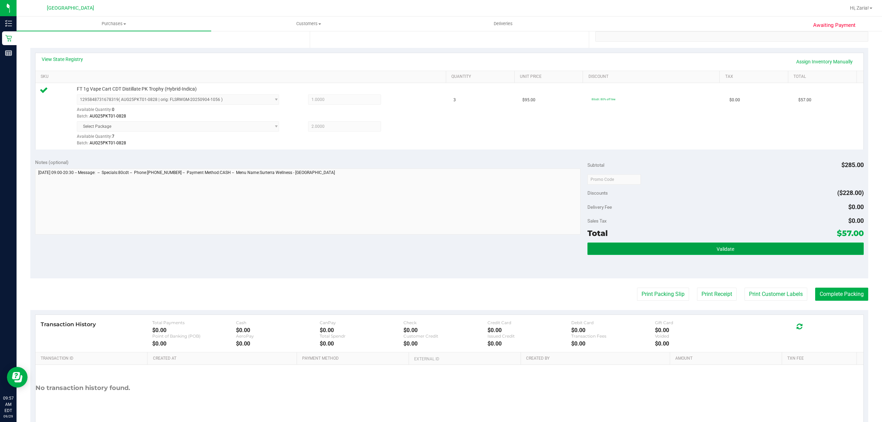
click at [709, 254] on button "Validate" at bounding box center [725, 248] width 276 height 12
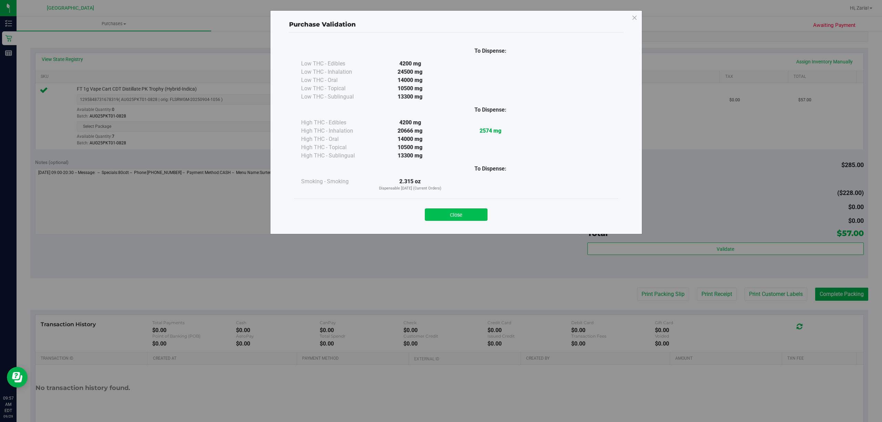
click at [472, 210] on button "Close" at bounding box center [456, 214] width 63 height 12
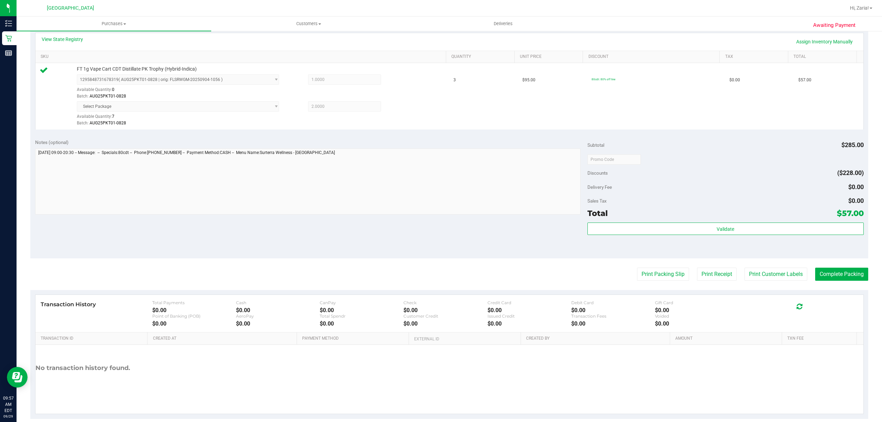
scroll to position [169, 0]
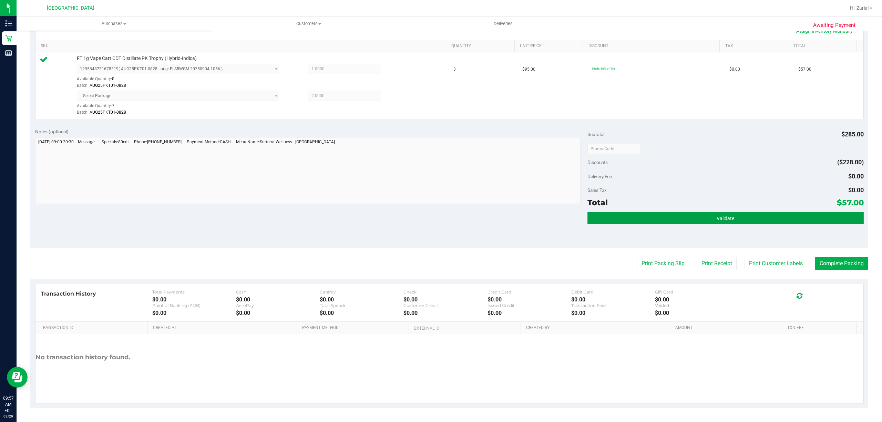
click at [678, 221] on button "Validate" at bounding box center [725, 218] width 276 height 12
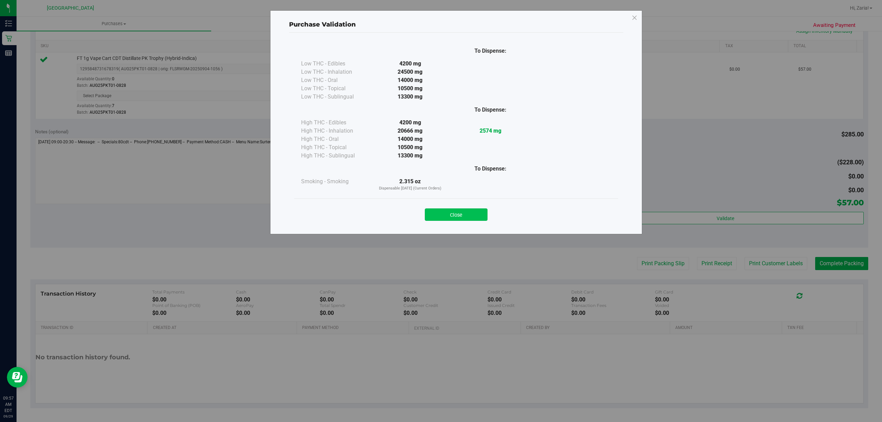
click at [438, 219] on button "Close" at bounding box center [456, 214] width 63 height 12
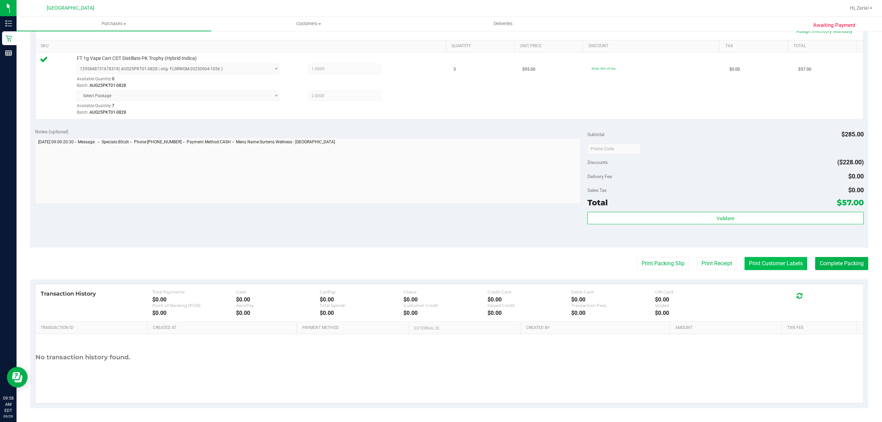
click at [795, 262] on button "Print Customer Labels" at bounding box center [775, 263] width 63 height 13
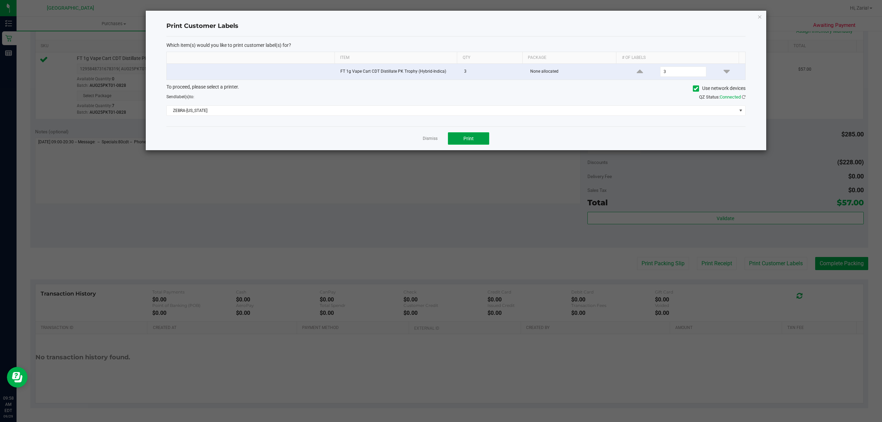
click at [475, 141] on button "Print" at bounding box center [468, 138] width 41 height 12
drag, startPoint x: 763, startPoint y: 21, endPoint x: 757, endPoint y: 18, distance: 6.5
click at [761, 21] on div "Print Customer Labels Which item(s) would you like to print customer label(s) f…" at bounding box center [456, 81] width 620 height 140
click at [757, 18] on icon "button" at bounding box center [759, 16] width 5 height 8
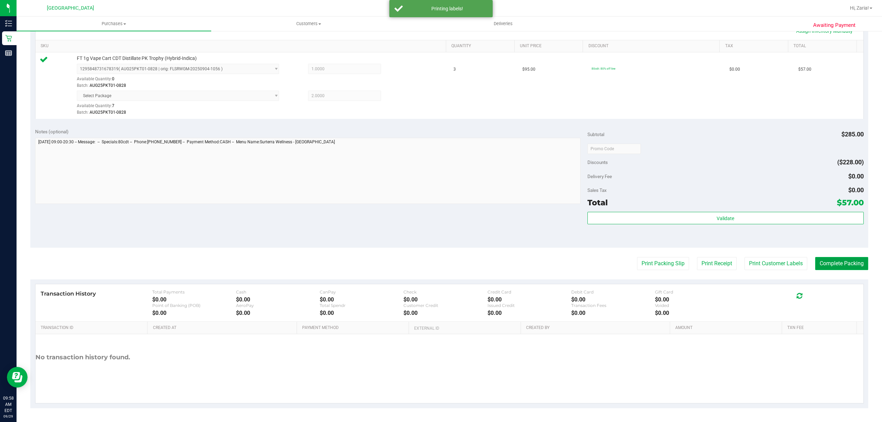
click at [844, 266] on button "Complete Packing" at bounding box center [841, 263] width 53 height 13
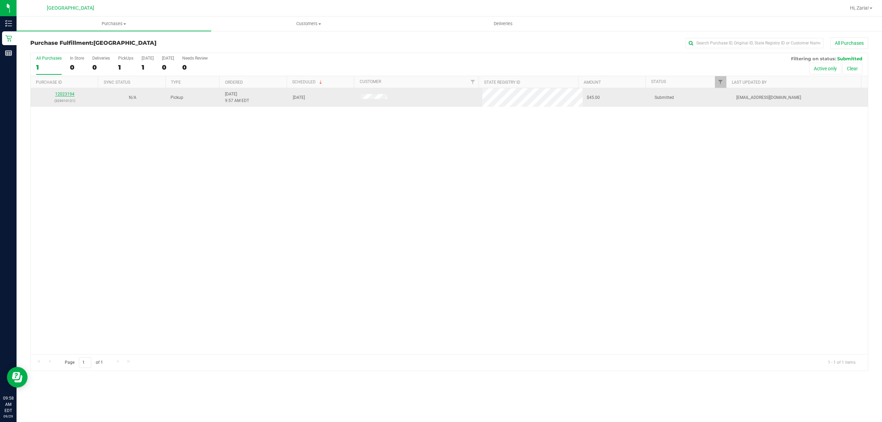
click at [65, 94] on link "12023194" at bounding box center [64, 94] width 19 height 5
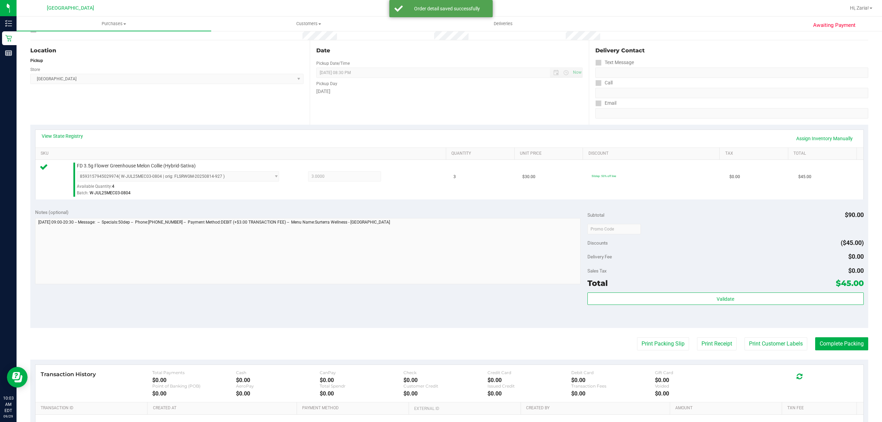
scroll to position [142, 0]
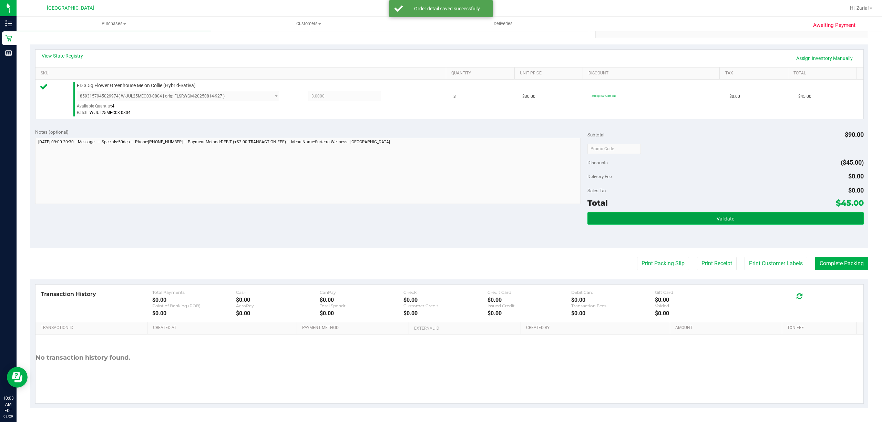
click at [698, 215] on button "Validate" at bounding box center [725, 218] width 276 height 12
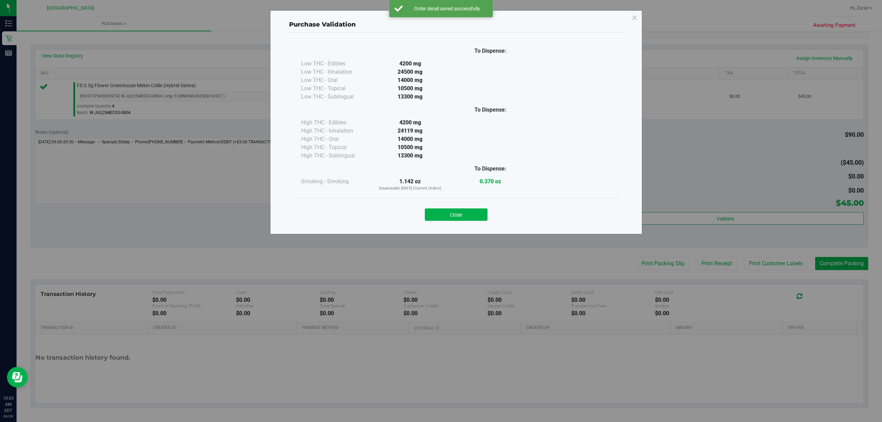
click at [538, 227] on div "To Dispense: Low THC - Edibles 4200 mg" at bounding box center [456, 130] width 334 height 195
click at [500, 220] on div "Close" at bounding box center [455, 212] width 313 height 17
click at [484, 220] on div "Close" at bounding box center [455, 212] width 313 height 17
drag, startPoint x: 481, startPoint y: 220, endPoint x: 475, endPoint y: 214, distance: 8.5
click at [477, 216] on button "Close" at bounding box center [456, 214] width 63 height 12
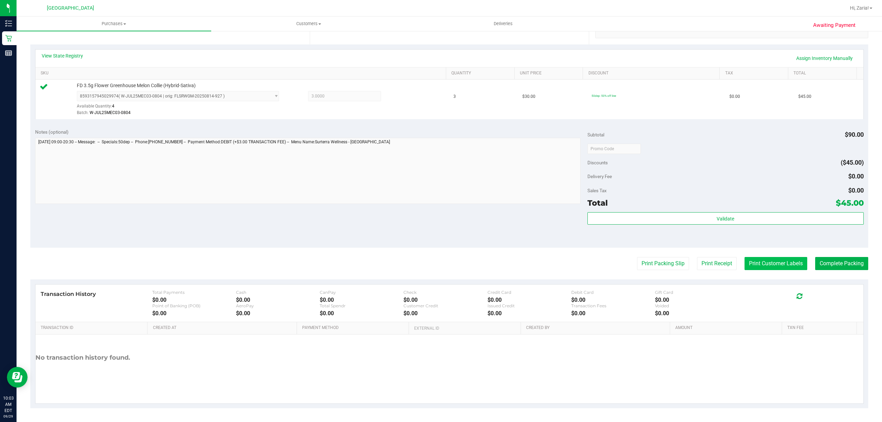
click at [756, 261] on button "Print Customer Labels" at bounding box center [775, 263] width 63 height 13
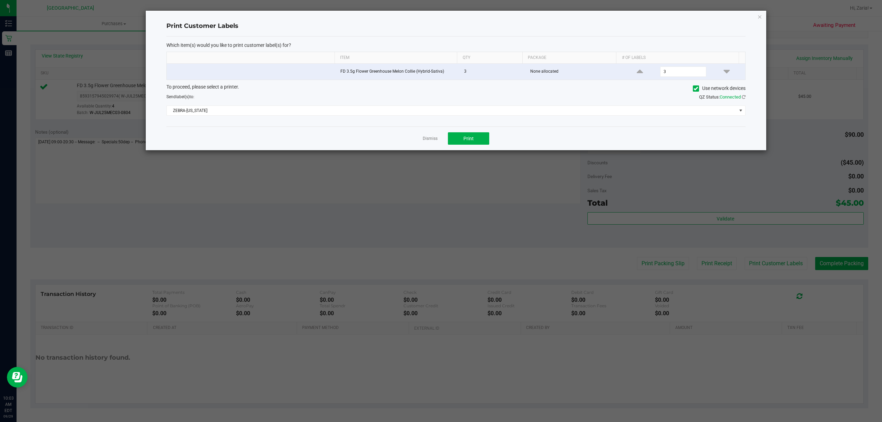
click at [465, 131] on div "Dismiss Print" at bounding box center [455, 138] width 579 height 24
click at [467, 134] on button "Print" at bounding box center [468, 138] width 41 height 12
click at [757, 16] on icon "button" at bounding box center [759, 16] width 5 height 8
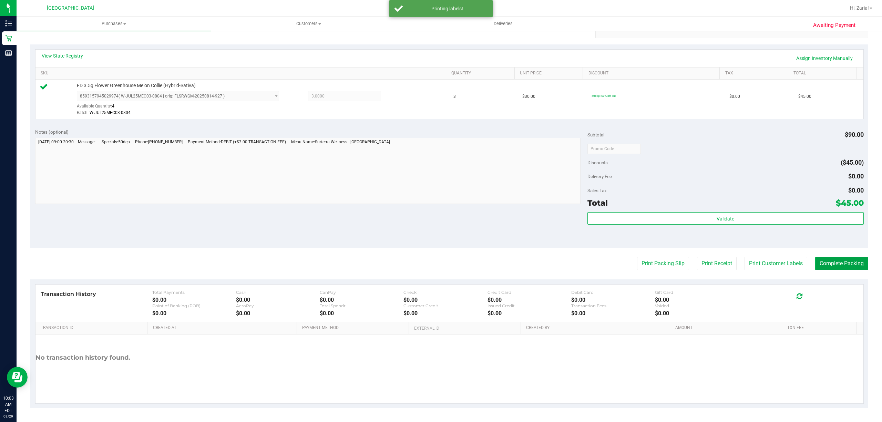
click at [819, 262] on button "Complete Packing" at bounding box center [841, 263] width 53 height 13
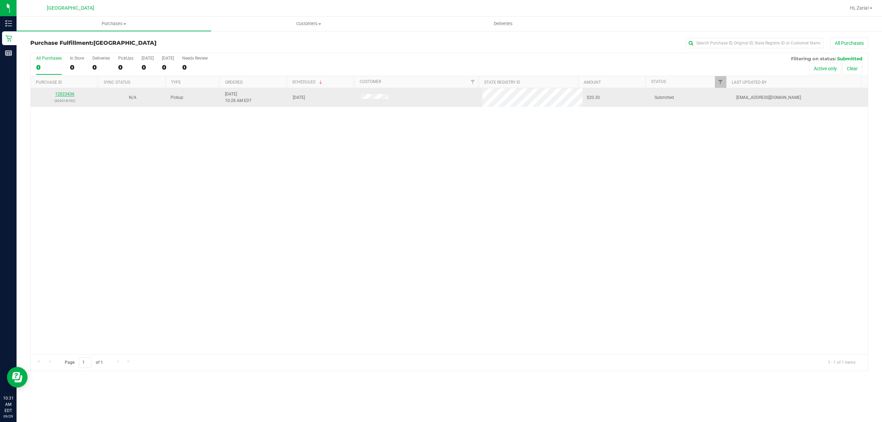
click at [66, 93] on link "12023436" at bounding box center [64, 94] width 19 height 5
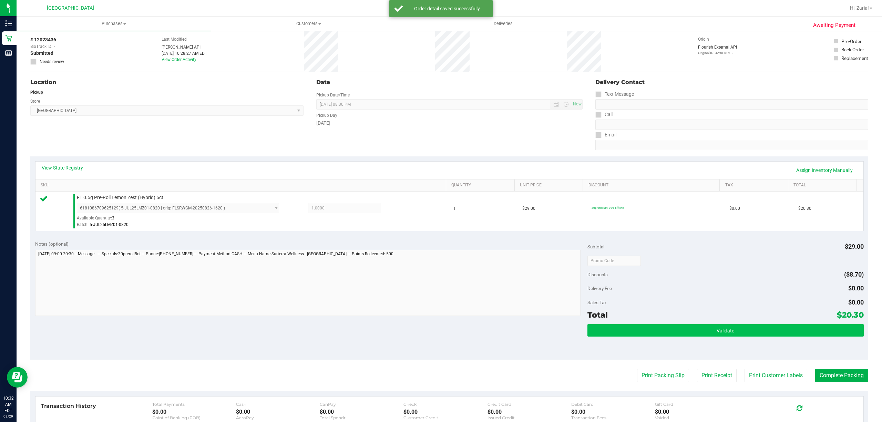
scroll to position [46, 0]
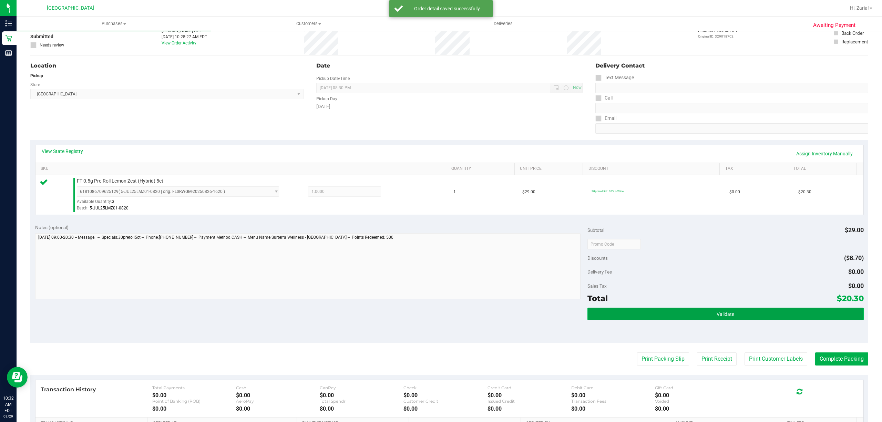
click at [659, 316] on button "Validate" at bounding box center [725, 314] width 276 height 12
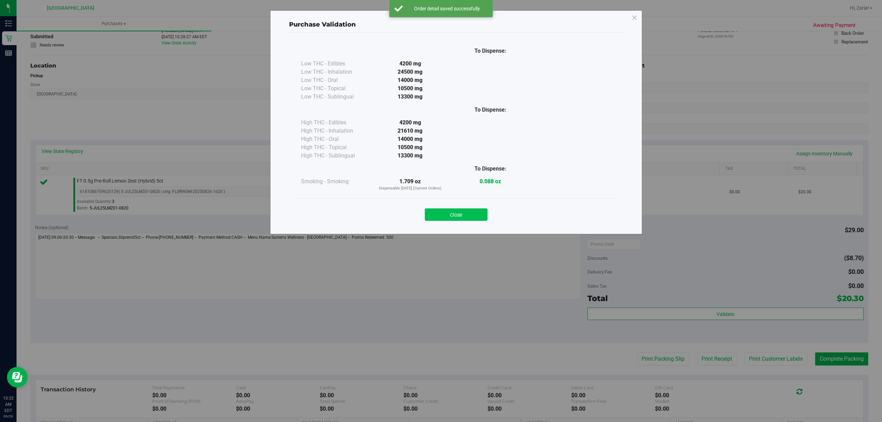
click at [467, 216] on button "Close" at bounding box center [456, 214] width 63 height 12
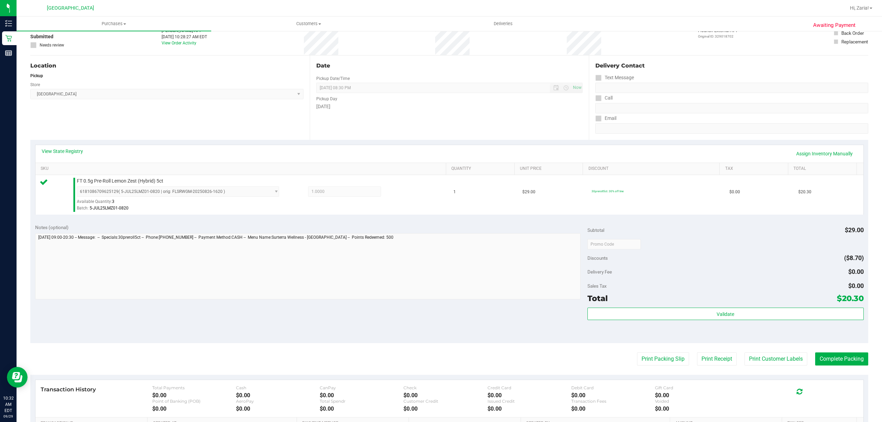
click at [777, 368] on purchase-details "Back Edit Purchase Cancel Purchase View Profile # 12023436 BioTrack ID: - Submi…" at bounding box center [449, 247] width 838 height 512
click at [775, 360] on button "Print Customer Labels" at bounding box center [775, 358] width 63 height 13
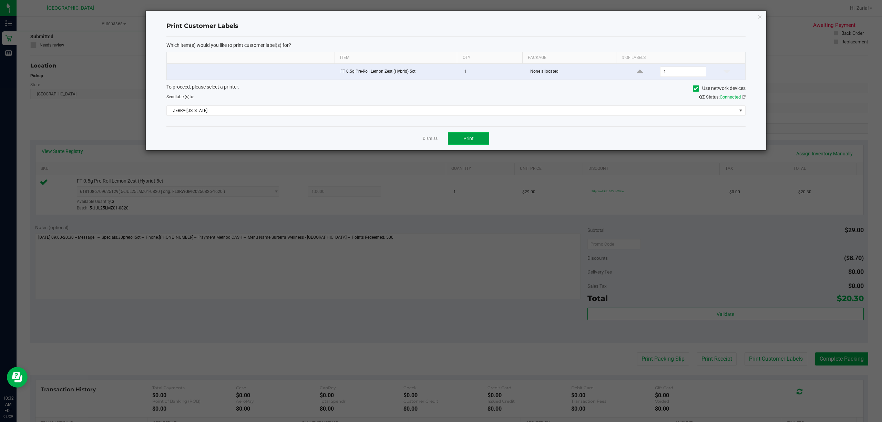
click at [455, 138] on button "Print" at bounding box center [468, 138] width 41 height 12
click at [761, 17] on icon "button" at bounding box center [759, 16] width 5 height 8
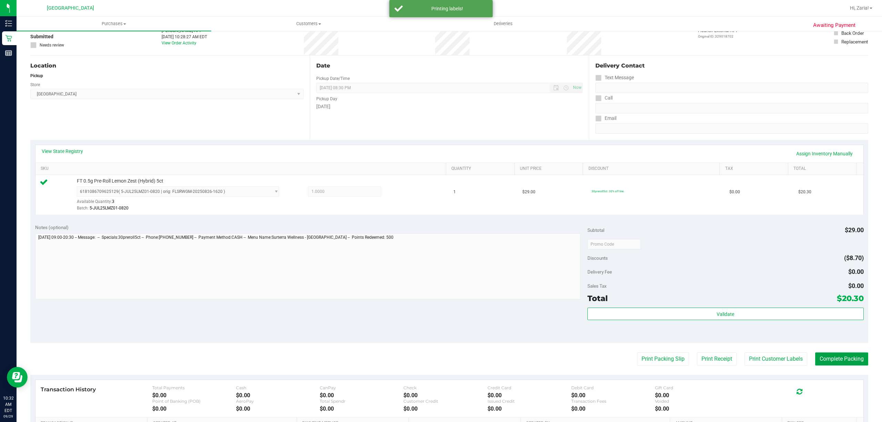
click at [819, 354] on button "Complete Packing" at bounding box center [841, 358] width 53 height 13
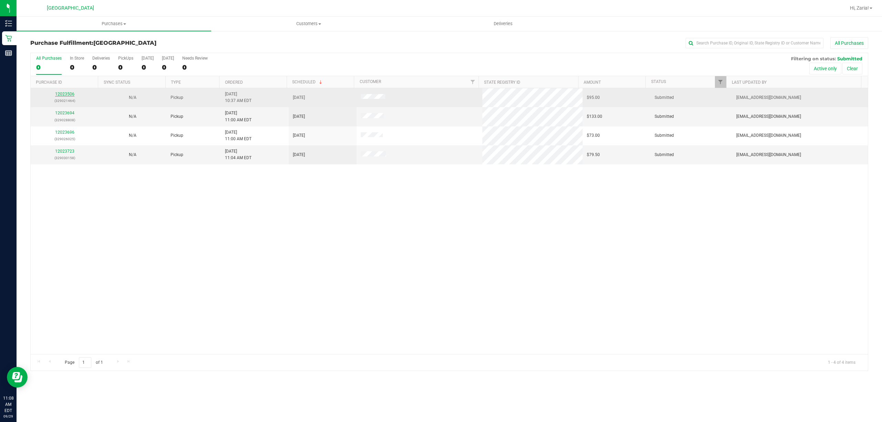
click at [58, 96] on link "12023506" at bounding box center [64, 94] width 19 height 5
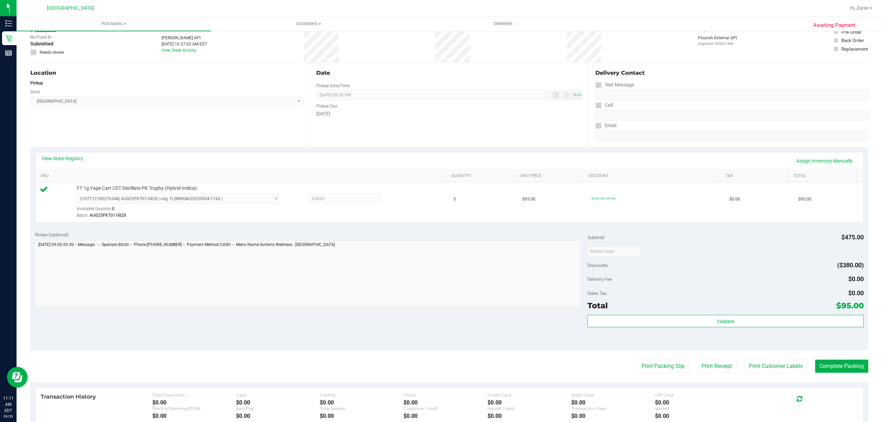
scroll to position [92, 0]
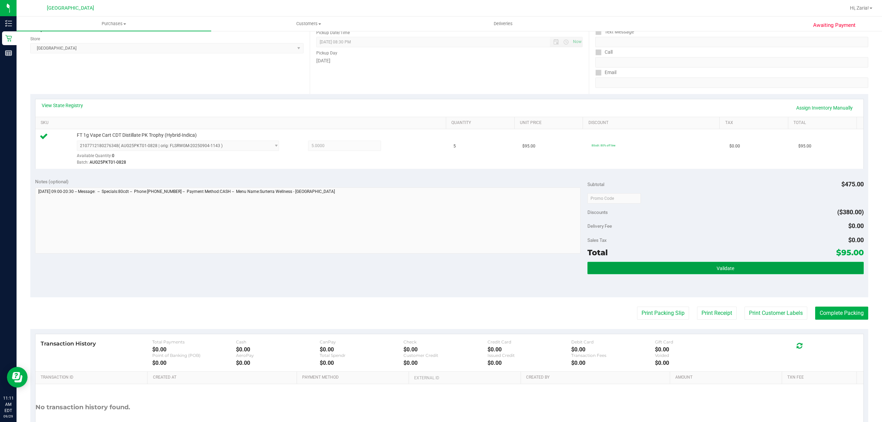
click at [733, 267] on button "Validate" at bounding box center [725, 268] width 276 height 12
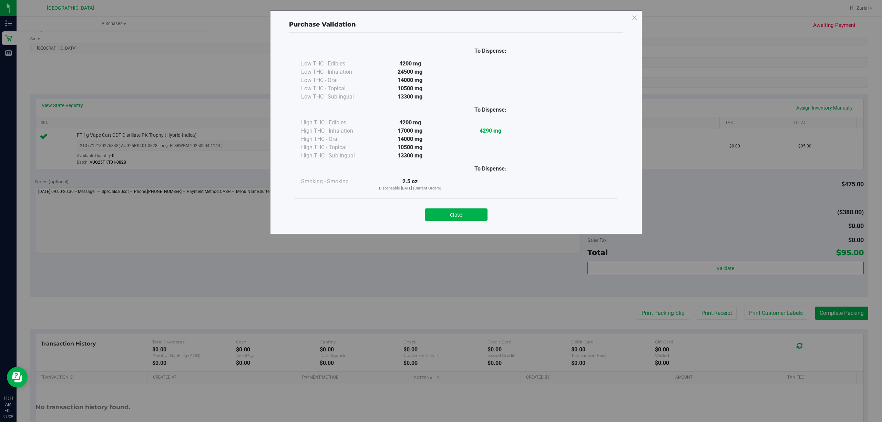
drag, startPoint x: 478, startPoint y: 218, endPoint x: 438, endPoint y: 200, distance: 43.2
click at [477, 218] on button "Close" at bounding box center [456, 214] width 63 height 12
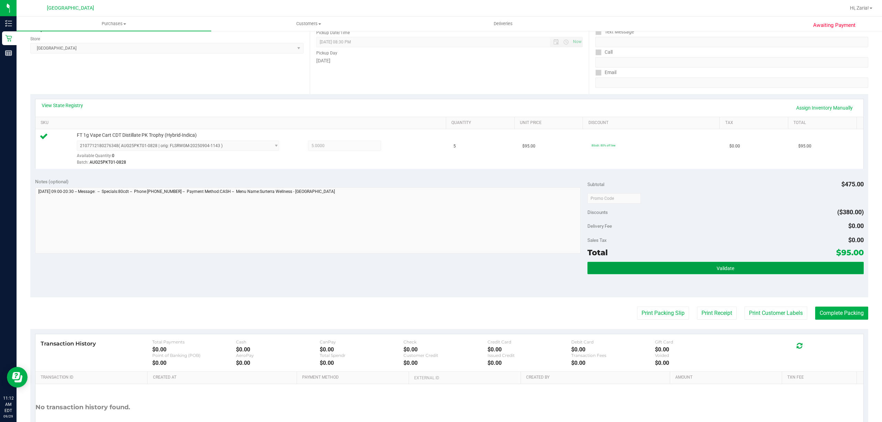
click at [702, 265] on button "Validate" at bounding box center [725, 268] width 276 height 12
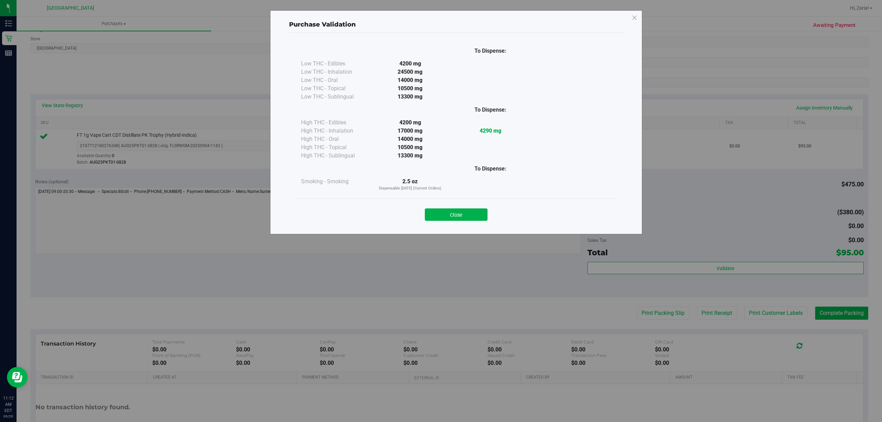
click at [470, 211] on button "Close" at bounding box center [456, 214] width 63 height 12
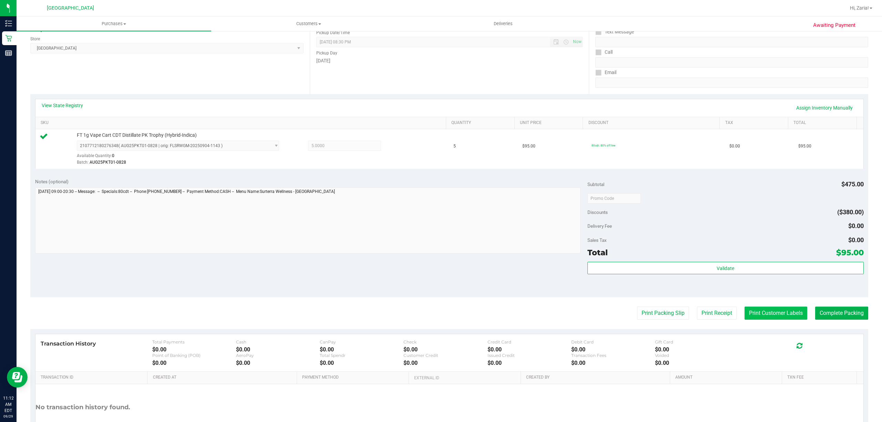
click at [792, 317] on button "Print Customer Labels" at bounding box center [775, 313] width 63 height 13
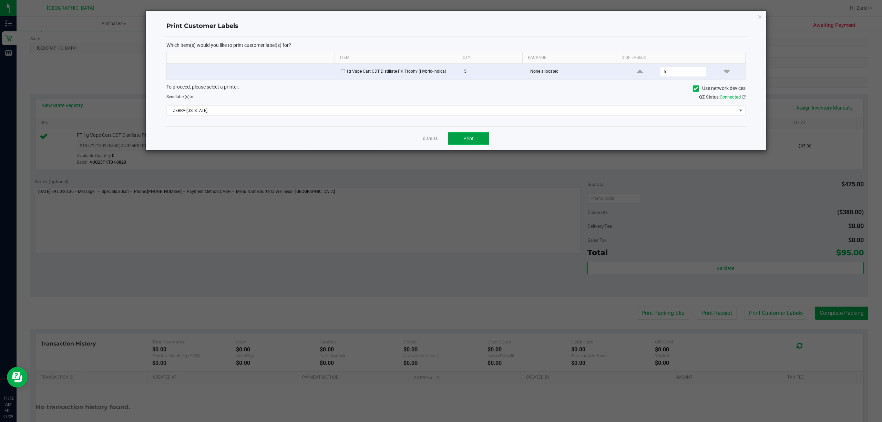
click at [472, 139] on span "Print" at bounding box center [468, 139] width 10 height 6
click at [758, 17] on div at bounding box center [456, 81] width 620 height 140
click at [759, 19] on icon "button" at bounding box center [759, 16] width 5 height 8
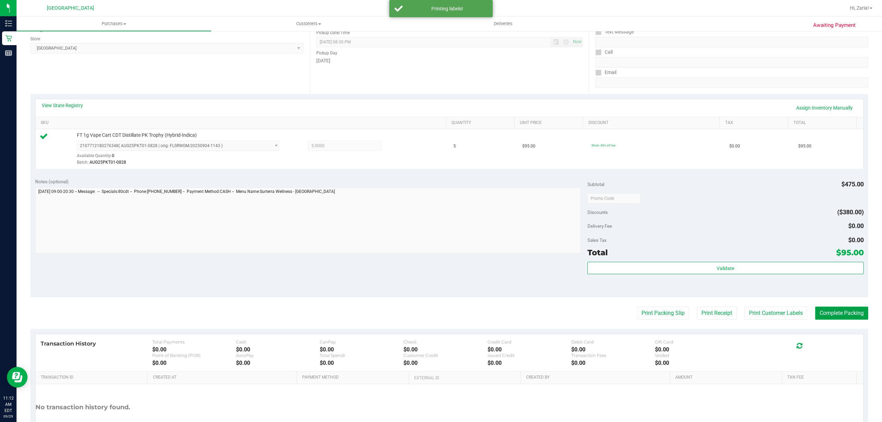
click at [829, 316] on button "Complete Packing" at bounding box center [841, 313] width 53 height 13
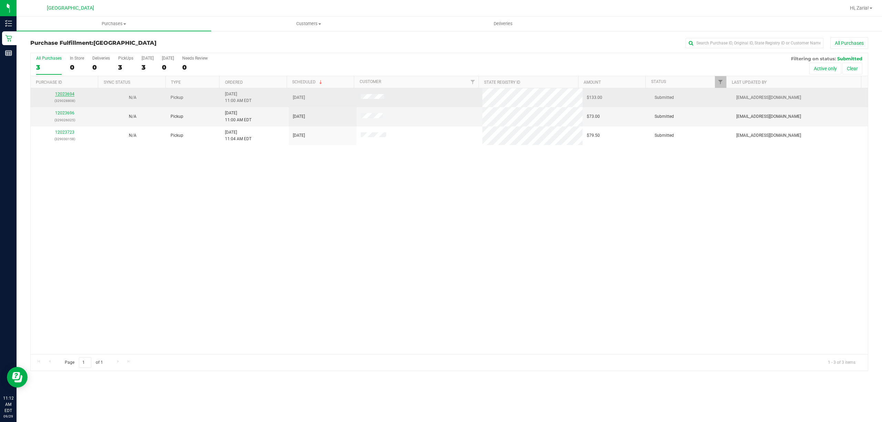
click at [64, 94] on link "12023694" at bounding box center [64, 94] width 19 height 5
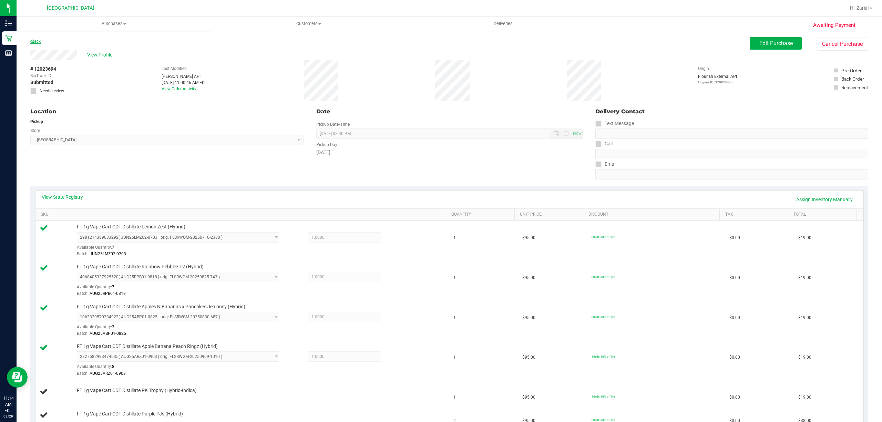
click at [37, 40] on link "Back" at bounding box center [35, 41] width 10 height 5
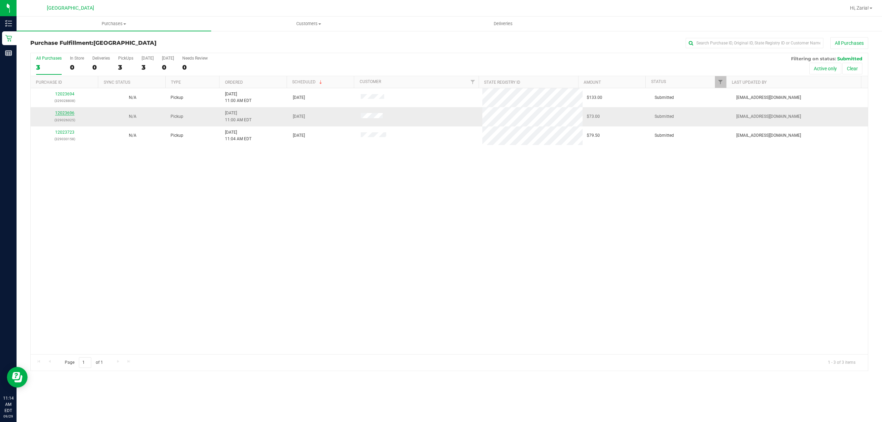
click at [66, 112] on link "12023696" at bounding box center [64, 113] width 19 height 5
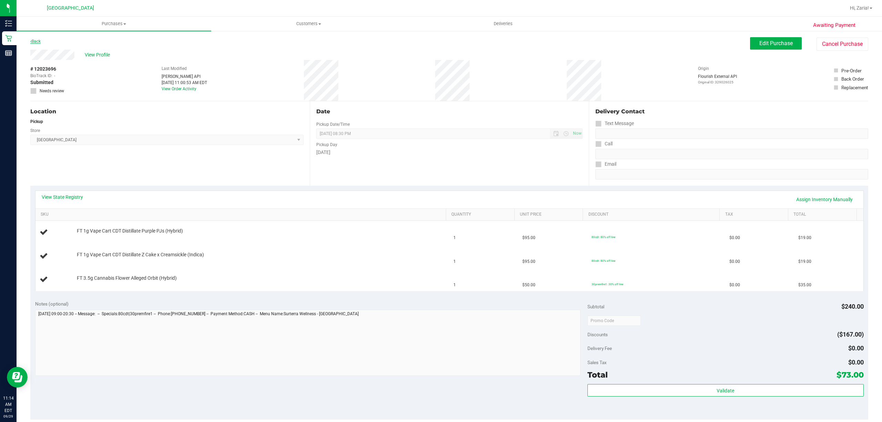
click at [34, 39] on link "Back" at bounding box center [35, 41] width 10 height 5
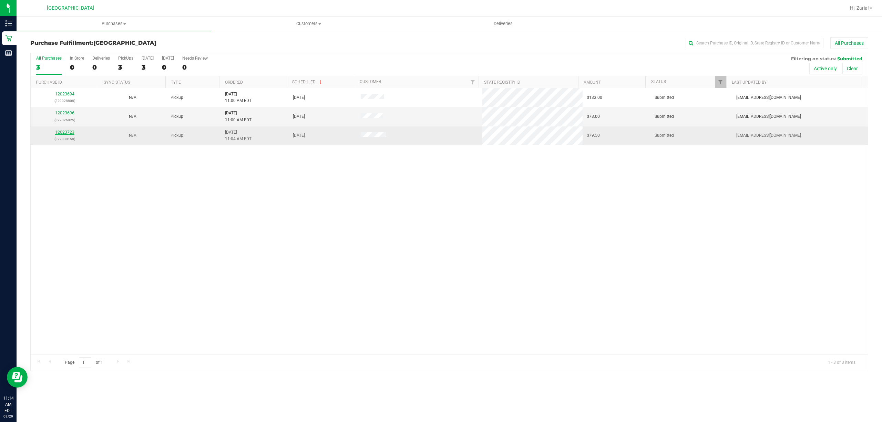
click at [63, 134] on link "12023723" at bounding box center [64, 132] width 19 height 5
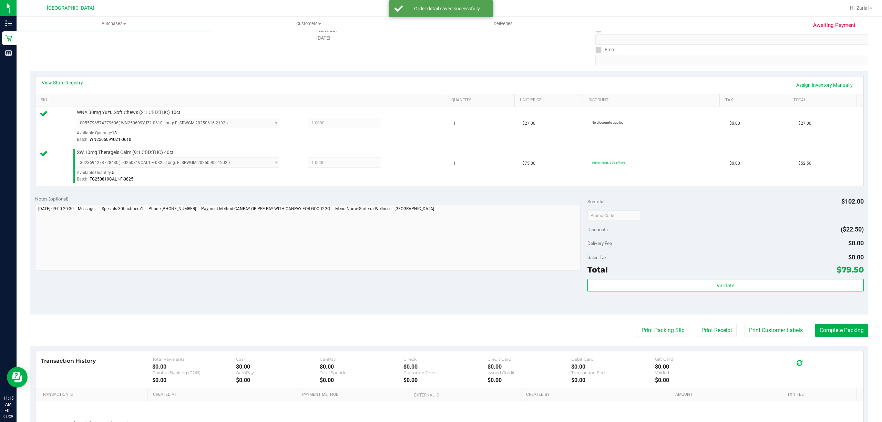
scroll to position [138, 0]
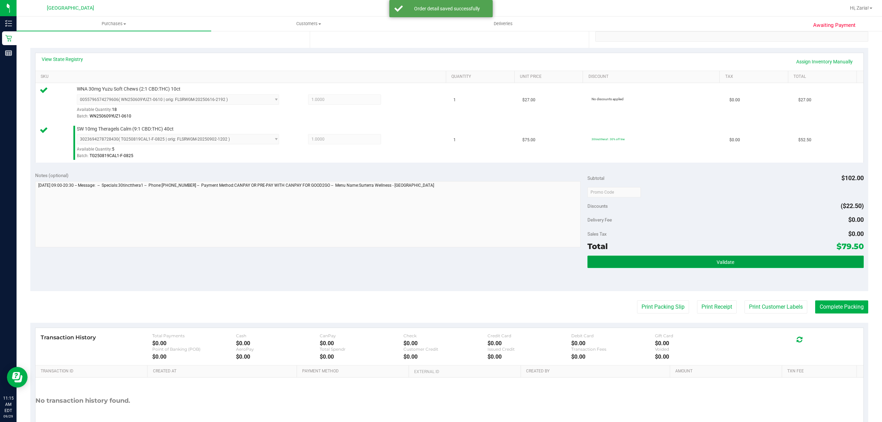
click at [648, 258] on button "Validate" at bounding box center [725, 262] width 276 height 12
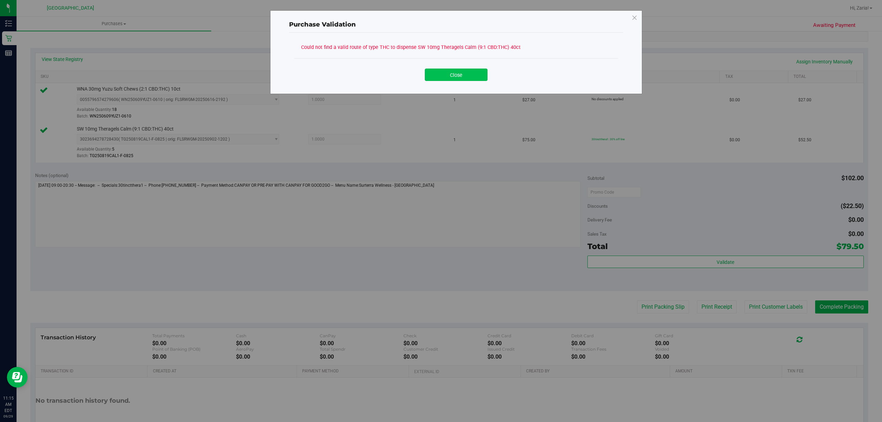
click at [460, 79] on button "Close" at bounding box center [456, 75] width 63 height 12
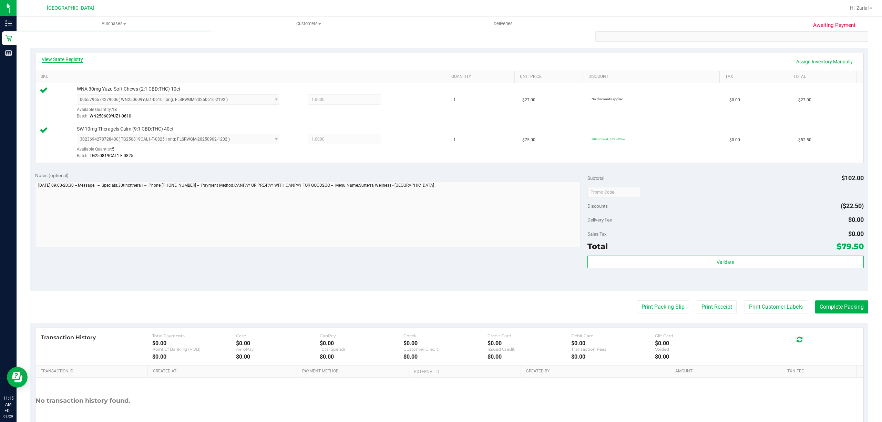
click at [72, 56] on link "View State Registry" at bounding box center [62, 59] width 41 height 7
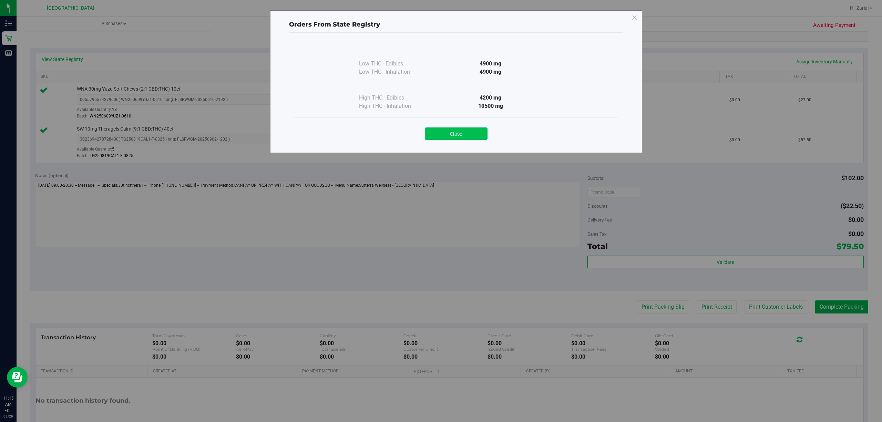
click at [442, 132] on button "Close" at bounding box center [456, 133] width 63 height 12
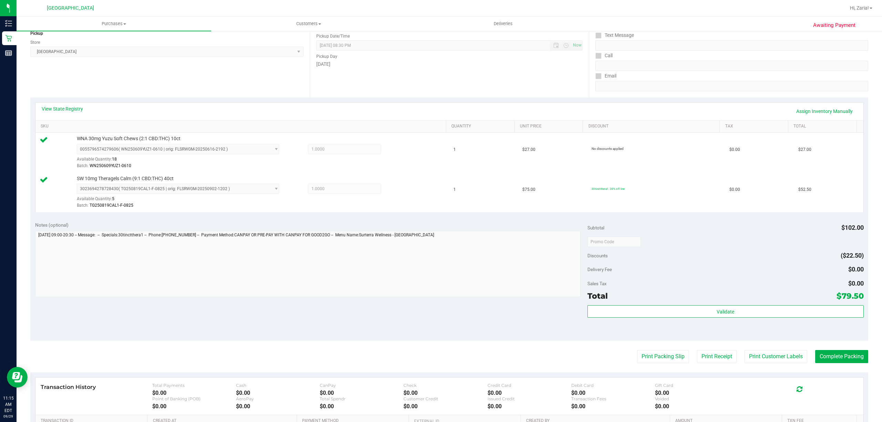
scroll to position [0, 0]
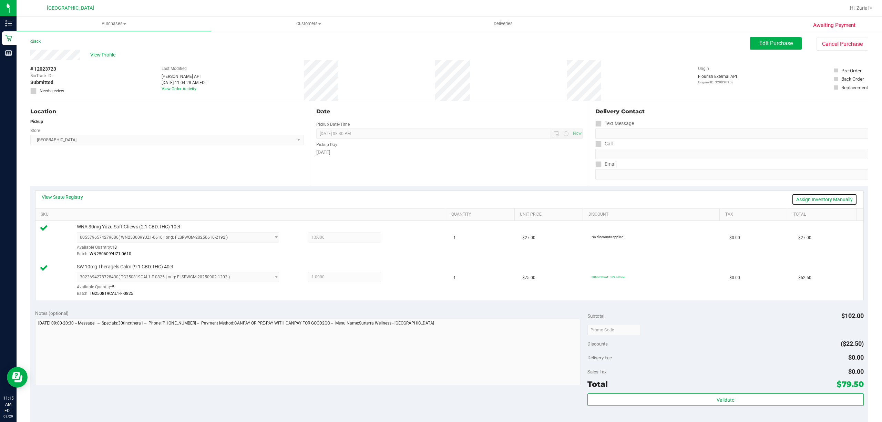
click at [807, 199] on link "Assign Inventory Manually" at bounding box center [824, 200] width 65 height 12
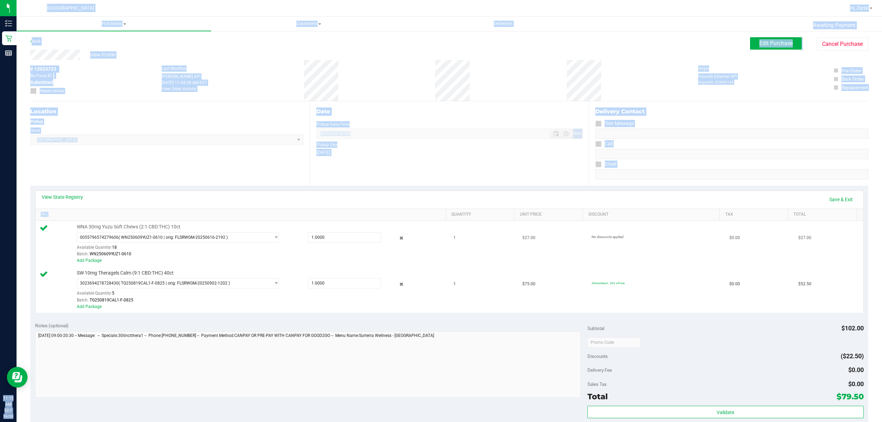
drag, startPoint x: 22, startPoint y: 152, endPoint x: 147, endPoint y: 227, distance: 146.1
click at [146, 227] on div "Inventory Retail Reports 11:15 AM EDT [DATE] 09/29 [GEOGRAPHIC_DATA] WC Hi, [GE…" at bounding box center [441, 211] width 882 height 422
click at [83, 197] on div "View State Registry Save & Exit" at bounding box center [449, 200] width 815 height 12
click at [83, 198] on link "View State Registry" at bounding box center [62, 197] width 41 height 7
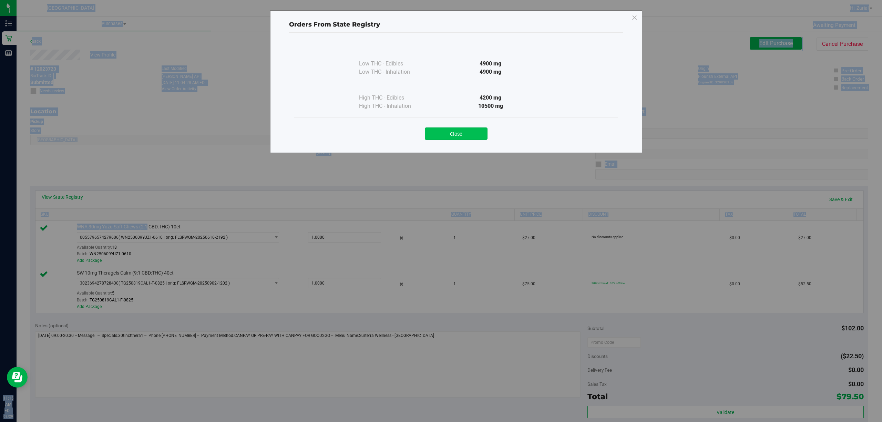
click at [480, 134] on button "Close" at bounding box center [456, 133] width 63 height 12
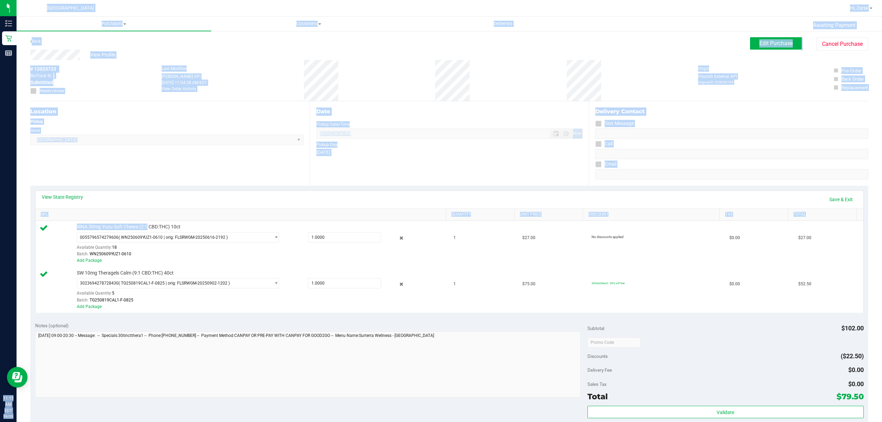
click at [403, 163] on div "Date Pickup Date/Time [DATE] Now [DATE] 08:30 PM Now Pickup Day [DATE]" at bounding box center [449, 143] width 279 height 84
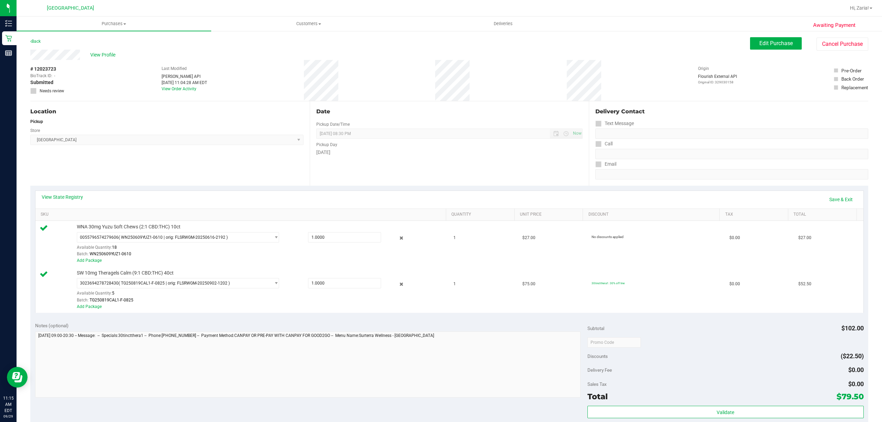
click at [403, 163] on div "Date Pickup Date/Time [DATE] Now [DATE] 08:30 PM Now Pickup Day [DATE]" at bounding box center [449, 143] width 279 height 84
click at [400, 167] on div "Date Pickup Date/Time [DATE] Now [DATE] 08:30 PM Now Pickup Day [DATE]" at bounding box center [449, 143] width 279 height 84
click at [768, 43] on span "Edit Purchase" at bounding box center [775, 43] width 33 height 7
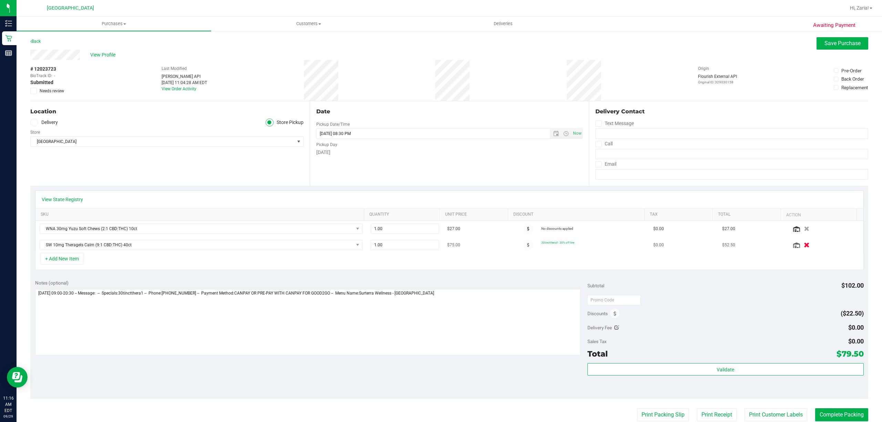
click at [801, 246] on button "button" at bounding box center [807, 244] width 12 height 7
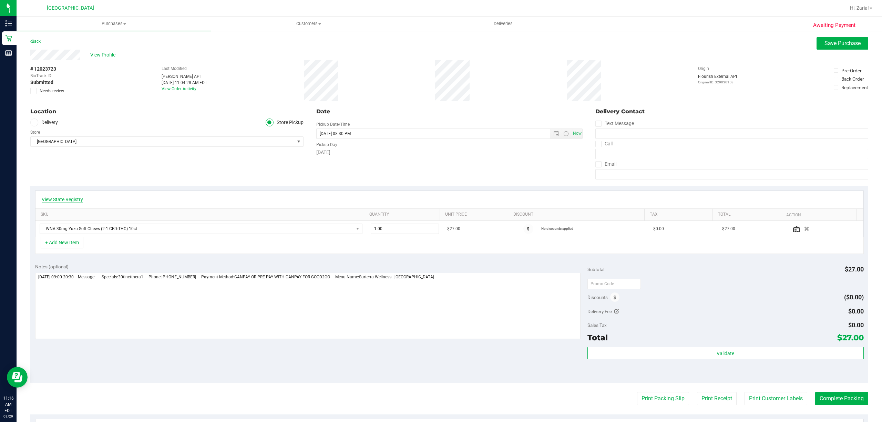
click at [65, 200] on link "View State Registry" at bounding box center [62, 199] width 41 height 7
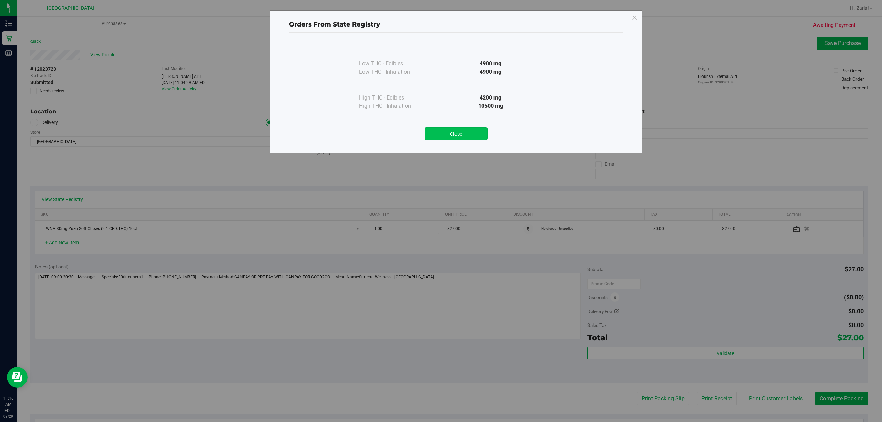
click at [438, 129] on button "Close" at bounding box center [456, 133] width 63 height 12
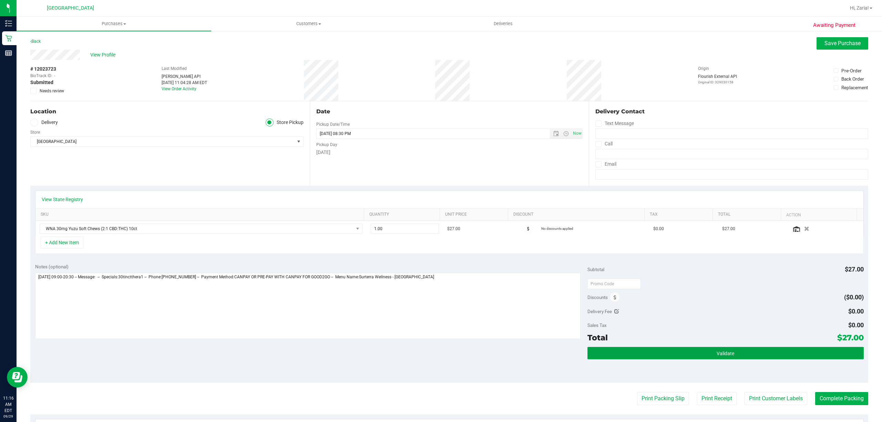
click at [667, 357] on button "Validate" at bounding box center [725, 353] width 276 height 12
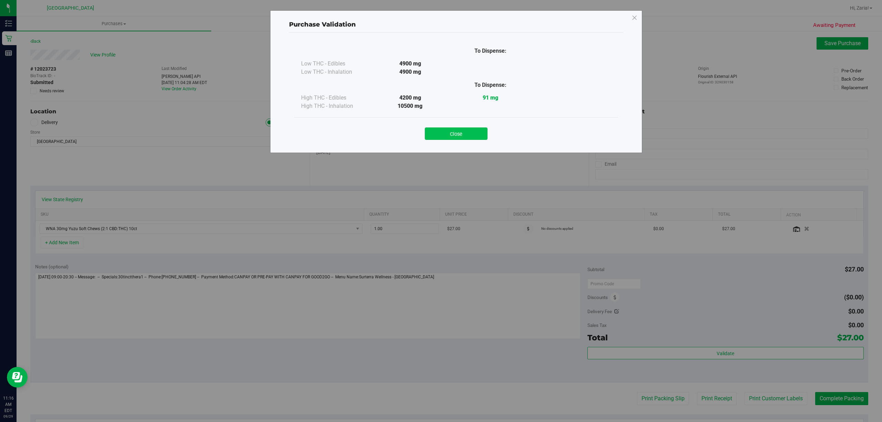
click at [438, 133] on button "Close" at bounding box center [456, 133] width 63 height 12
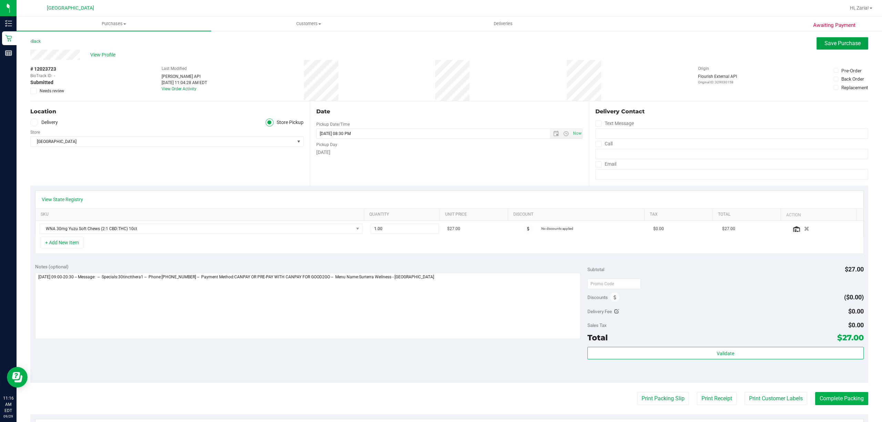
click at [829, 48] on button "Save Purchase" at bounding box center [842, 43] width 52 height 12
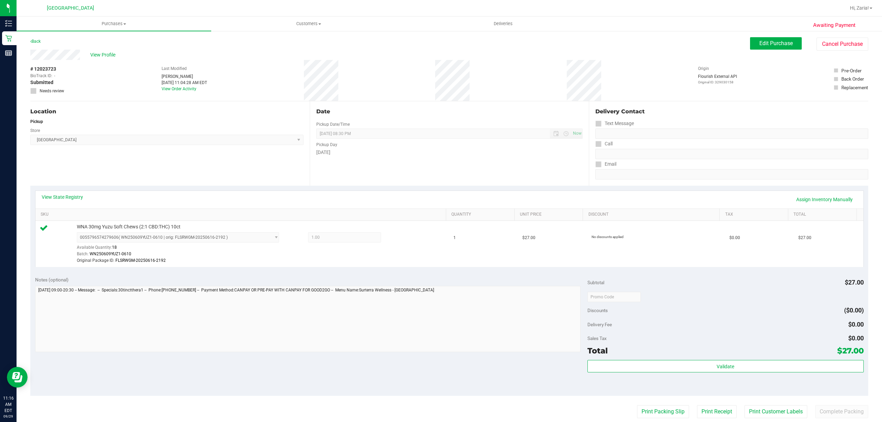
click at [825, 400] on purchase-details "Back Edit Purchase Cancel Purchase View Profile # 12023723 BioTrack ID: - Submi…" at bounding box center [449, 296] width 838 height 519
click at [828, 410] on button "Complete Packing" at bounding box center [841, 411] width 53 height 13
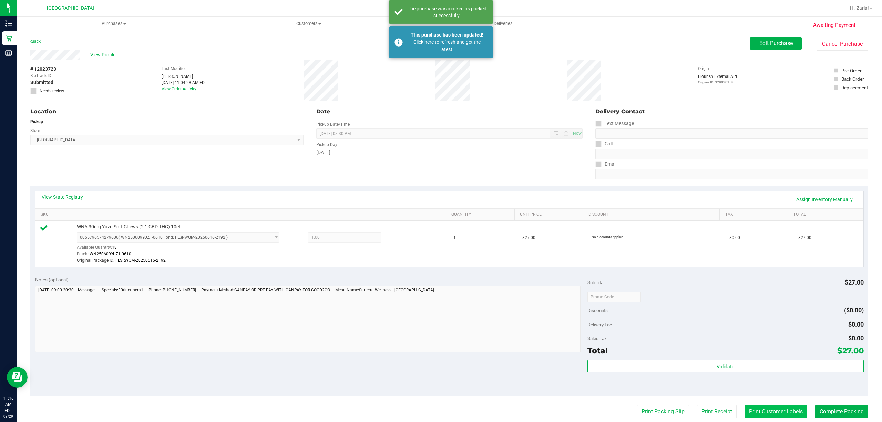
click at [773, 413] on button "Print Customer Labels" at bounding box center [775, 411] width 63 height 13
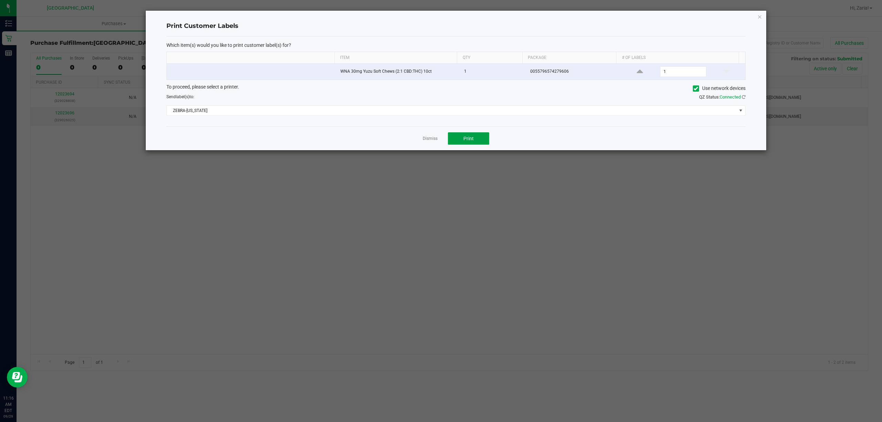
click at [467, 138] on span "Print" at bounding box center [468, 139] width 10 height 6
click at [440, 140] on div "Dismiss Print" at bounding box center [455, 138] width 579 height 24
click at [433, 141] on link "Dismiss" at bounding box center [430, 139] width 15 height 6
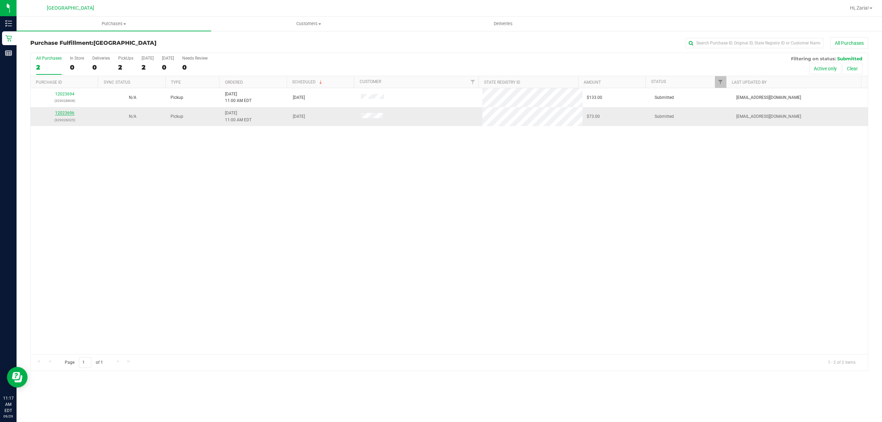
click at [58, 113] on link "12023696" at bounding box center [64, 113] width 19 height 5
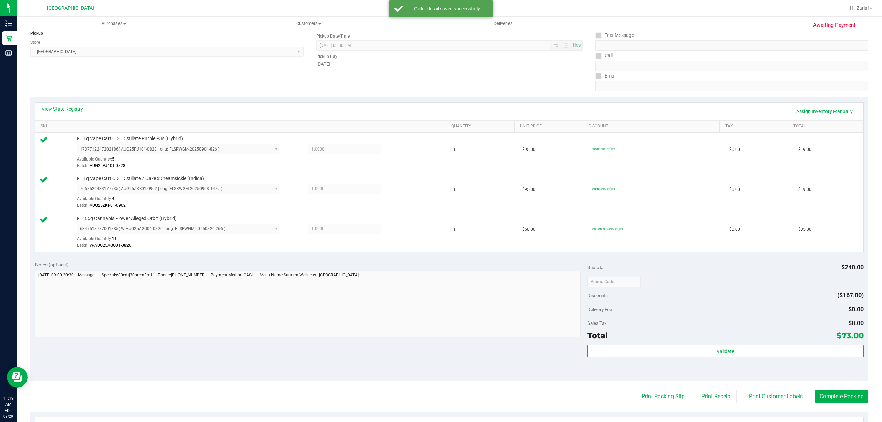
scroll to position [92, 0]
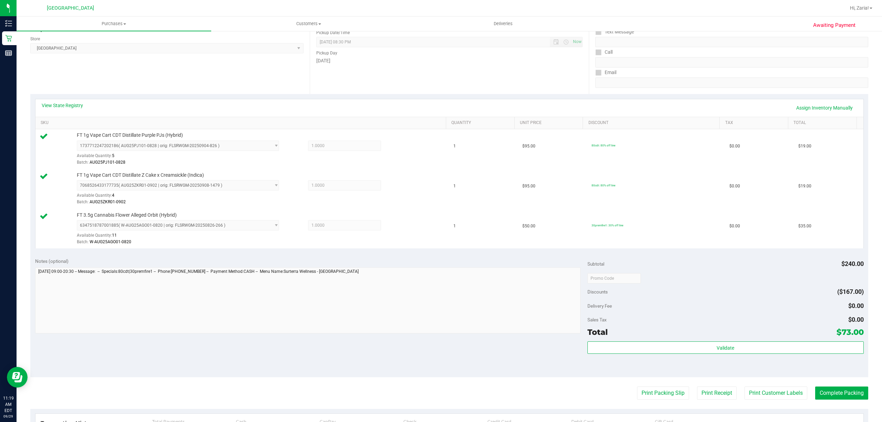
click at [677, 341] on div "Subtotal $240.00 Discounts ($167.00) Delivery Fee $0.00 Sales Tax $0.00 Total $…" at bounding box center [725, 315] width 276 height 115
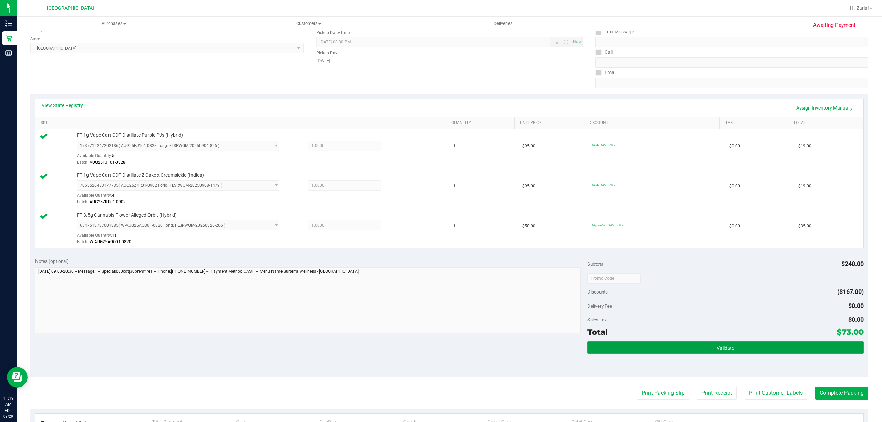
click at [674, 349] on button "Validate" at bounding box center [725, 347] width 276 height 12
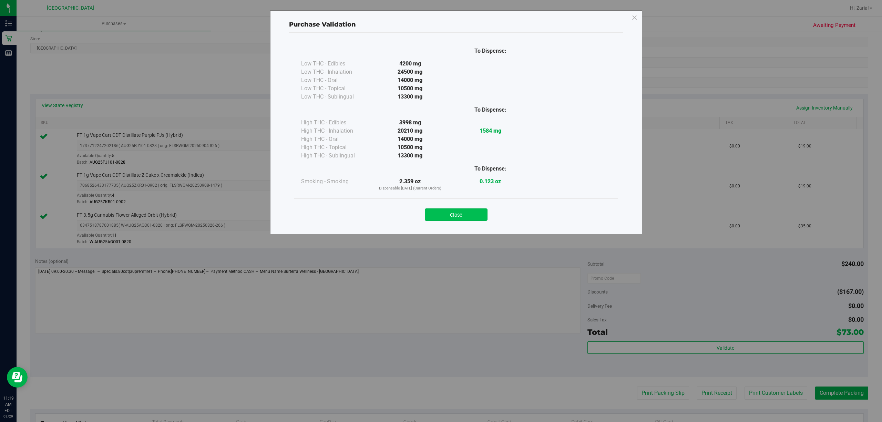
click at [430, 217] on button "Close" at bounding box center [456, 214] width 63 height 12
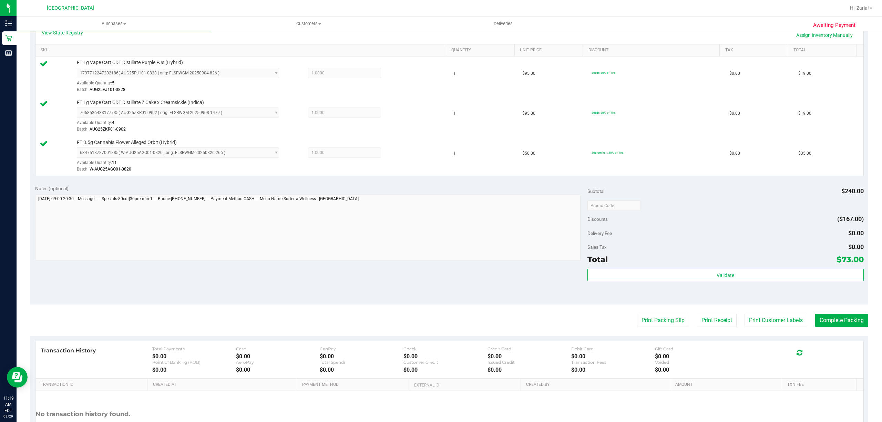
scroll to position [223, 0]
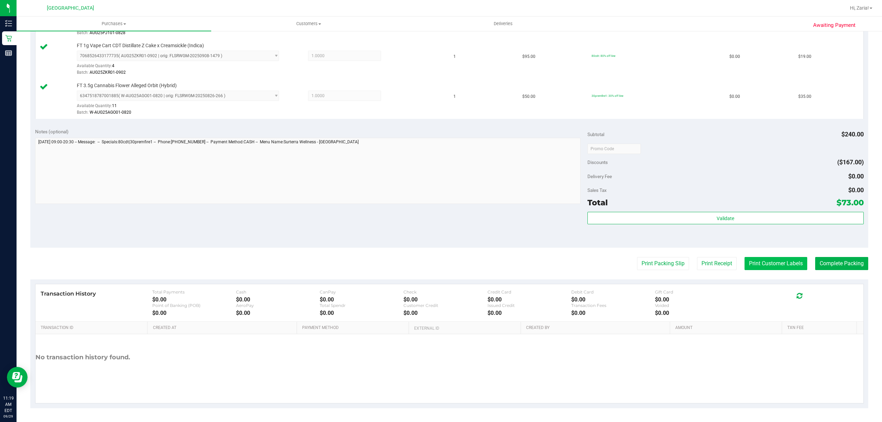
click at [772, 267] on button "Print Customer Labels" at bounding box center [775, 263] width 63 height 13
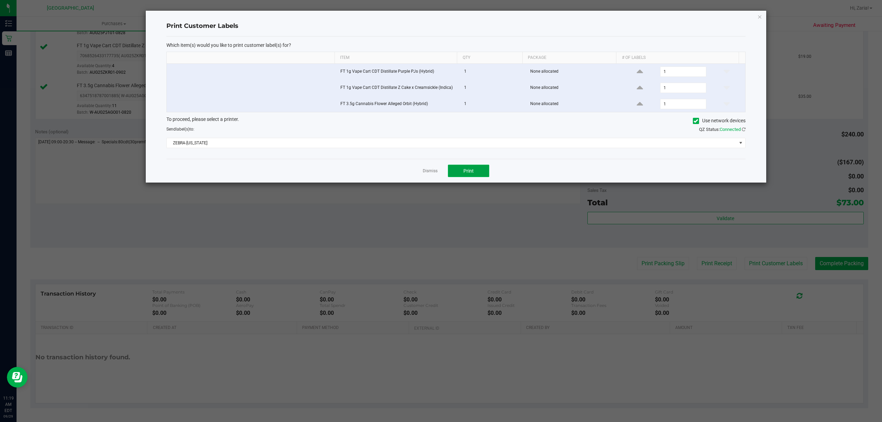
click at [464, 174] on span "Print" at bounding box center [468, 171] width 10 height 6
click at [757, 14] on icon "button" at bounding box center [759, 16] width 5 height 8
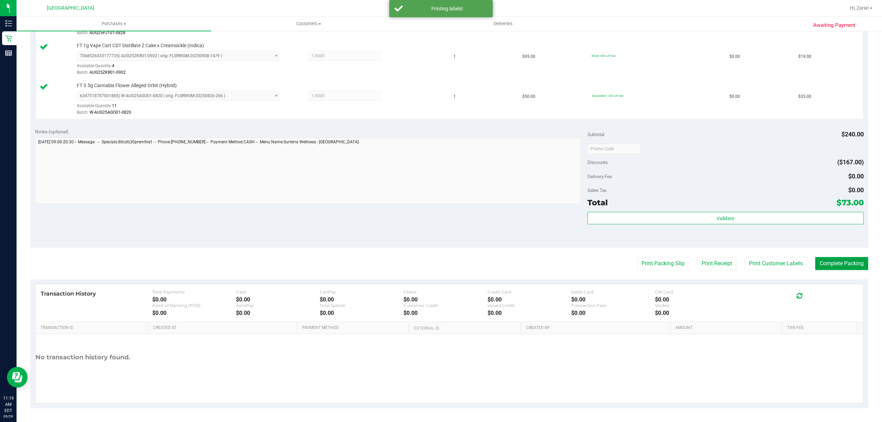
click at [825, 269] on button "Complete Packing" at bounding box center [841, 263] width 53 height 13
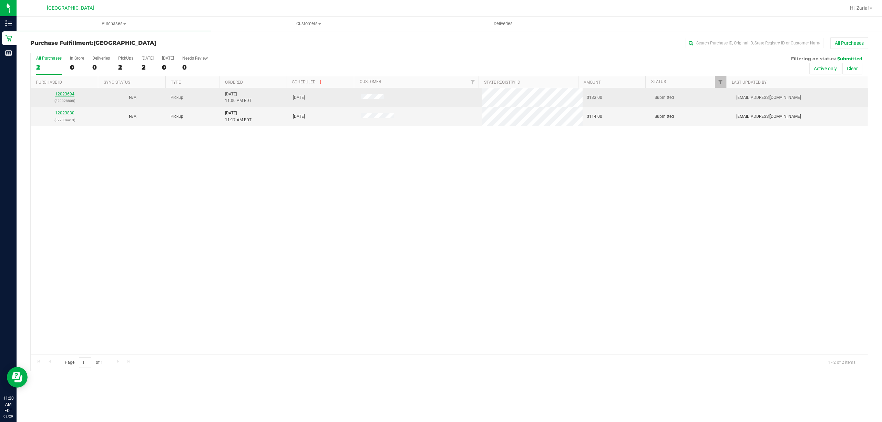
click at [65, 93] on link "12023694" at bounding box center [64, 94] width 19 height 5
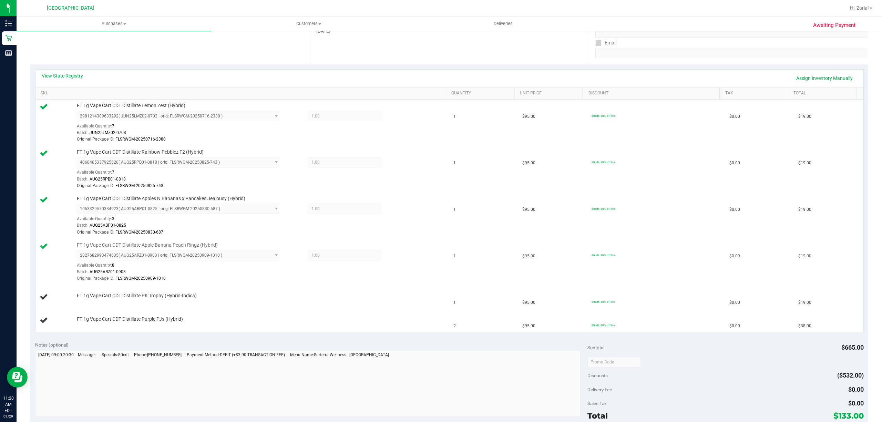
scroll to position [138, 0]
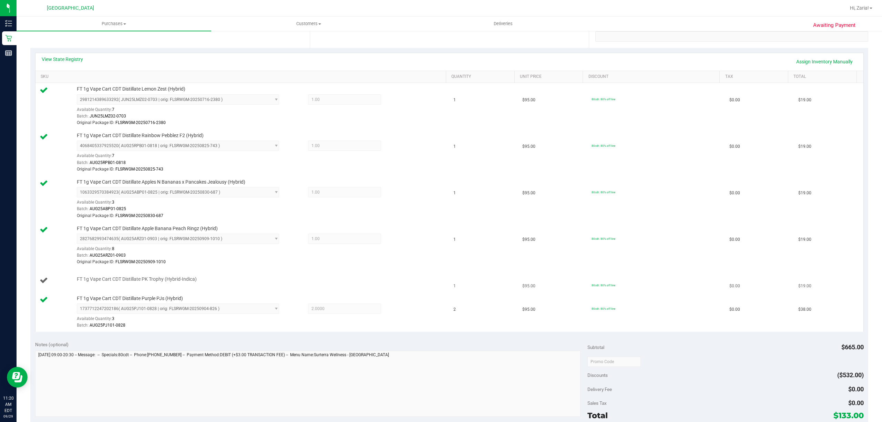
click at [181, 281] on span "FT 1g Vape Cart CDT Distillate PK Trophy (Hybrid-Indica)" at bounding box center [137, 279] width 120 height 7
copy div "FT 1g Vape Cart CDT Distillate PK Trophy (Hybrid-Indica)"
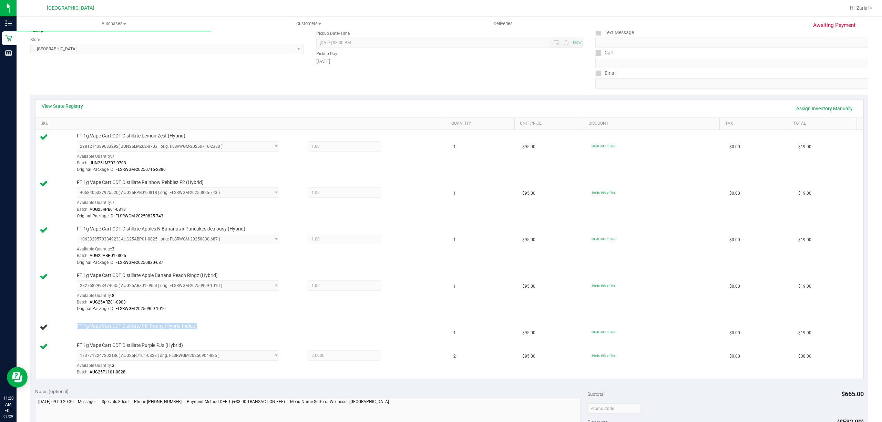
scroll to position [0, 0]
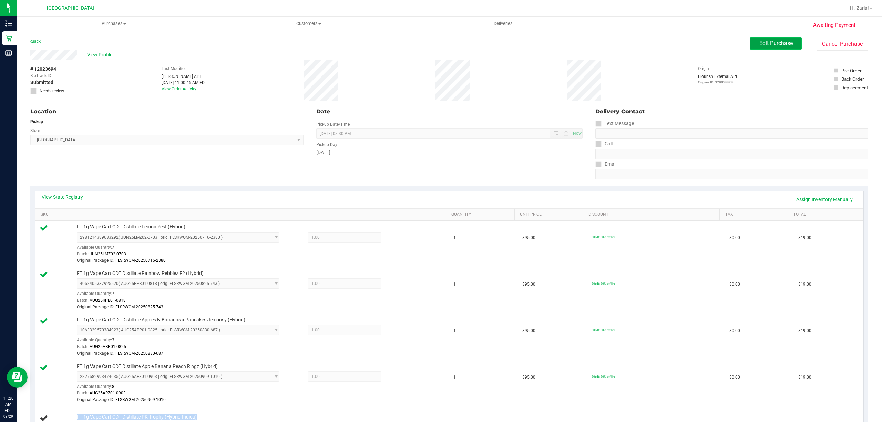
click at [783, 39] on button "Edit Purchase" at bounding box center [776, 43] width 52 height 12
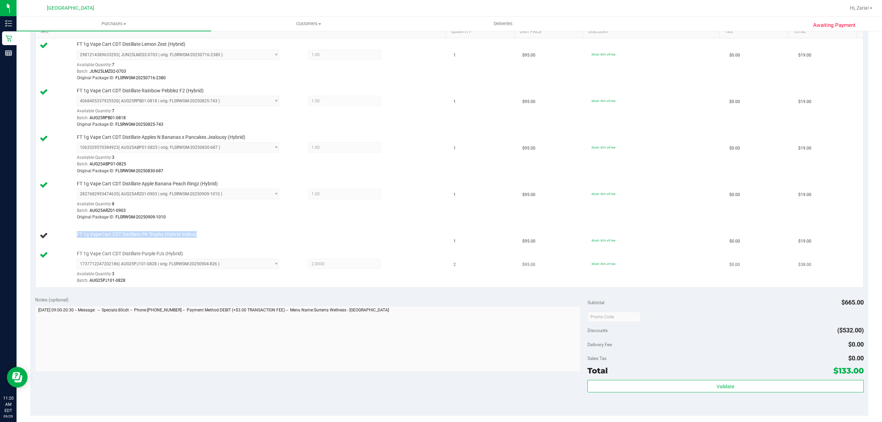
scroll to position [184, 0]
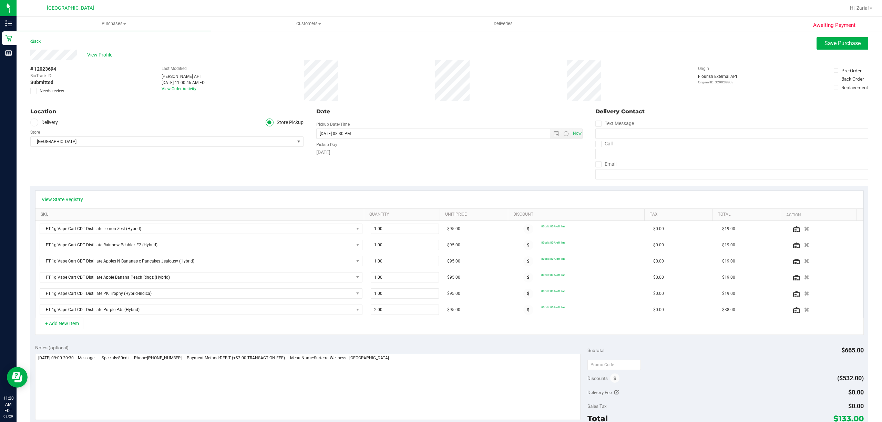
scroll to position [46, 0]
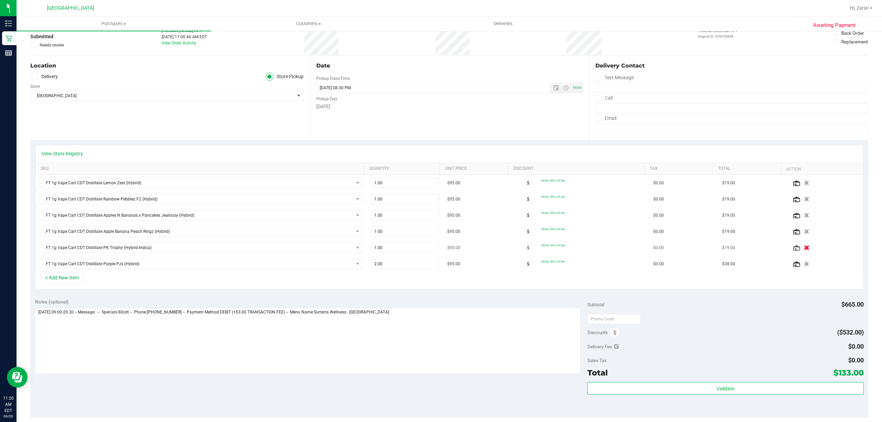
click at [804, 247] on icon "button" at bounding box center [807, 247] width 6 height 5
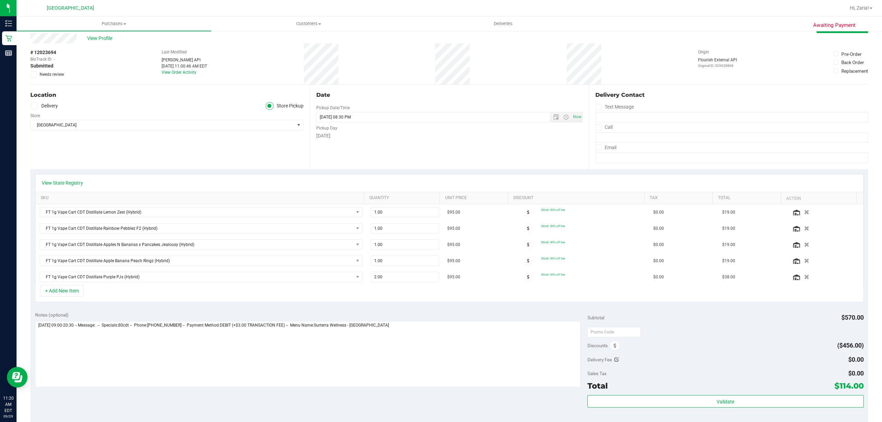
scroll to position [0, 0]
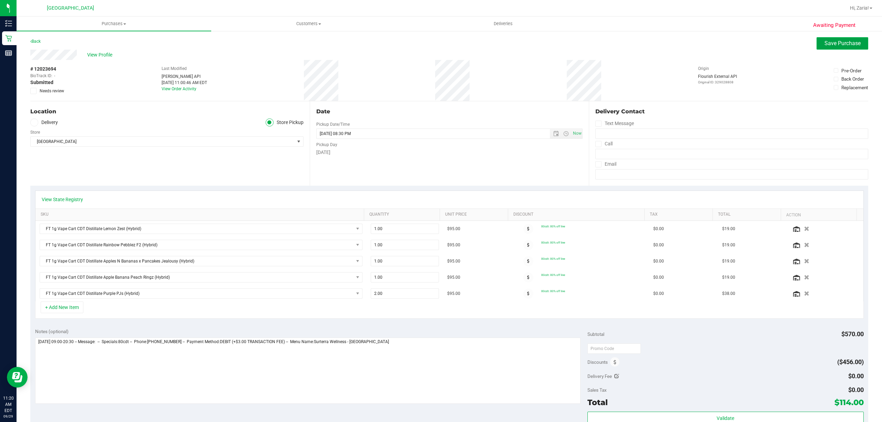
click at [824, 43] on span "Save Purchase" at bounding box center [842, 43] width 36 height 7
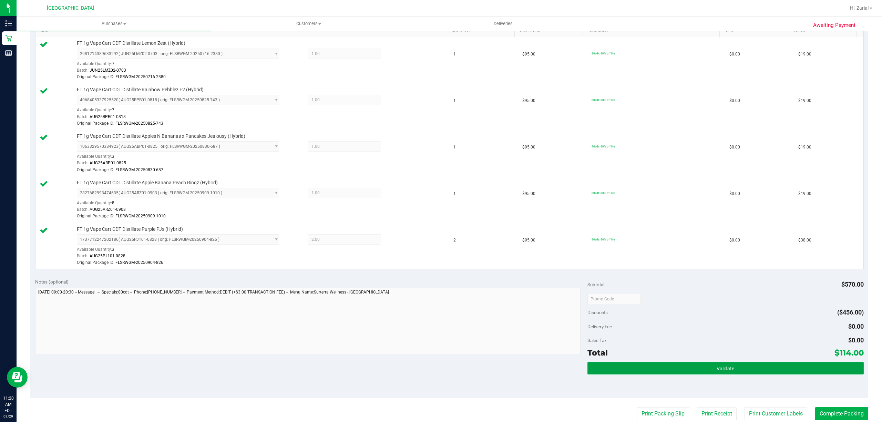
click at [753, 374] on button "Validate" at bounding box center [725, 368] width 276 height 12
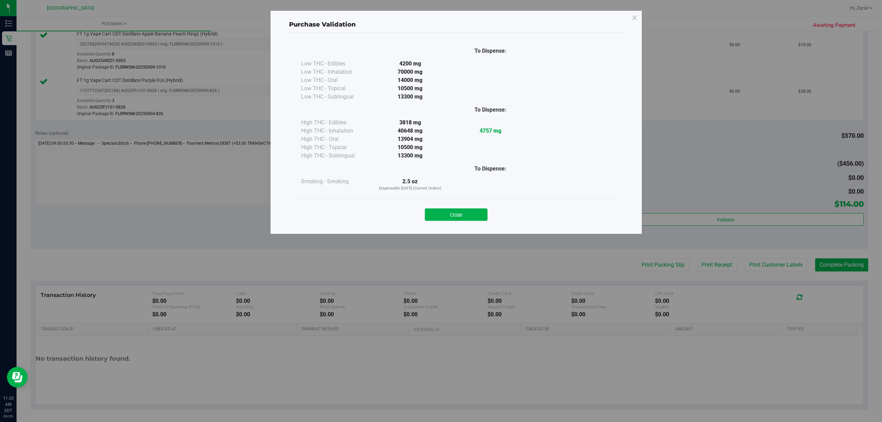
scroll to position [336, 0]
drag, startPoint x: 472, startPoint y: 209, endPoint x: 478, endPoint y: 215, distance: 8.8
click at [472, 210] on button "Close" at bounding box center [456, 214] width 63 height 12
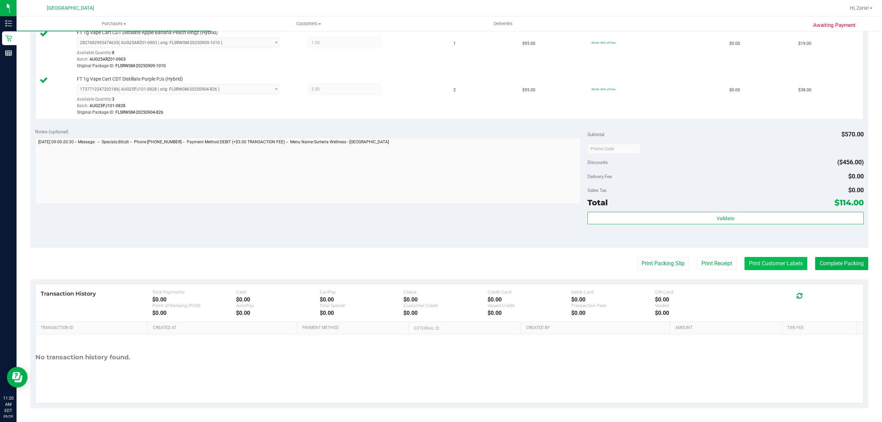
click at [746, 265] on button "Print Customer Labels" at bounding box center [775, 263] width 63 height 13
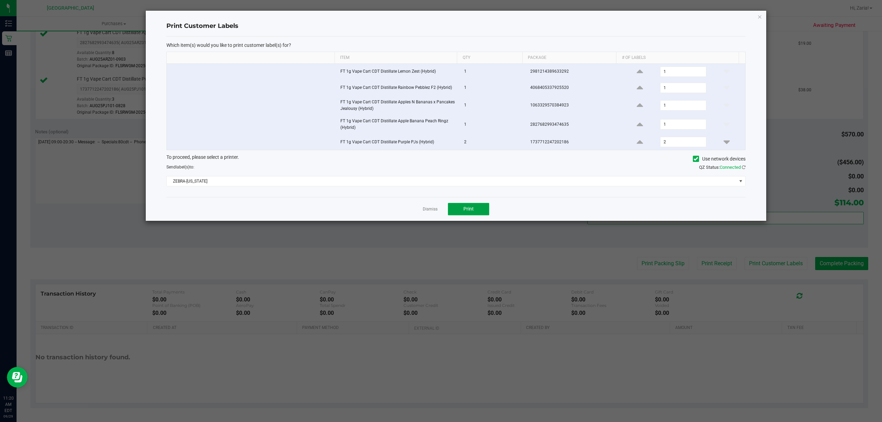
click at [450, 210] on button "Print" at bounding box center [468, 209] width 41 height 12
click at [431, 207] on div "Dismiss Print" at bounding box center [455, 209] width 579 height 24
click at [434, 211] on link "Dismiss" at bounding box center [430, 209] width 15 height 6
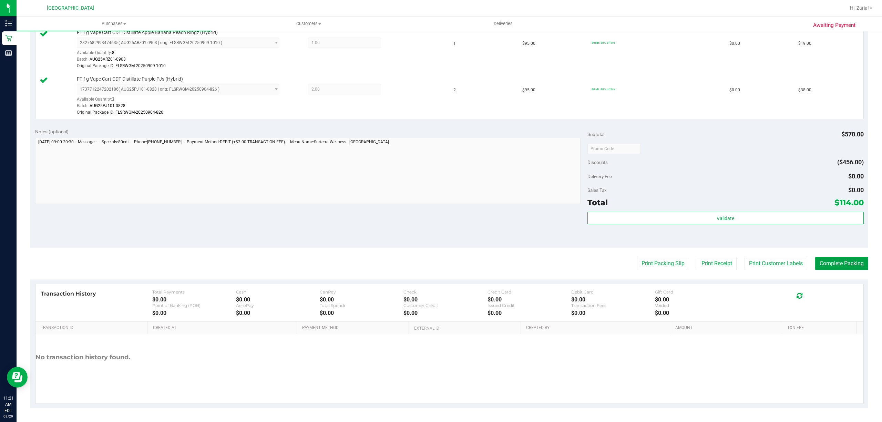
click at [815, 266] on button "Complete Packing" at bounding box center [841, 263] width 53 height 13
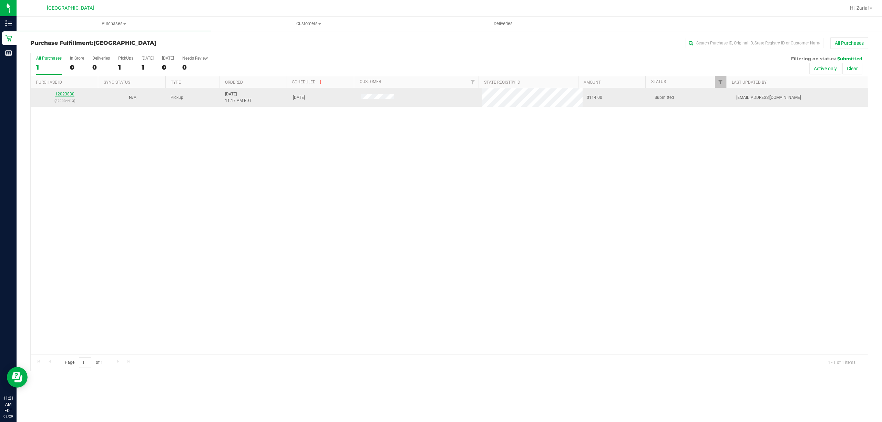
click at [70, 93] on link "12023830" at bounding box center [64, 94] width 19 height 5
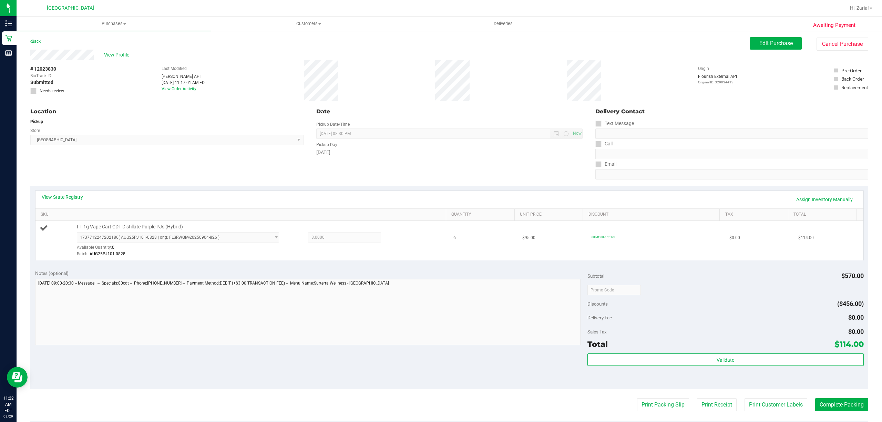
click at [161, 229] on span "FT 1g Vape Cart CDT Distillate Purple PJs (Hybrid)" at bounding box center [130, 227] width 106 height 7
click at [161, 228] on span "FT 1g Vape Cart CDT Distillate Purple PJs (Hybrid)" at bounding box center [130, 227] width 106 height 7
copy div "FT 1g Vape Cart CDT Distillate Purple PJs (Hybrid)"
click at [765, 38] on button "Edit Purchase" at bounding box center [776, 43] width 52 height 12
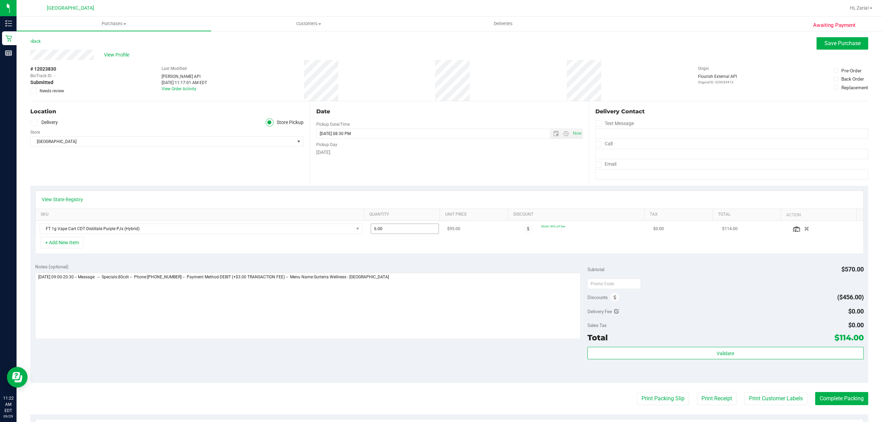
click at [381, 230] on span "6.00 6" at bounding box center [405, 229] width 68 height 10
click at [381, 230] on input "6" at bounding box center [405, 229] width 68 height 10
type input "3"
click at [847, 47] on button "Save Purchase" at bounding box center [842, 43] width 52 height 12
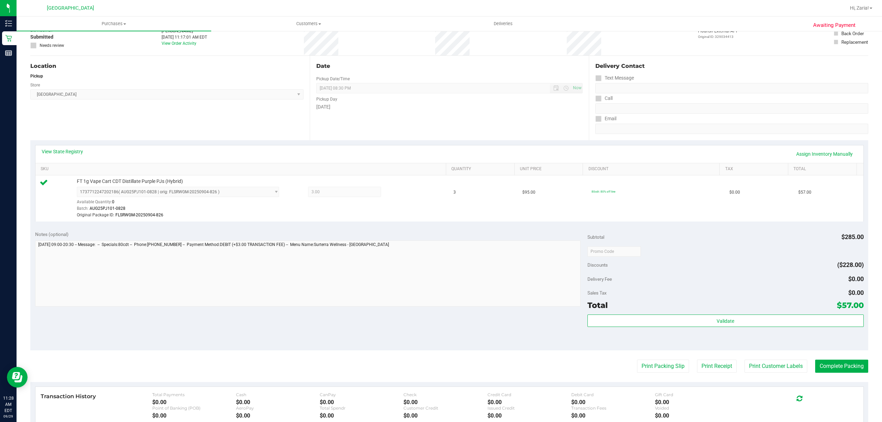
scroll to position [46, 0]
click at [710, 315] on button "Validate" at bounding box center [725, 320] width 276 height 12
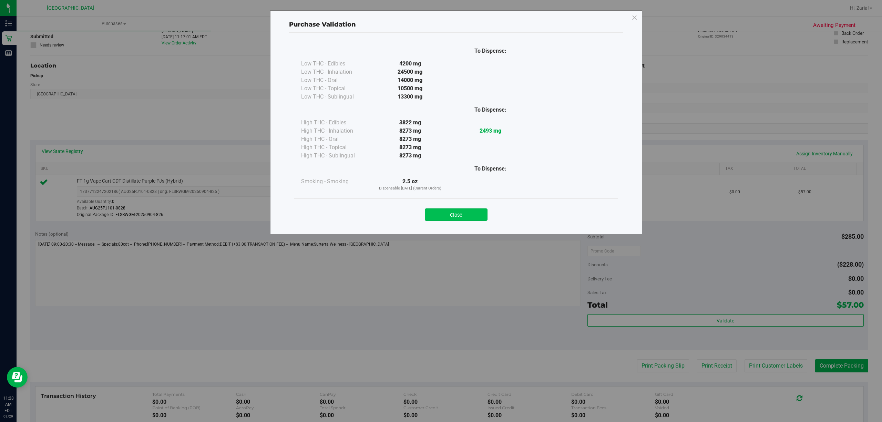
click at [460, 221] on button "Close" at bounding box center [456, 214] width 63 height 12
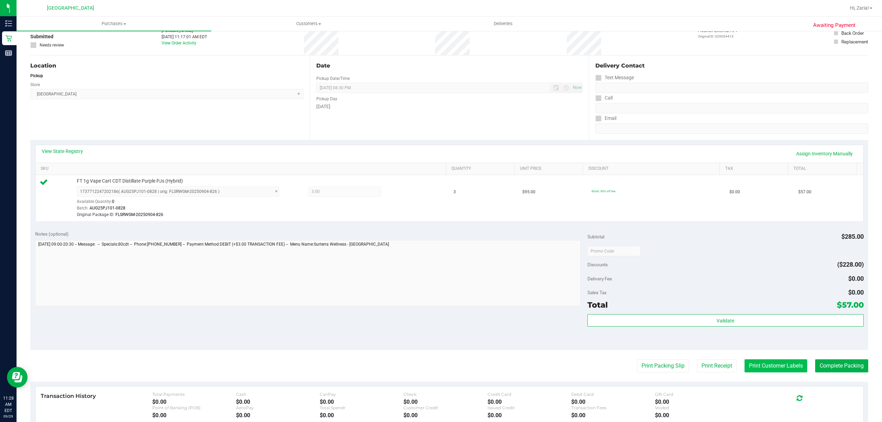
click at [778, 367] on button "Print Customer Labels" at bounding box center [775, 365] width 63 height 13
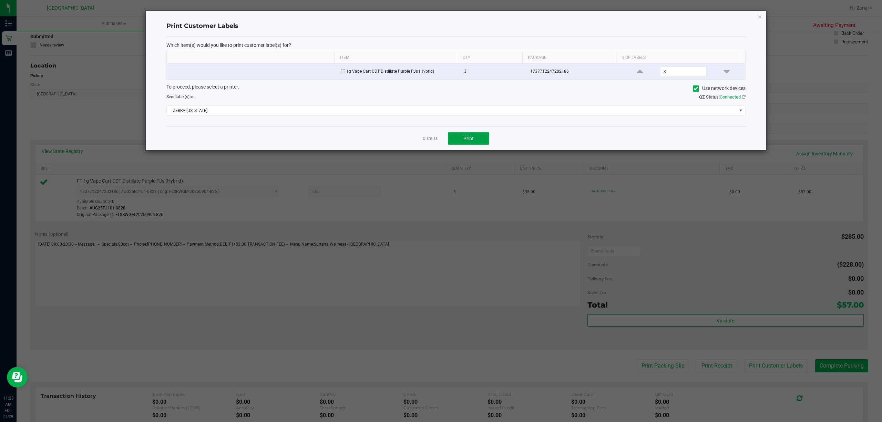
click at [476, 143] on button "Print" at bounding box center [468, 138] width 41 height 12
click at [756, 20] on div "Print Customer Labels Which item(s) would you like to print customer label(s) f…" at bounding box center [456, 81] width 620 height 140
click at [758, 17] on icon "button" at bounding box center [759, 16] width 5 height 8
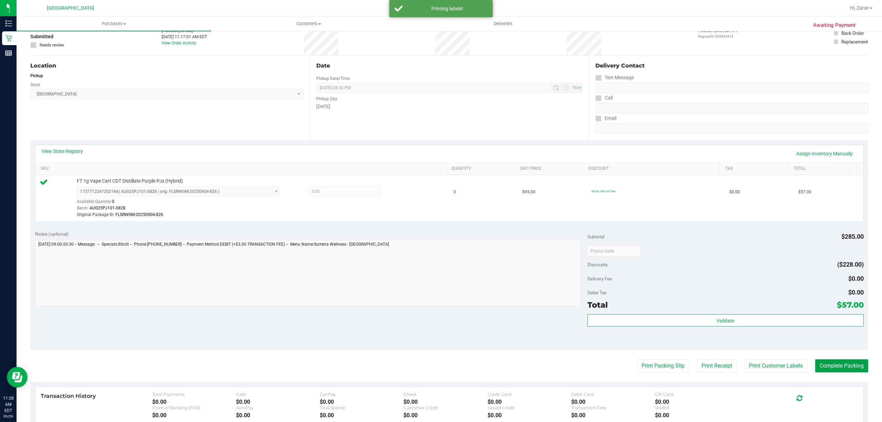
click at [844, 372] on button "Complete Packing" at bounding box center [841, 365] width 53 height 13
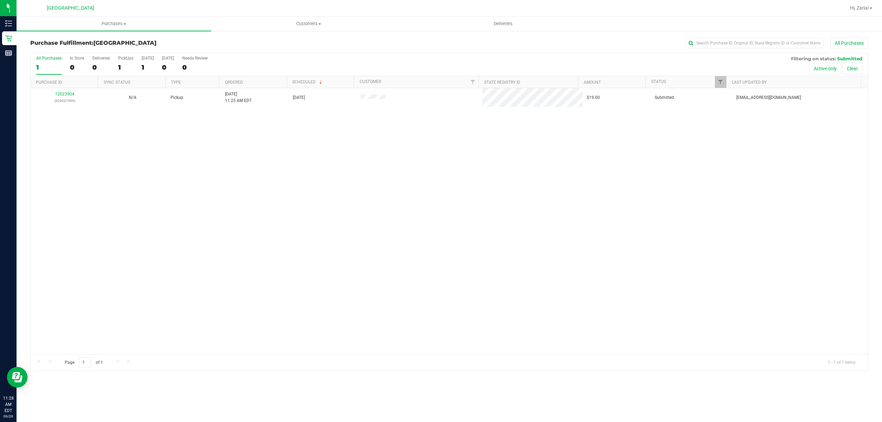
click at [70, 87] on th "Purchase ID" at bounding box center [64, 82] width 67 height 12
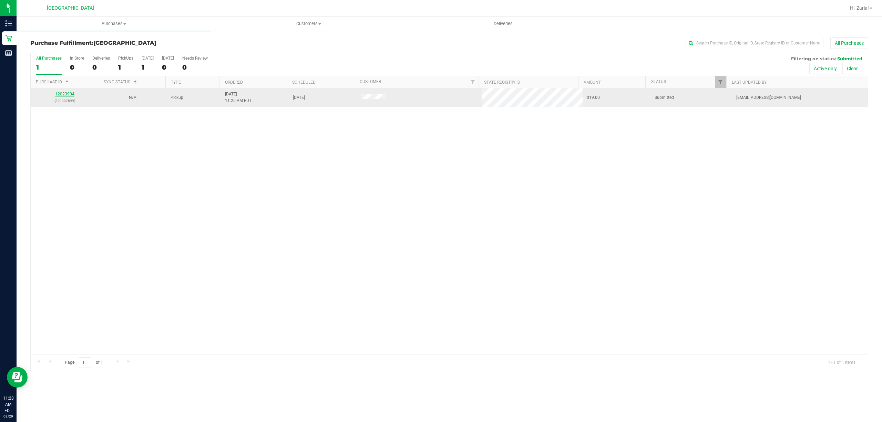
click at [68, 96] on link "12023904" at bounding box center [64, 94] width 19 height 5
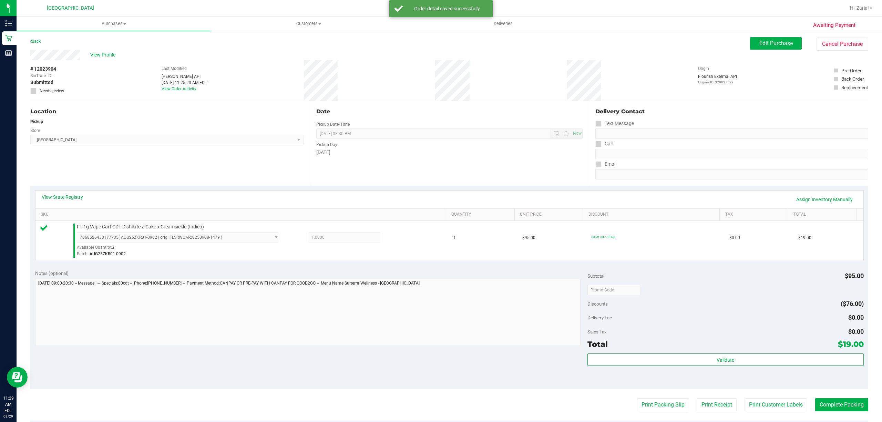
click at [599, 370] on div "Validate" at bounding box center [725, 368] width 276 height 31
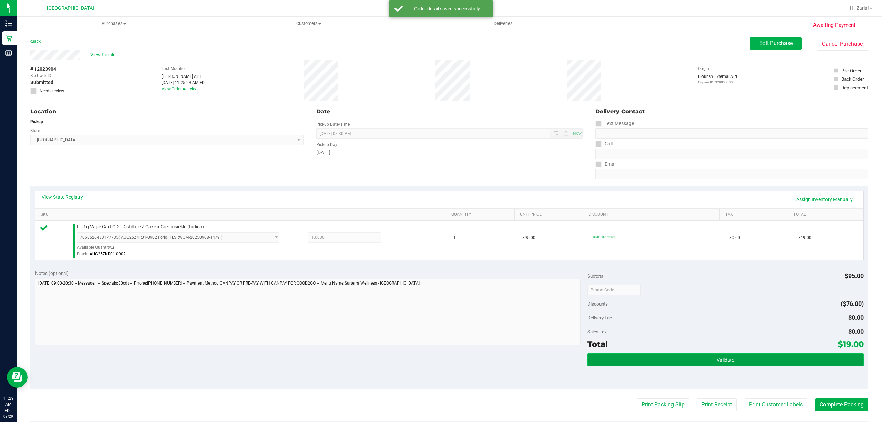
click at [601, 362] on button "Validate" at bounding box center [725, 359] width 276 height 12
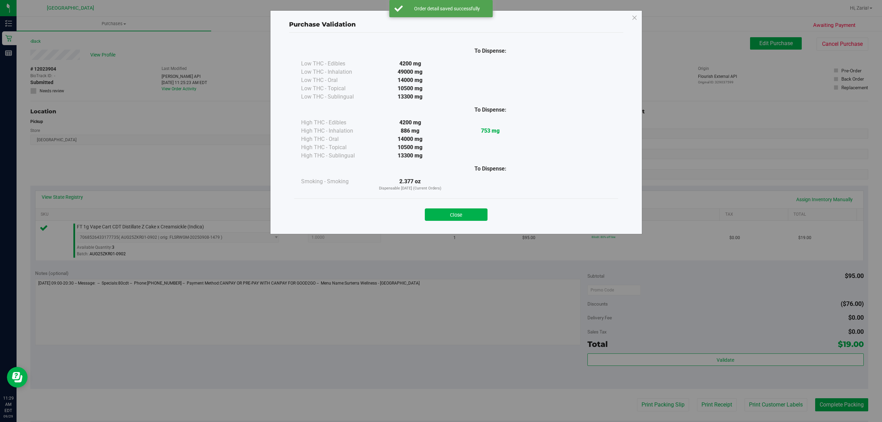
click at [422, 220] on div "Close" at bounding box center [455, 212] width 313 height 17
click at [437, 219] on button "Close" at bounding box center [456, 214] width 63 height 12
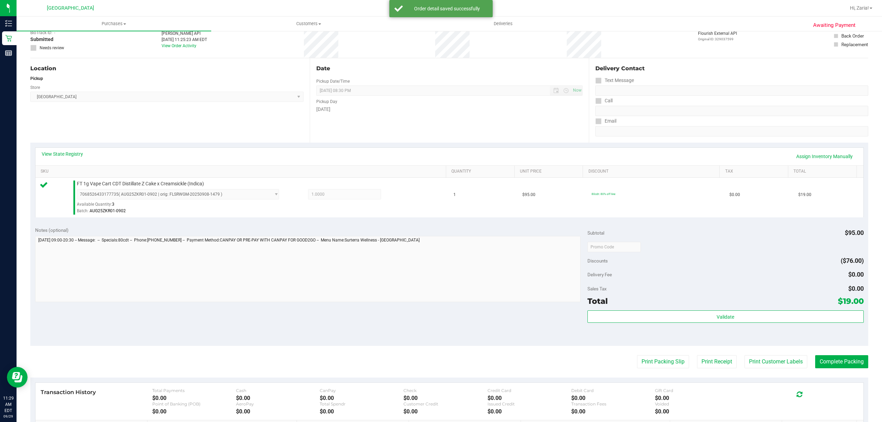
scroll to position [142, 0]
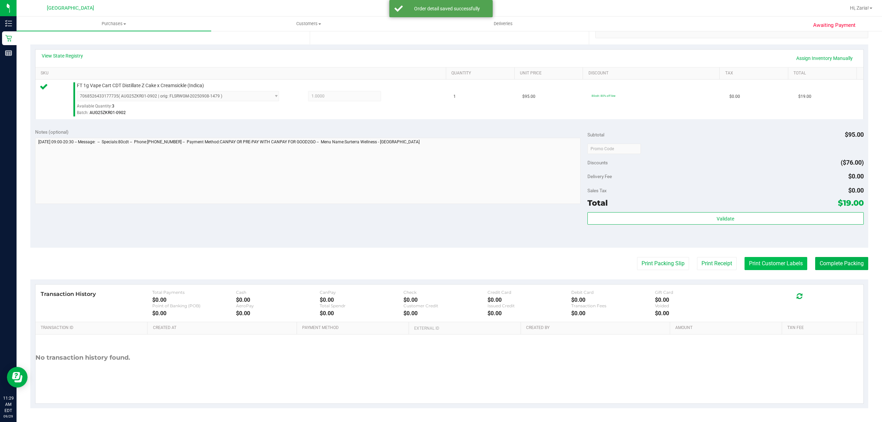
click at [764, 266] on button "Print Customer Labels" at bounding box center [775, 263] width 63 height 13
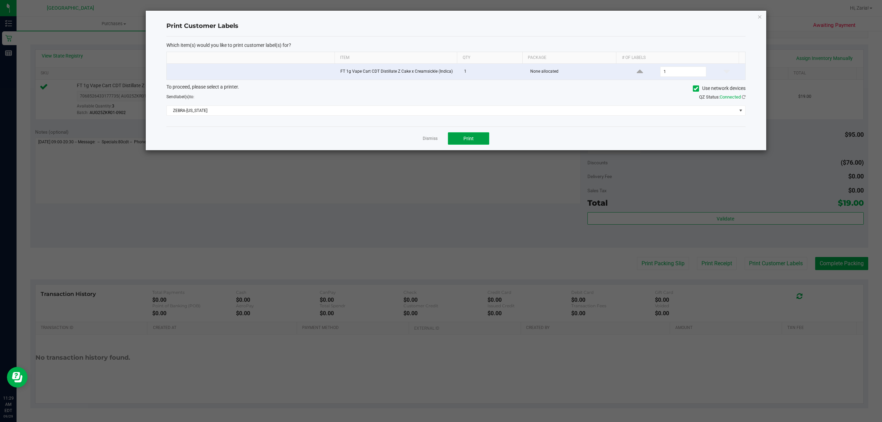
click at [465, 141] on span "Print" at bounding box center [468, 139] width 10 height 6
drag, startPoint x: 758, startPoint y: 9, endPoint x: 758, endPoint y: 14, distance: 5.5
click at [758, 12] on ngb-modal-window "Print Customer Labels Which item(s) would you like to print customer label(s) f…" at bounding box center [443, 211] width 887 height 422
click at [758, 14] on icon "button" at bounding box center [759, 16] width 5 height 8
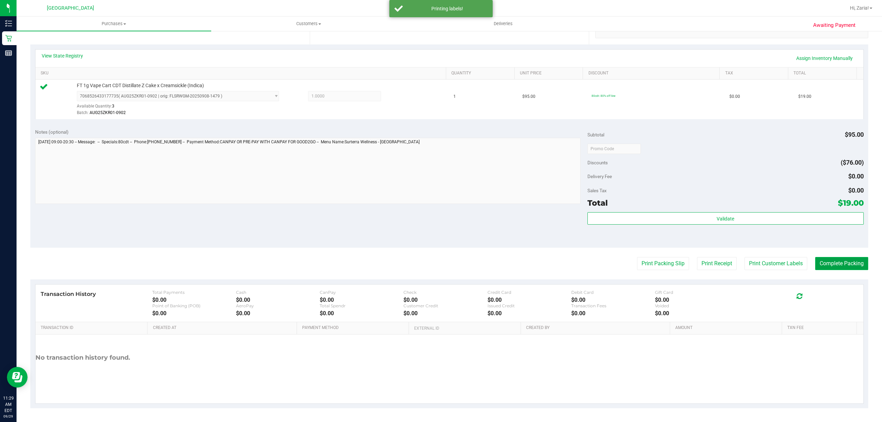
click at [827, 264] on button "Complete Packing" at bounding box center [841, 263] width 53 height 13
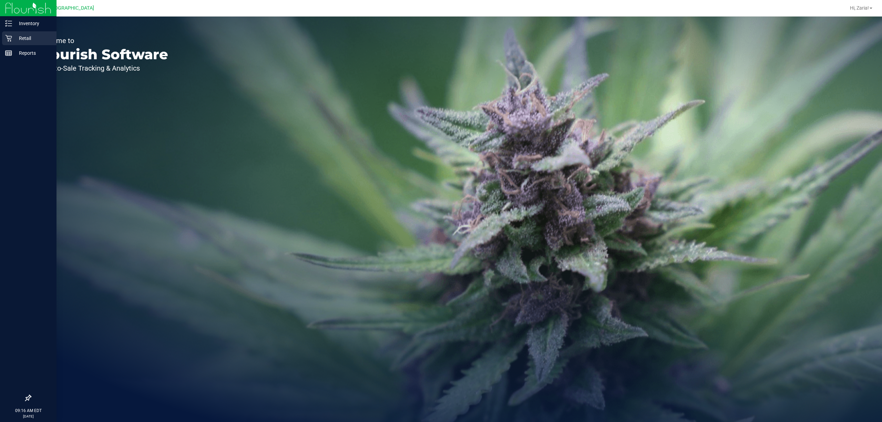
click at [33, 40] on p "Retail" at bounding box center [32, 38] width 41 height 8
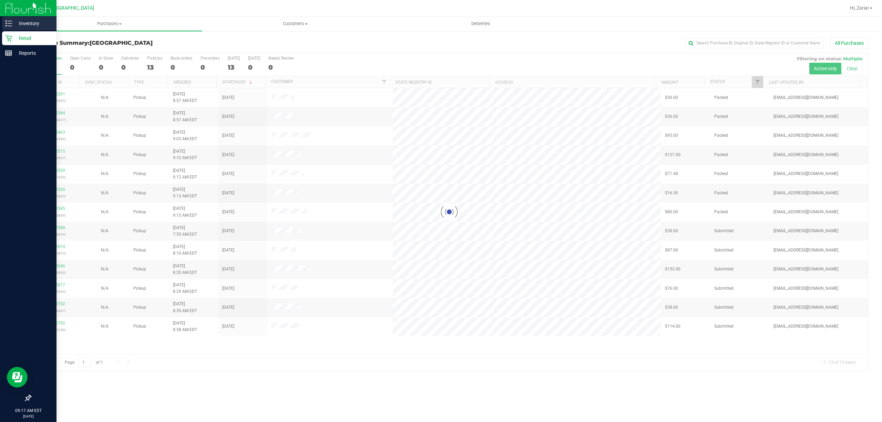
click at [10, 25] on icon at bounding box center [8, 23] width 7 height 7
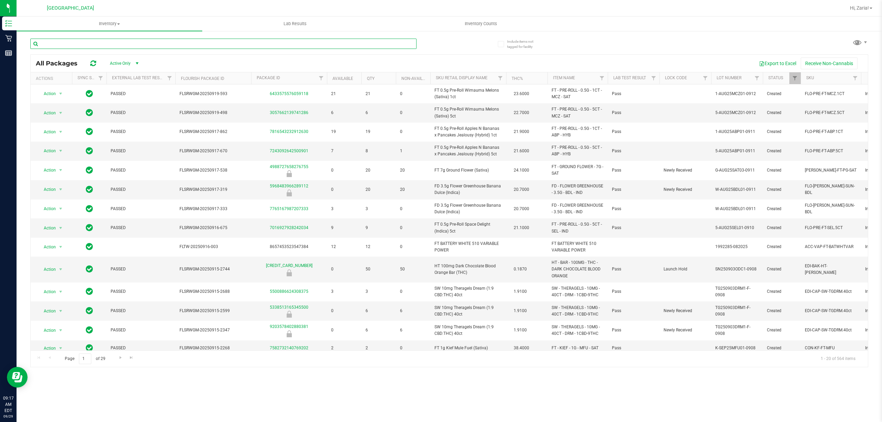
drag, startPoint x: 71, startPoint y: 46, endPoint x: 73, endPoint y: 43, distance: 3.9
click at [73, 43] on input "text" at bounding box center [223, 44] width 386 height 10
paste input "FT 1g Vape Cart CDT Distillate Pine Zap F2 (Hybrid)"
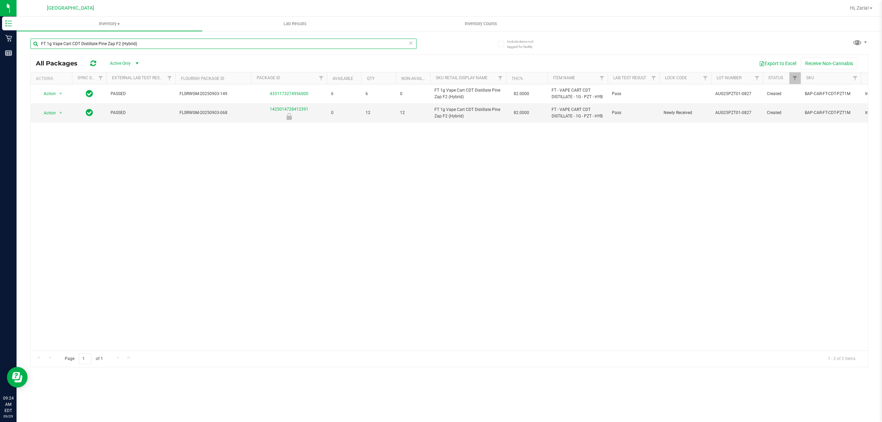
click at [168, 44] on input "FT 1g Vape Cart CDT Distillate Pine Zap F2 (Hybrid)" at bounding box center [223, 44] width 386 height 10
paste input "Gasserole"
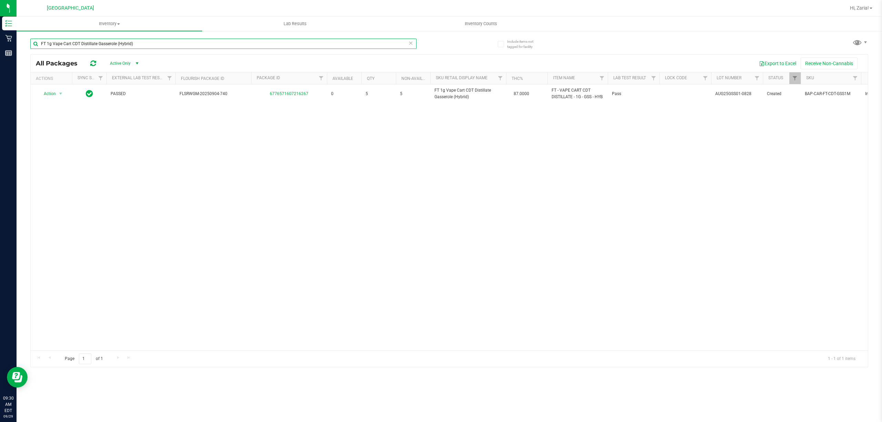
click at [138, 46] on input "FT 1g Vape Cart CDT Distillate Gasserole (Hybrid)" at bounding box center [223, 44] width 386 height 10
click at [187, 41] on input "5283249873816463" at bounding box center [223, 44] width 386 height 10
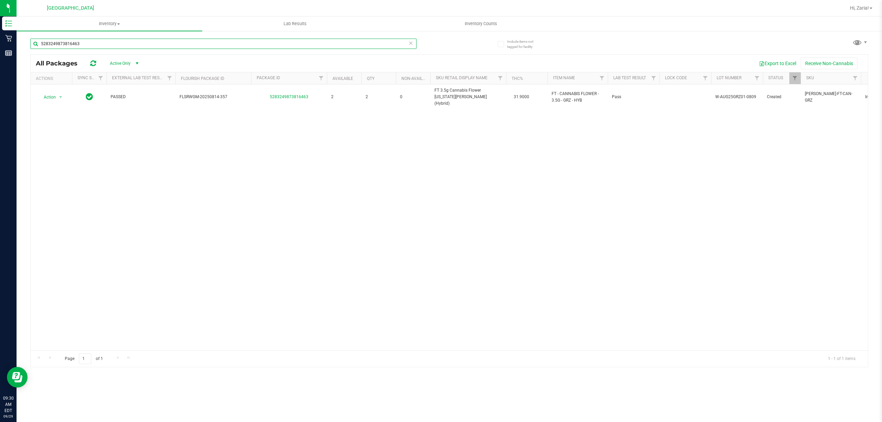
click at [187, 41] on input "5283249873816463" at bounding box center [223, 44] width 386 height 10
click at [187, 41] on input "4971649796070871" at bounding box center [223, 44] width 386 height 10
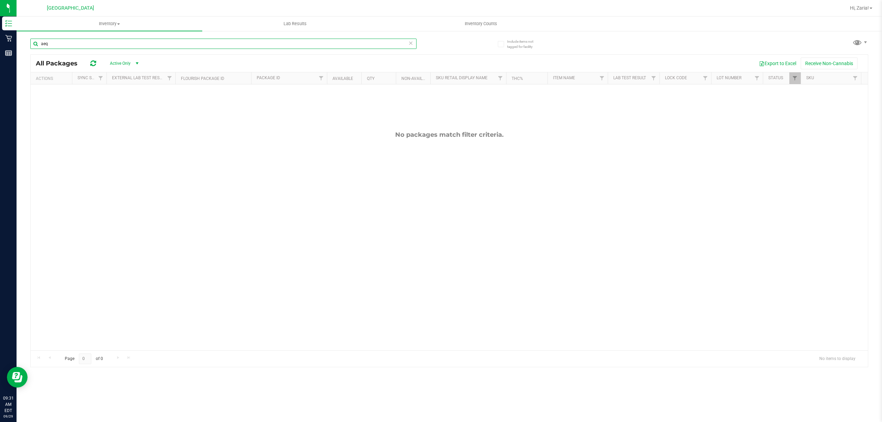
click at [187, 42] on input "aeq" at bounding box center [223, 44] width 386 height 10
click at [70, 45] on input "autumn" at bounding box center [223, 44] width 386 height 10
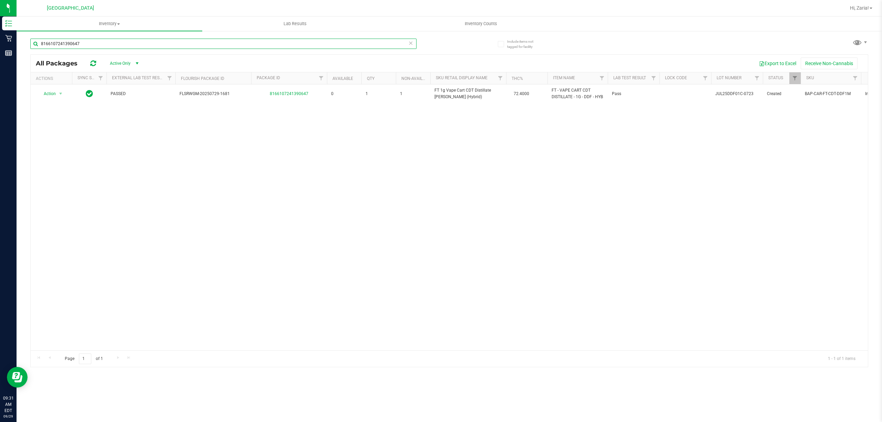
click at [137, 43] on input "8166107241390647" at bounding box center [223, 44] width 386 height 10
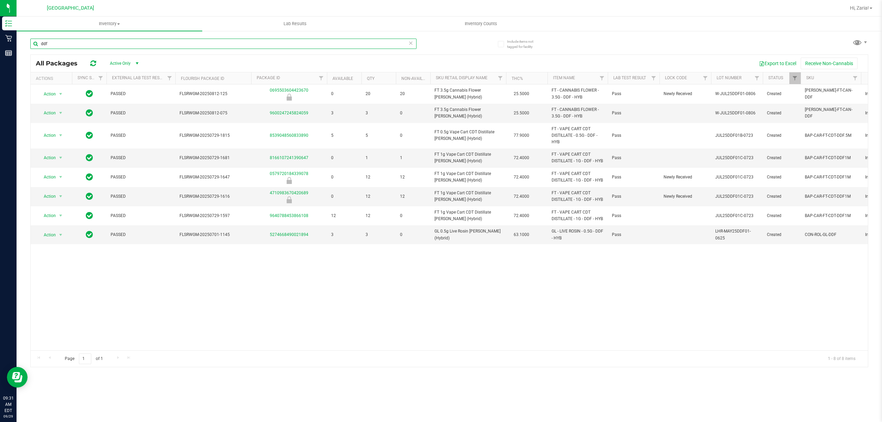
click at [119, 46] on input "ddf" at bounding box center [223, 44] width 386 height 10
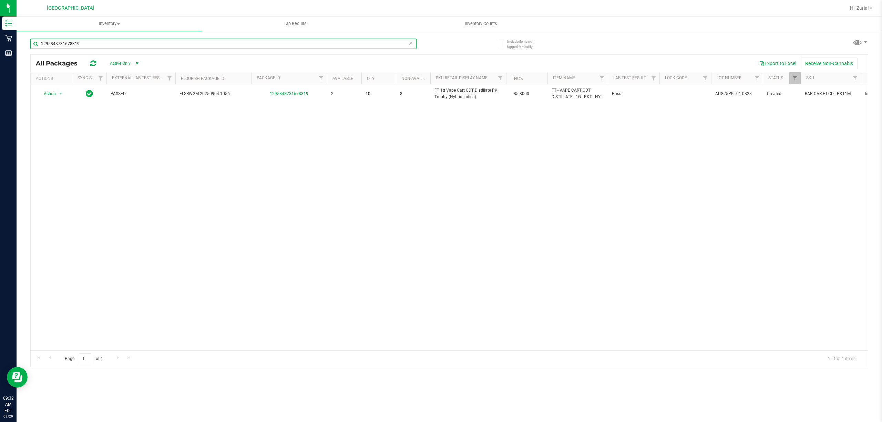
click at [91, 45] on input "1295848731678319" at bounding box center [223, 44] width 386 height 10
click at [101, 47] on input "3430036013878529" at bounding box center [223, 44] width 386 height 10
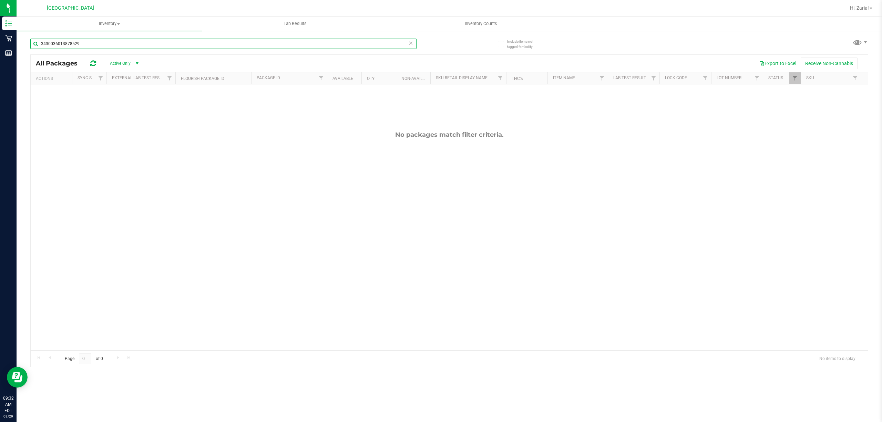
click at [101, 47] on input "3430036013878529" at bounding box center [223, 44] width 386 height 10
click at [93, 42] on input "srz" at bounding box center [223, 44] width 386 height 10
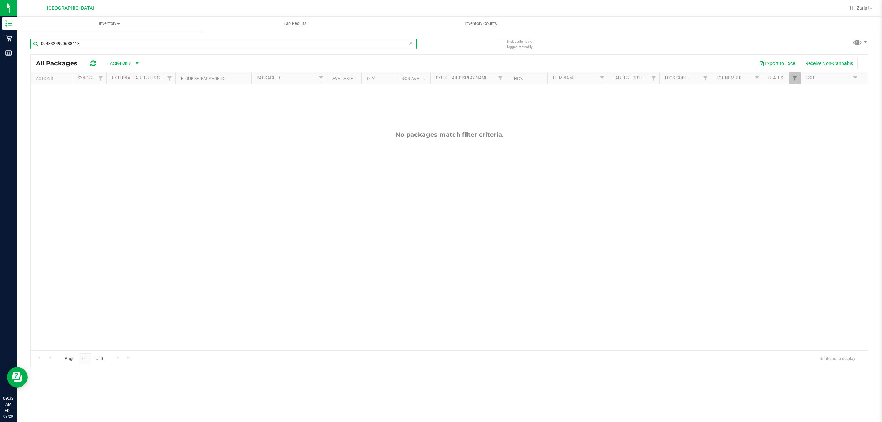
click at [79, 42] on input "0943324990688413" at bounding box center [223, 44] width 386 height 10
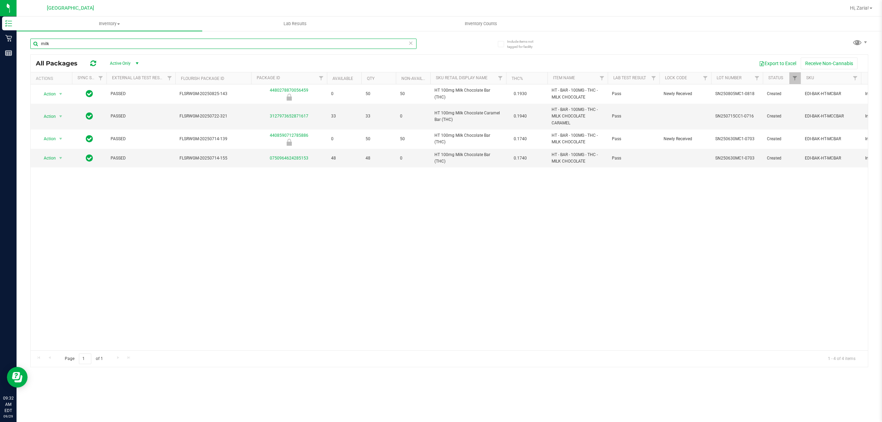
click at [224, 40] on input "milk" at bounding box center [223, 44] width 386 height 10
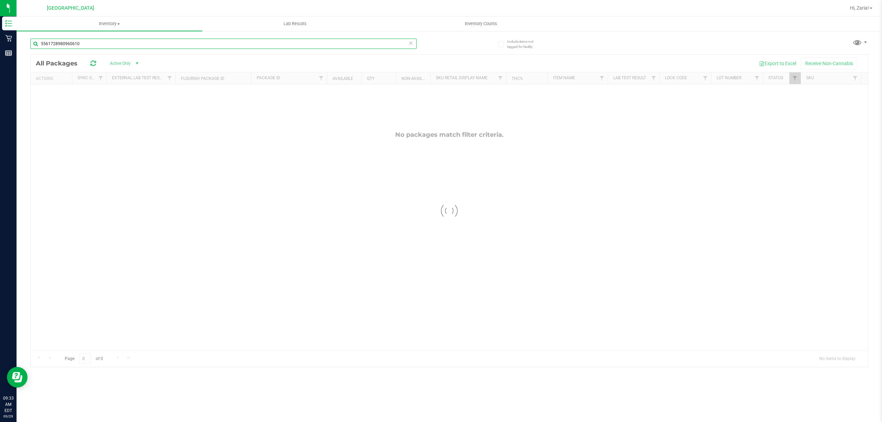
click at [217, 47] on input "5561728980960610" at bounding box center [223, 44] width 386 height 10
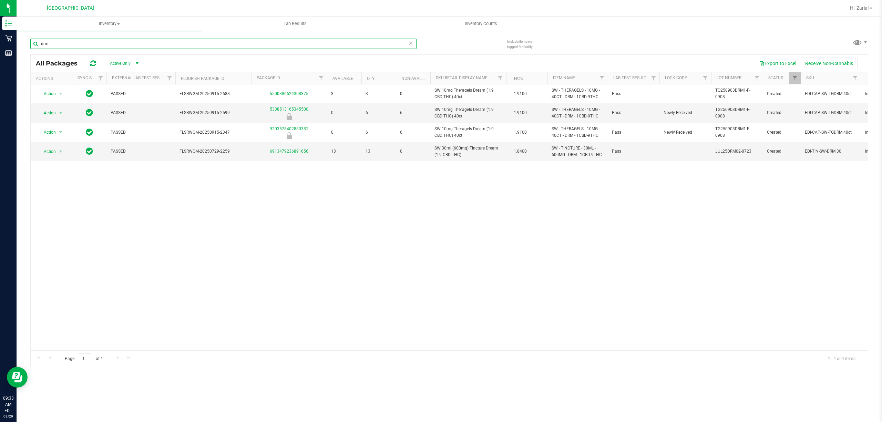
click at [207, 48] on input "drm" at bounding box center [223, 44] width 386 height 10
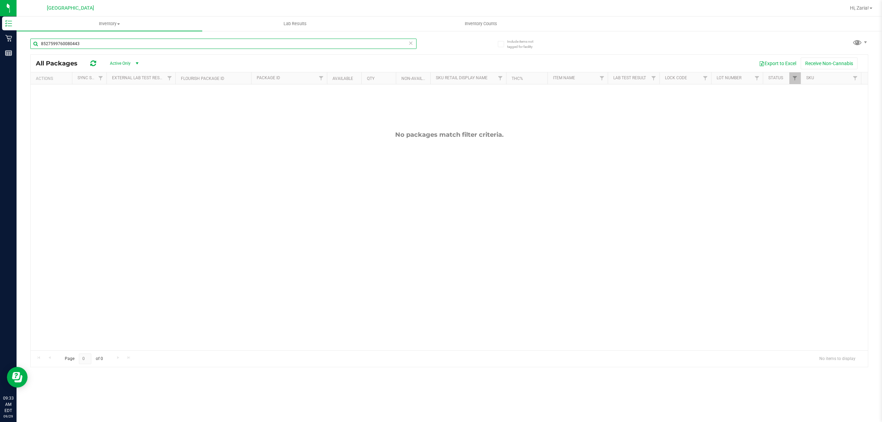
click at [297, 45] on input "8527599760080443" at bounding box center [223, 44] width 386 height 10
click at [296, 47] on input "8527599760080443" at bounding box center [223, 44] width 386 height 10
type input "pbs"
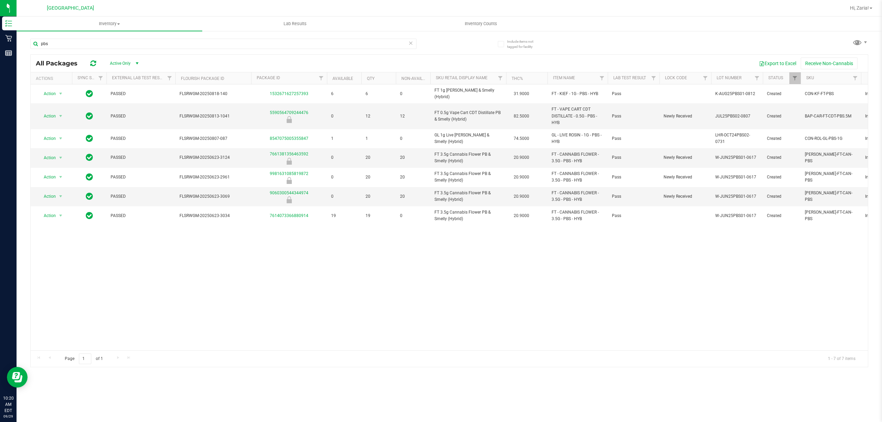
click at [71, 50] on div "pbs" at bounding box center [223, 47] width 386 height 16
click at [74, 47] on input "pbs" at bounding box center [223, 44] width 386 height 10
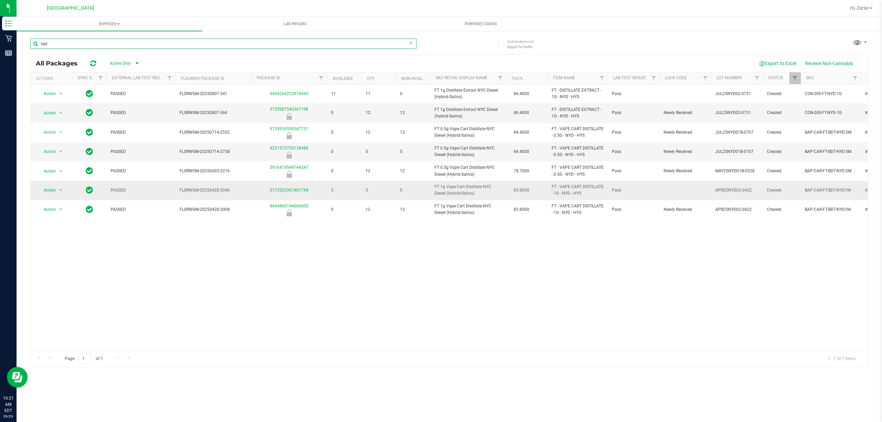
type input "nyc"
click at [458, 190] on span "FT 1g Vape Cart Distillate NYC Diesel (Hybrid-Sativa)" at bounding box center [468, 190] width 68 height 13
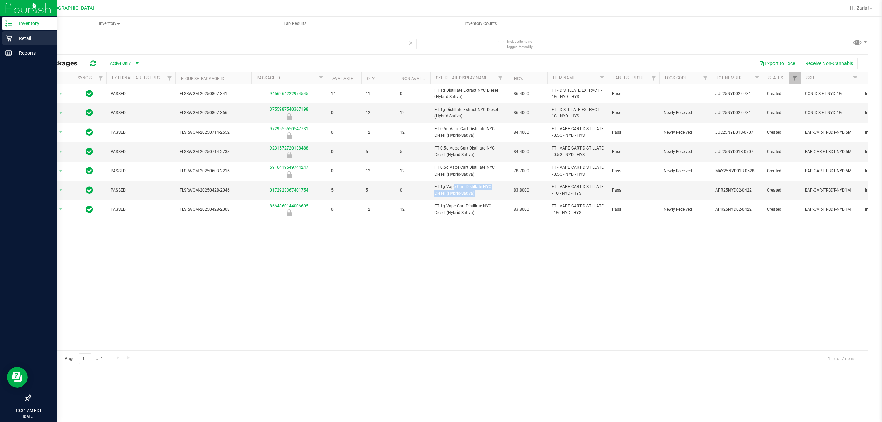
click at [13, 37] on p "Retail" at bounding box center [32, 38] width 41 height 8
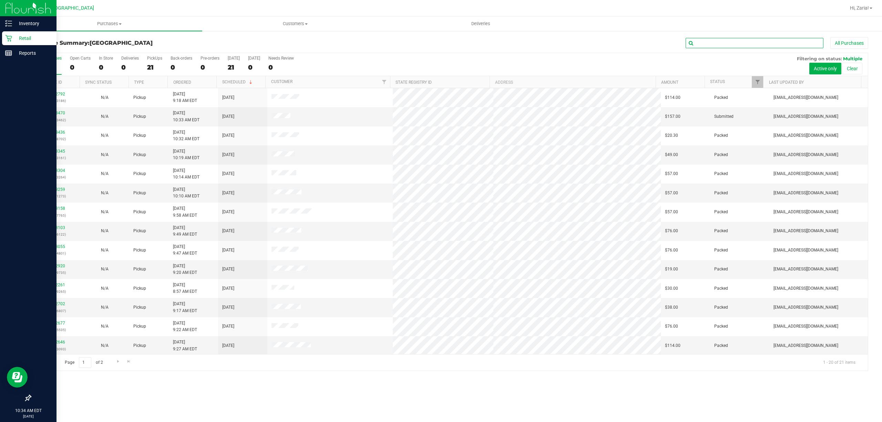
click at [787, 38] on input "text" at bounding box center [754, 43] width 138 height 10
paste input "328975874"
type input "328975874"
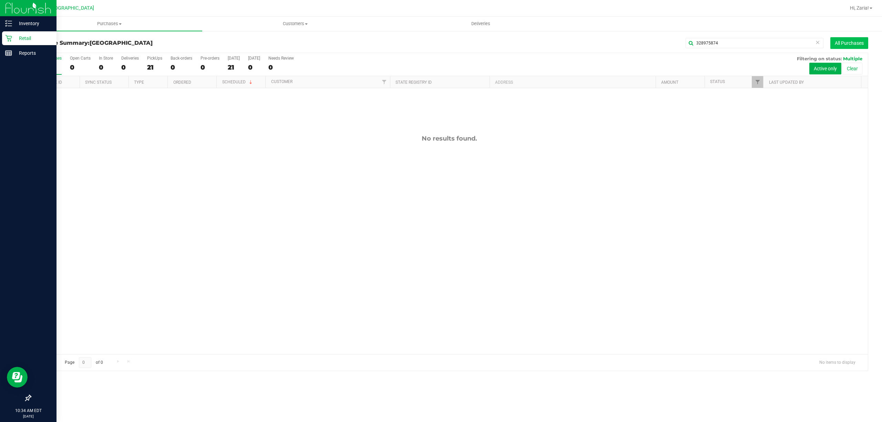
click at [832, 41] on button "All Purchases" at bounding box center [849, 43] width 38 height 12
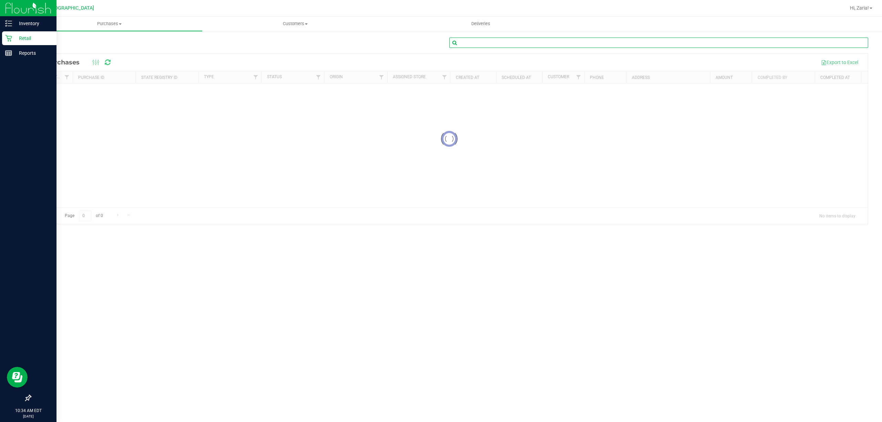
click at [499, 47] on input "text" at bounding box center [658, 43] width 419 height 10
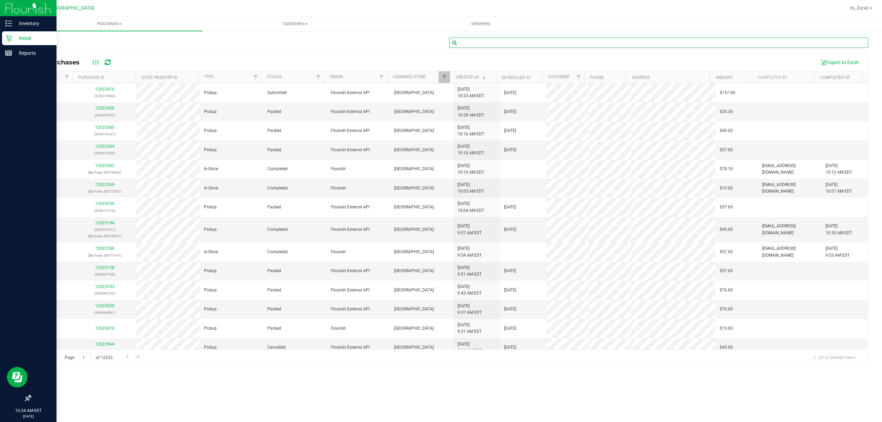
paste input "328975874"
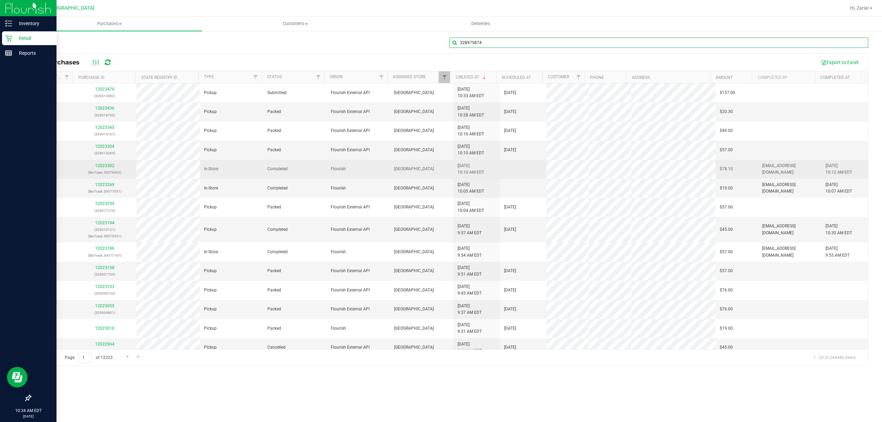
type input "328975874"
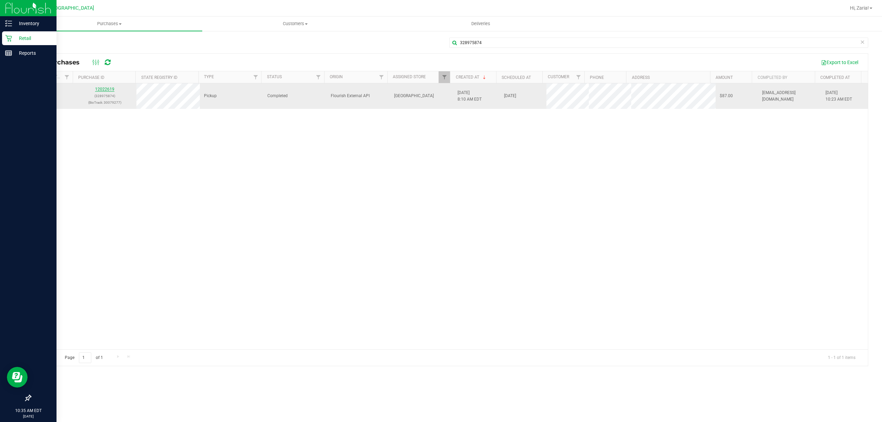
click at [105, 87] on link "12022619" at bounding box center [104, 89] width 19 height 5
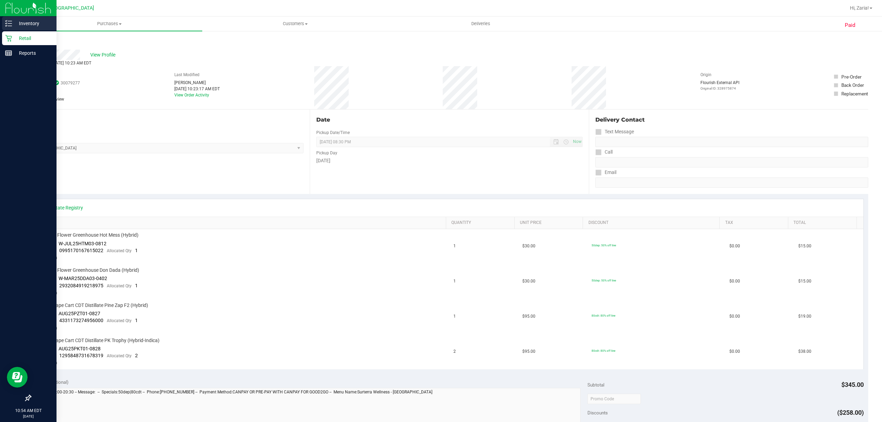
click at [14, 26] on p "Inventory" at bounding box center [32, 23] width 41 height 8
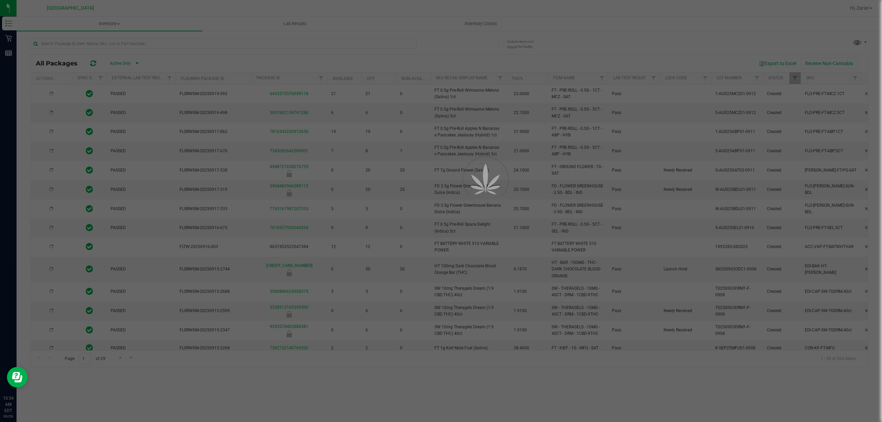
click at [118, 39] on div at bounding box center [441, 211] width 882 height 422
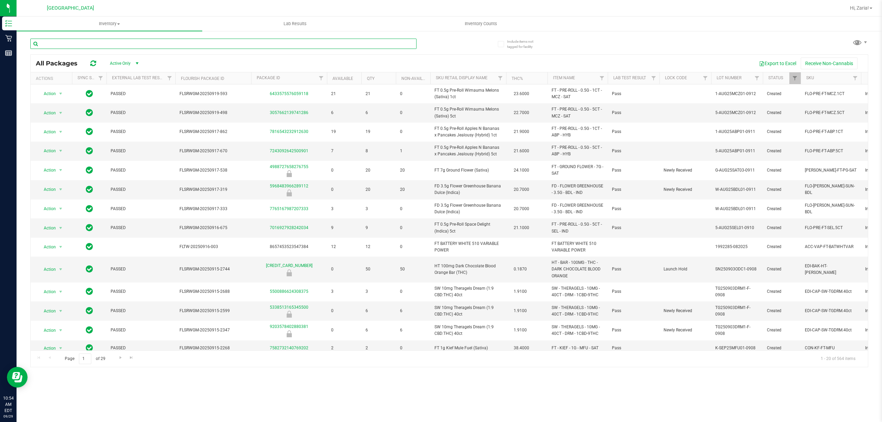
click at [117, 39] on input "text" at bounding box center [223, 44] width 386 height 10
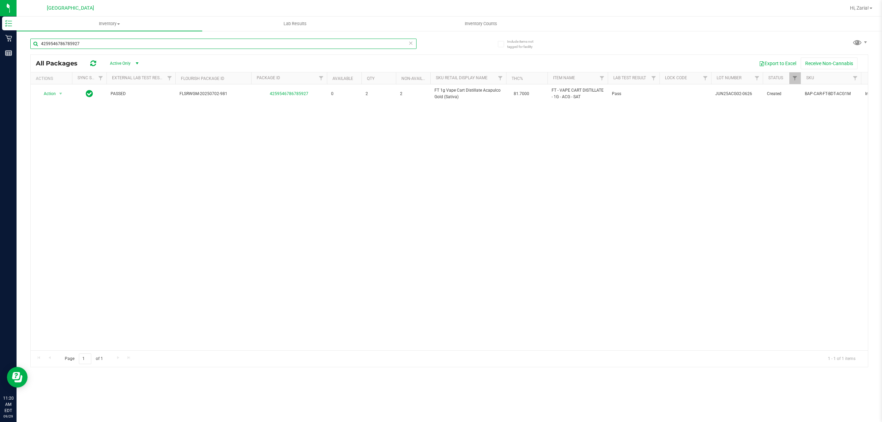
click at [203, 46] on input "4259546786785927" at bounding box center [223, 44] width 386 height 10
paste input "FT 1g Vape Cart CDT Distillate PK Trophy (Hybrid-Indica)"
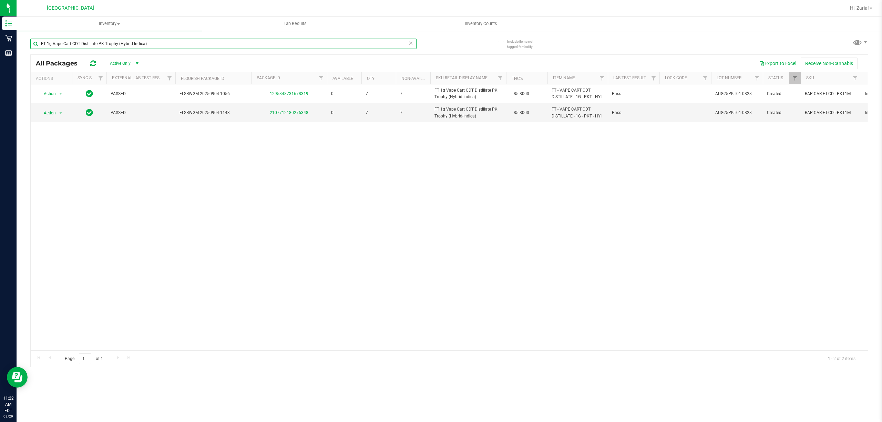
click at [154, 49] on input "FT 1g Vape Cart CDT Distillate PK Trophy (Hybrid-Indica)" at bounding box center [223, 44] width 386 height 10
paste input "urple PJs (Hybrid"
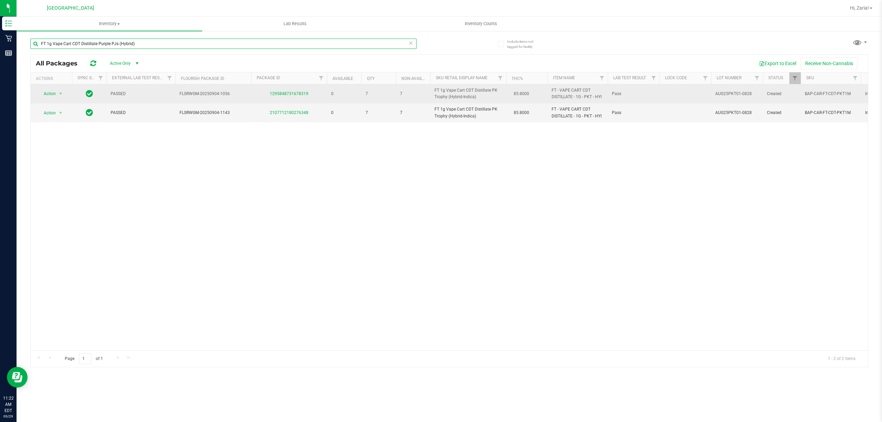
type input "FT 1g Vape Cart CDT Distillate Purple PJs (Hybrid)"
